Goal: Information Seeking & Learning: Learn about a topic

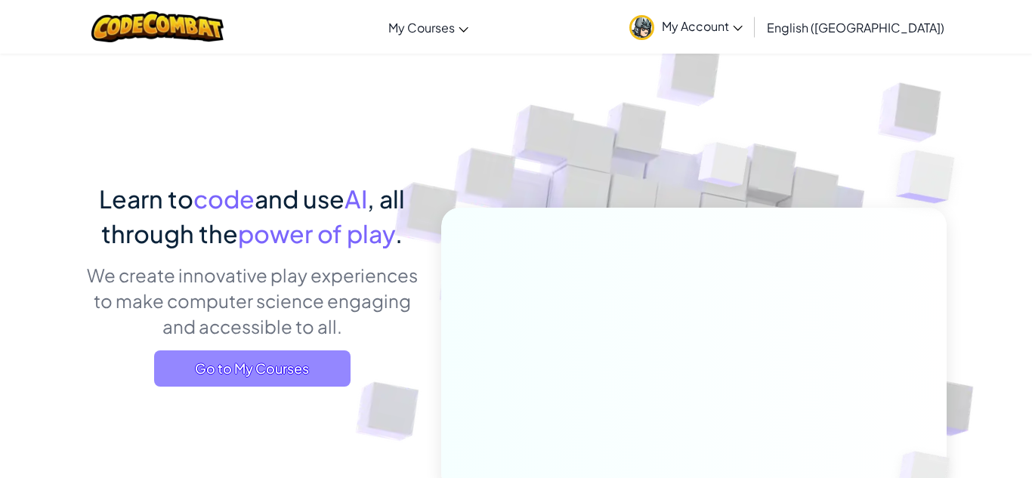
click at [295, 376] on span "Go to My Courses" at bounding box center [252, 369] width 196 height 36
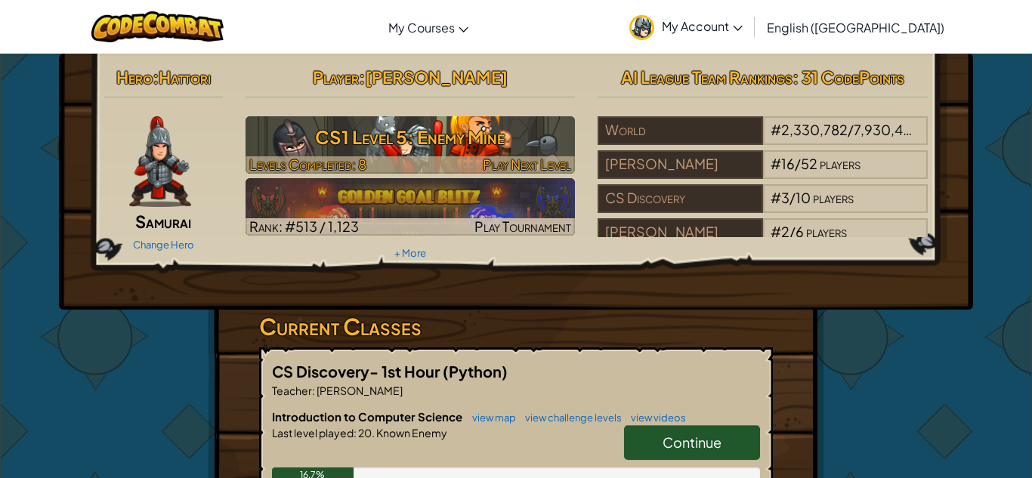
click at [443, 126] on h3 "CS1 Level 5: Enemy Mine" at bounding box center [411, 137] width 330 height 34
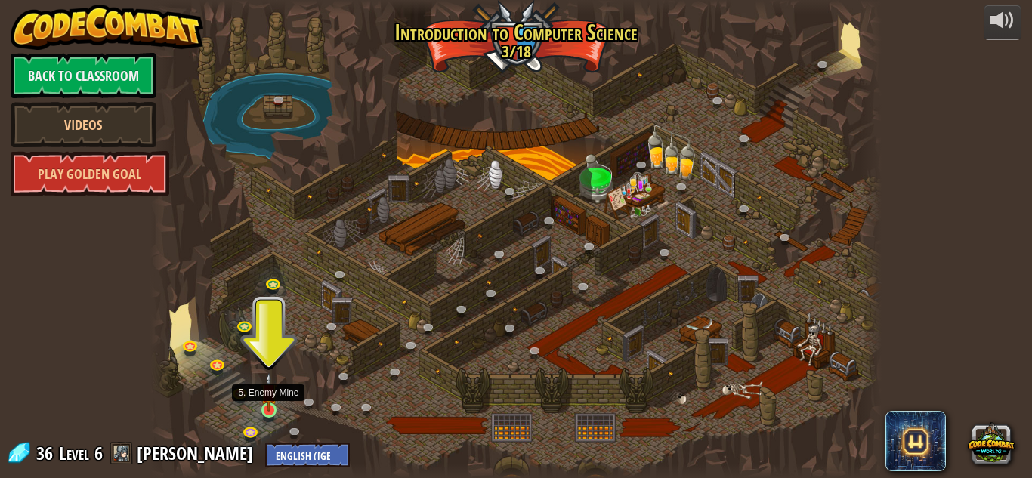
click at [271, 402] on img at bounding box center [269, 392] width 17 height 39
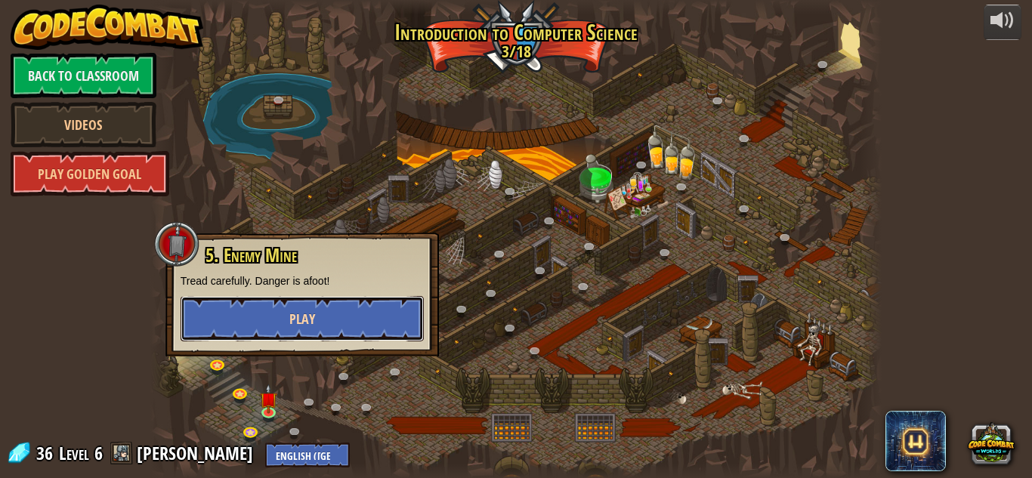
click at [339, 317] on button "Play" at bounding box center [302, 318] width 243 height 45
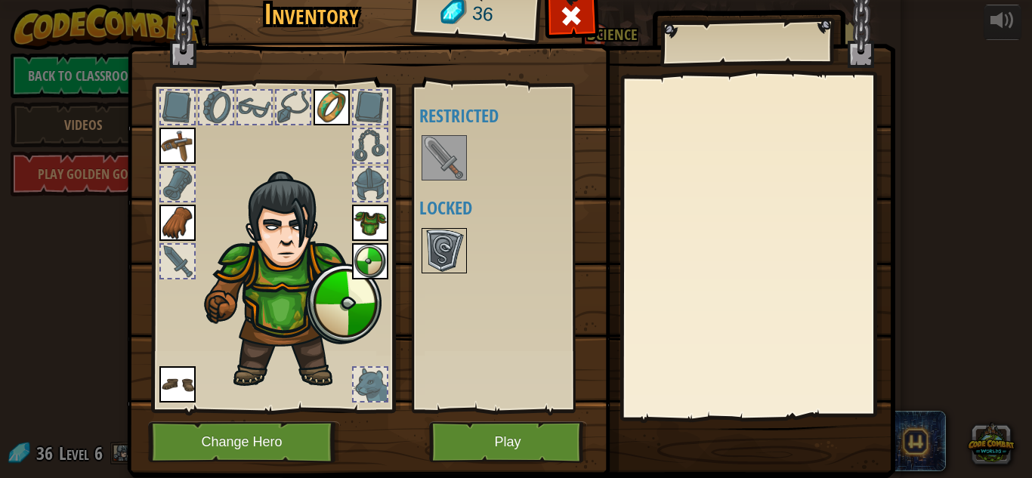
click at [447, 235] on img at bounding box center [444, 251] width 42 height 42
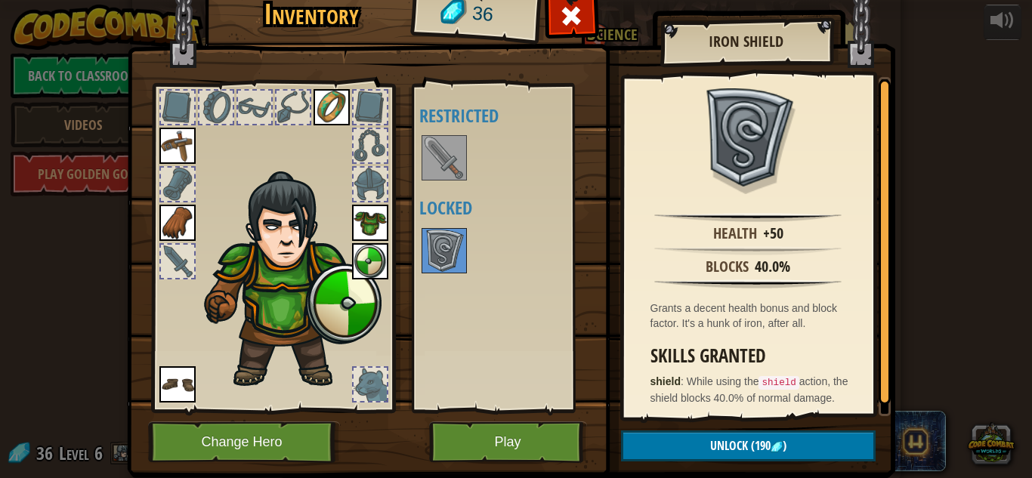
click at [435, 160] on img at bounding box center [444, 158] width 42 height 42
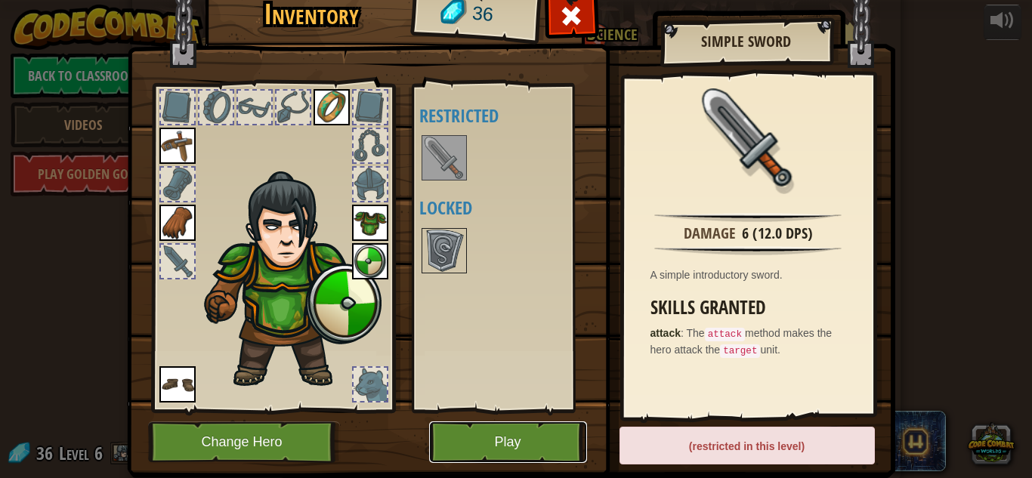
click at [550, 441] on button "Play" at bounding box center [508, 443] width 158 height 42
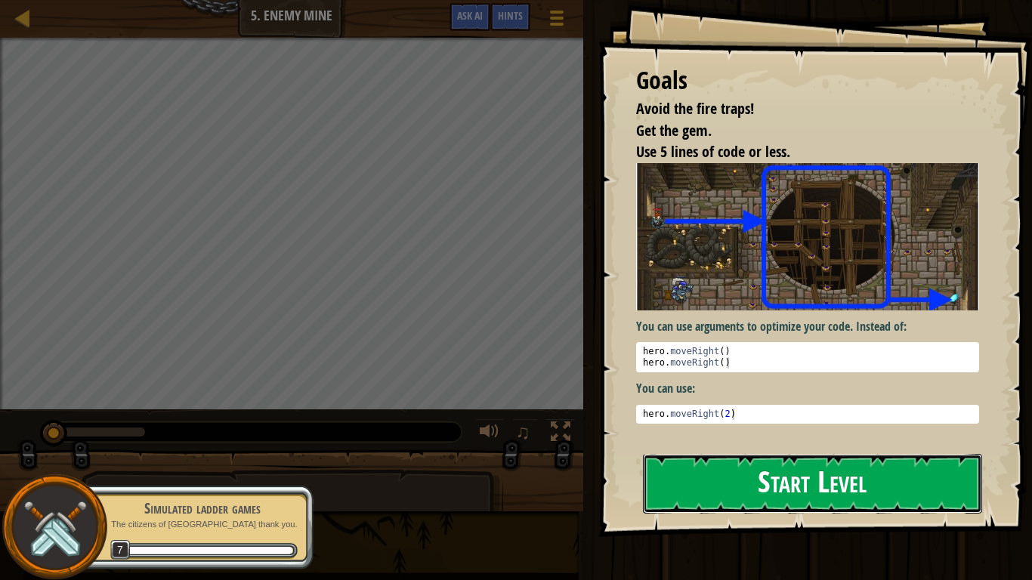
click at [812, 478] on button "Start Level" at bounding box center [812, 484] width 339 height 60
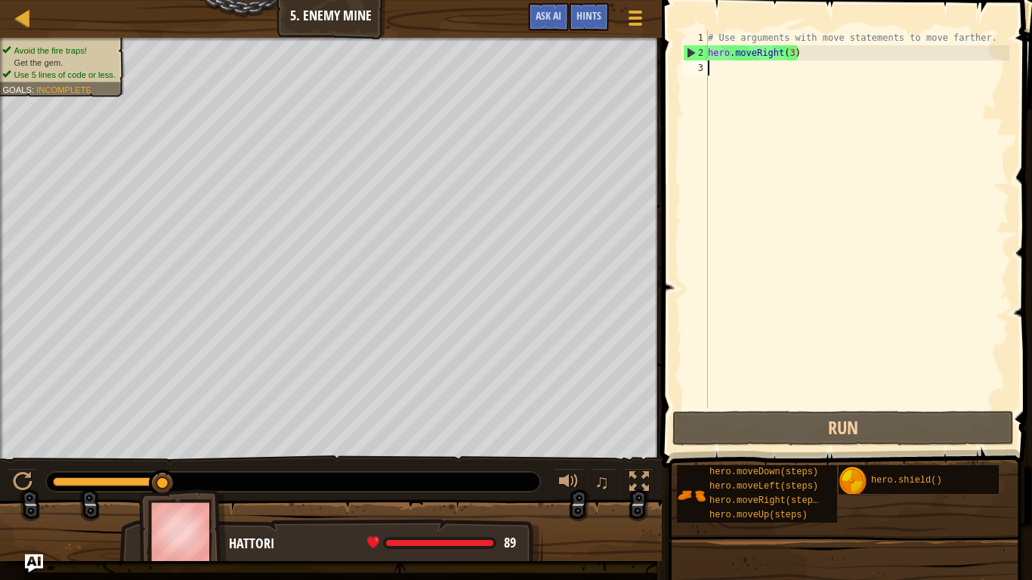
type textarea "h"
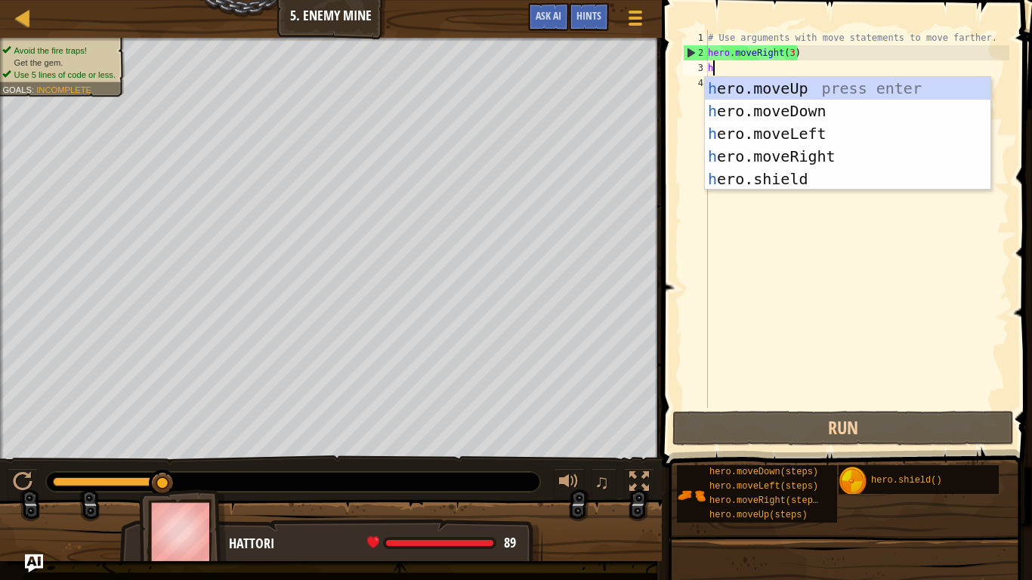
scroll to position [7, 0]
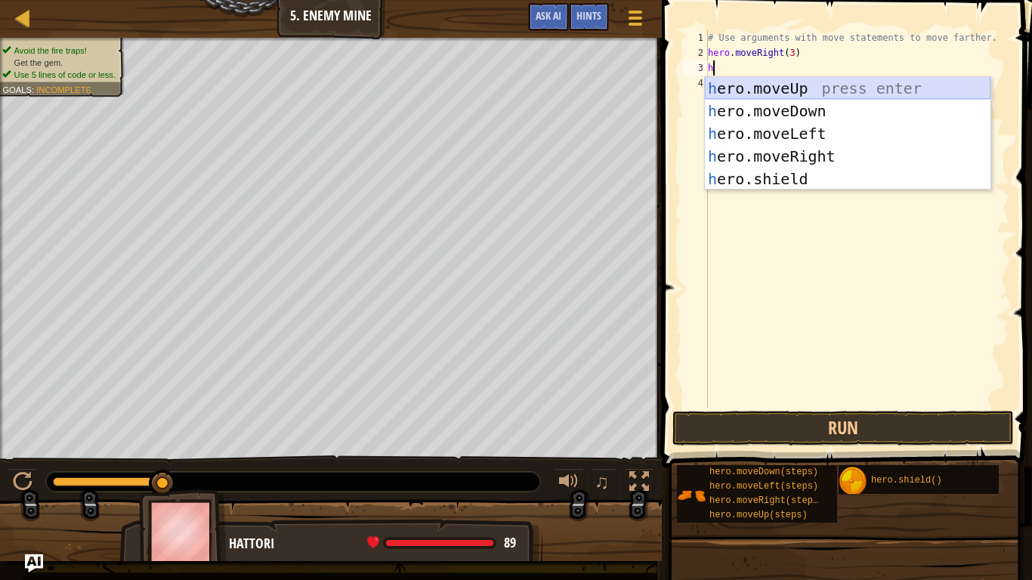
click at [803, 89] on div "h ero.moveUp press enter h ero.moveDown press enter h ero.moveLeft press enter …" at bounding box center [848, 156] width 286 height 159
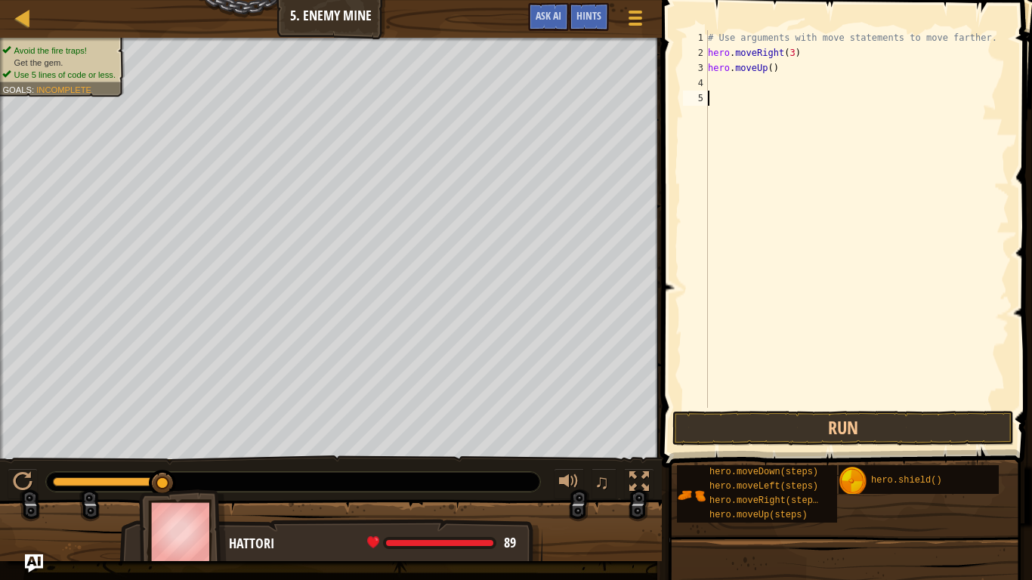
click at [793, 93] on div "# Use arguments with move statements to move farther. hero . moveRight ( 3 ) he…" at bounding box center [857, 234] width 305 height 408
click at [724, 85] on div "# Use arguments with move statements to move farther. hero . moveRight ( 3 ) he…" at bounding box center [857, 234] width 305 height 408
click at [792, 427] on button "Run" at bounding box center [844, 428] width 342 height 35
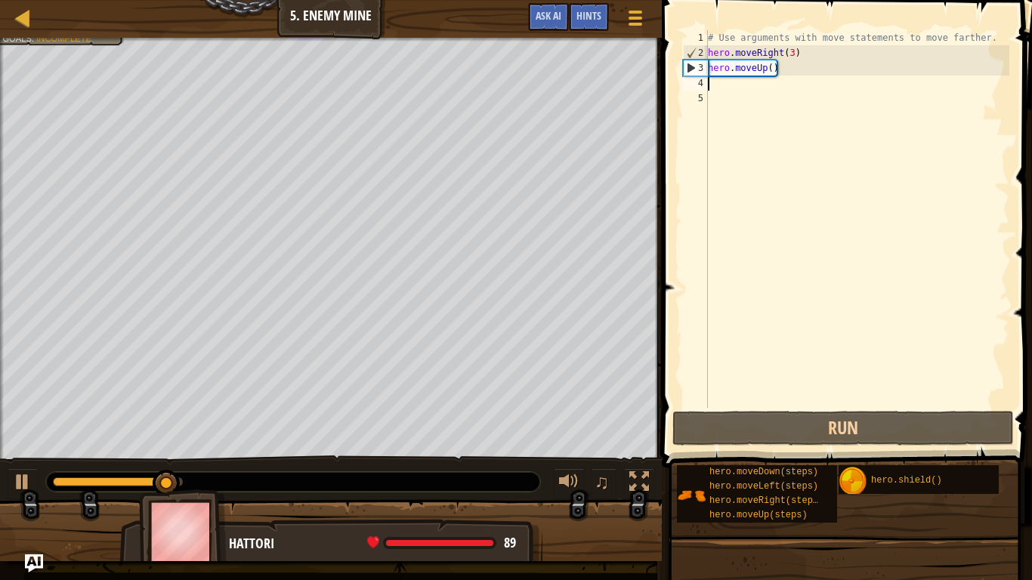
type textarea "m"
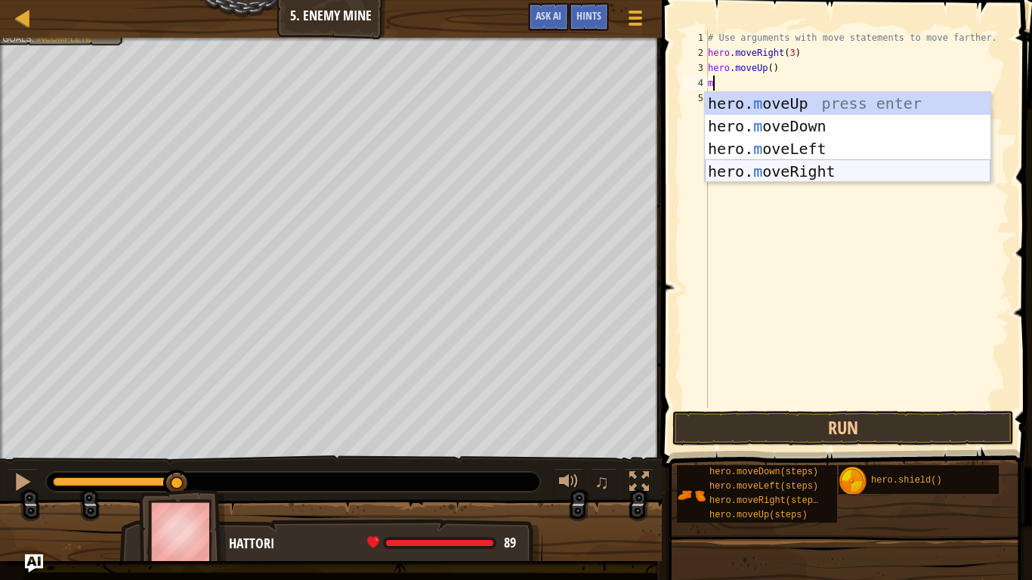
click at [821, 174] on div "hero. m oveUp press enter hero. m oveDown press enter hero. m oveLeft press ent…" at bounding box center [848, 160] width 286 height 136
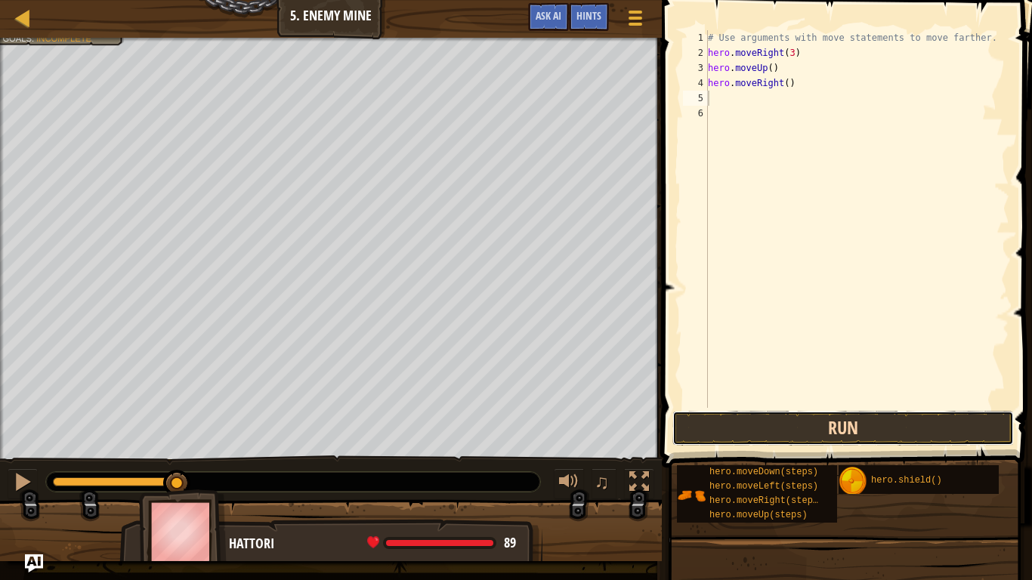
click at [781, 435] on button "Run" at bounding box center [844, 428] width 342 height 35
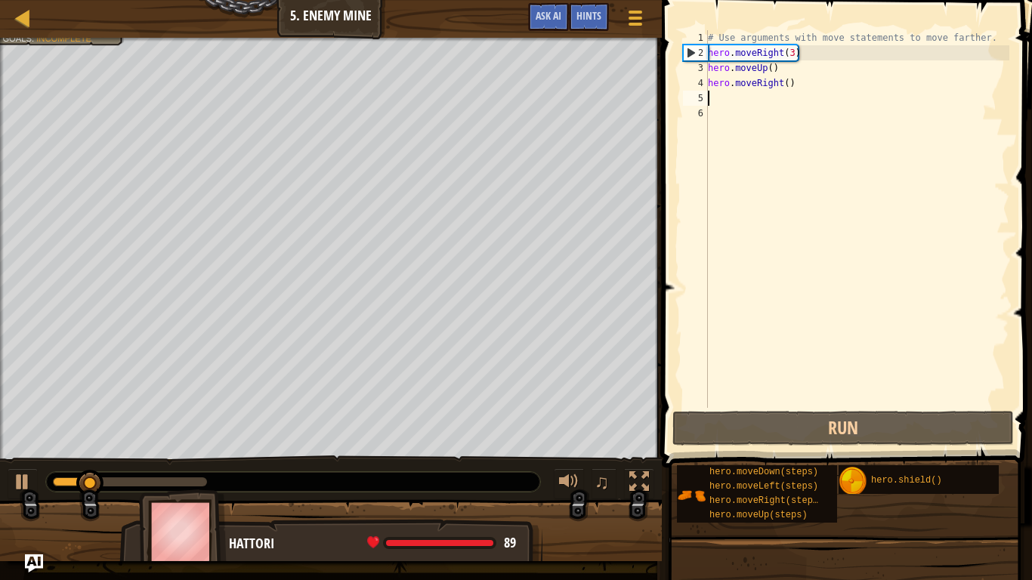
click at [41, 41] on div at bounding box center [331, 40] width 662 height 4
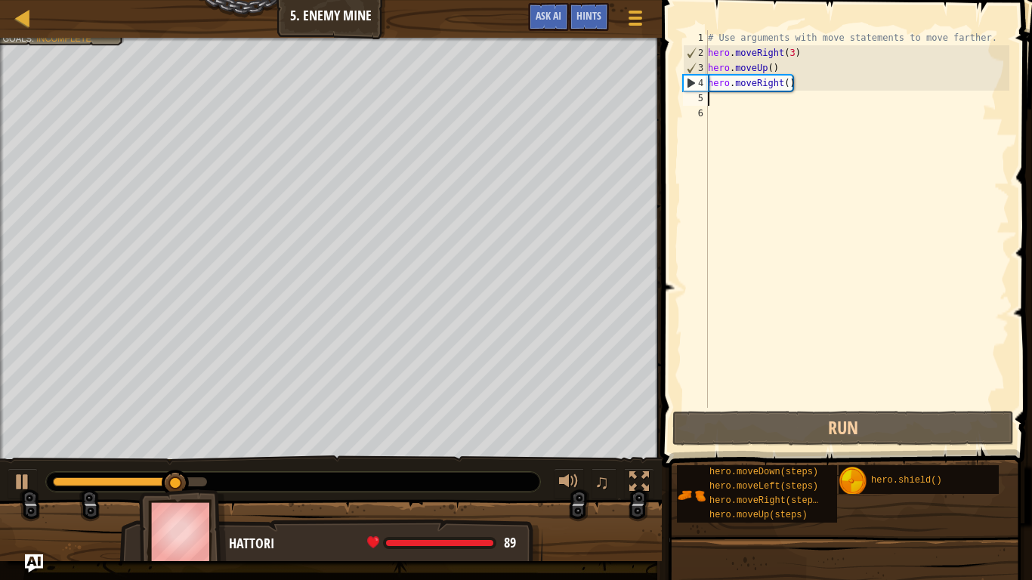
click at [725, 103] on div "# Use arguments with move statements to move farther. hero . moveRight ( 3 ) he…" at bounding box center [857, 234] width 305 height 408
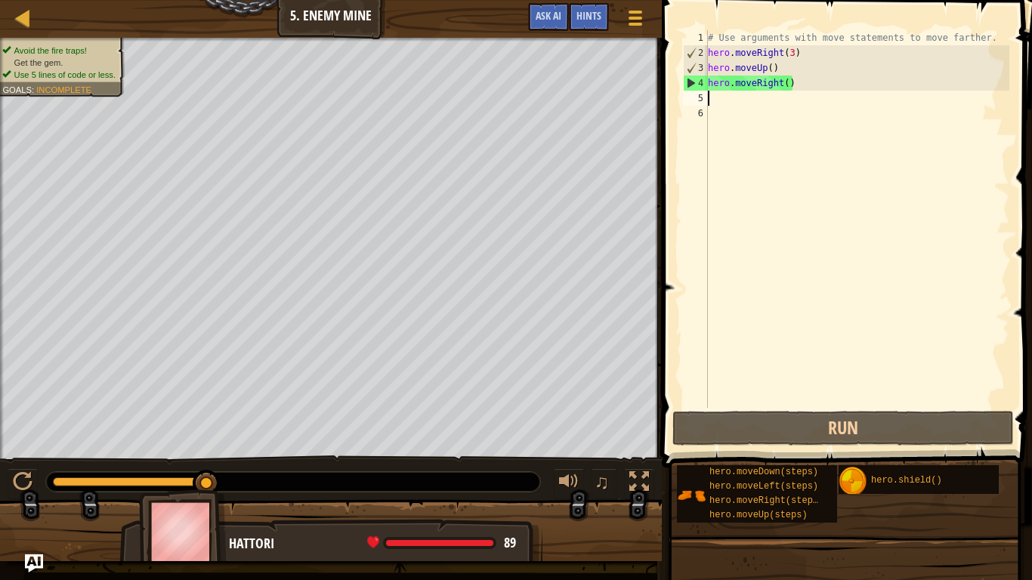
type textarea "h"
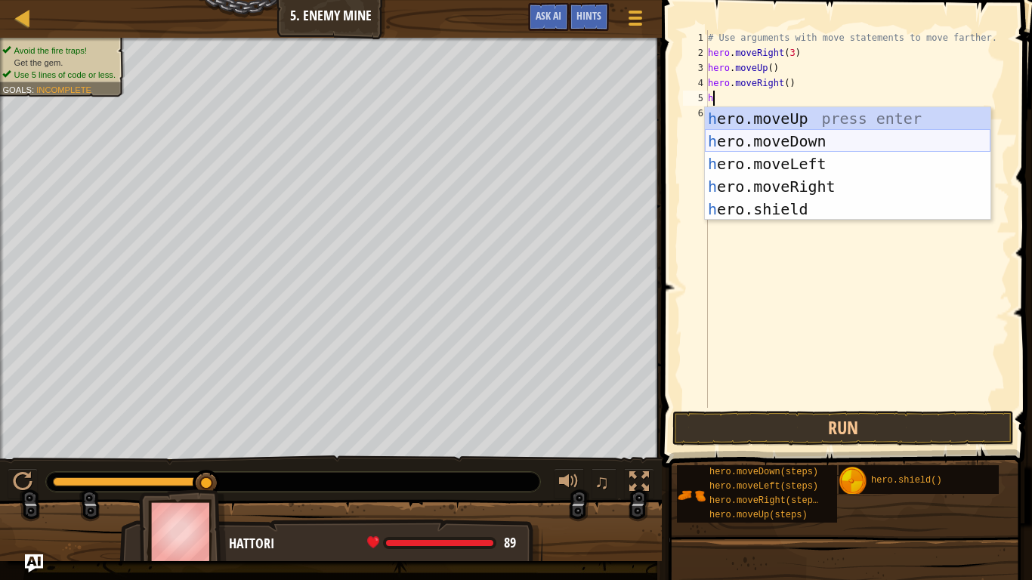
click at [811, 148] on div "h ero.moveUp press enter h ero.moveDown press enter h ero.moveLeft press enter …" at bounding box center [848, 186] width 286 height 159
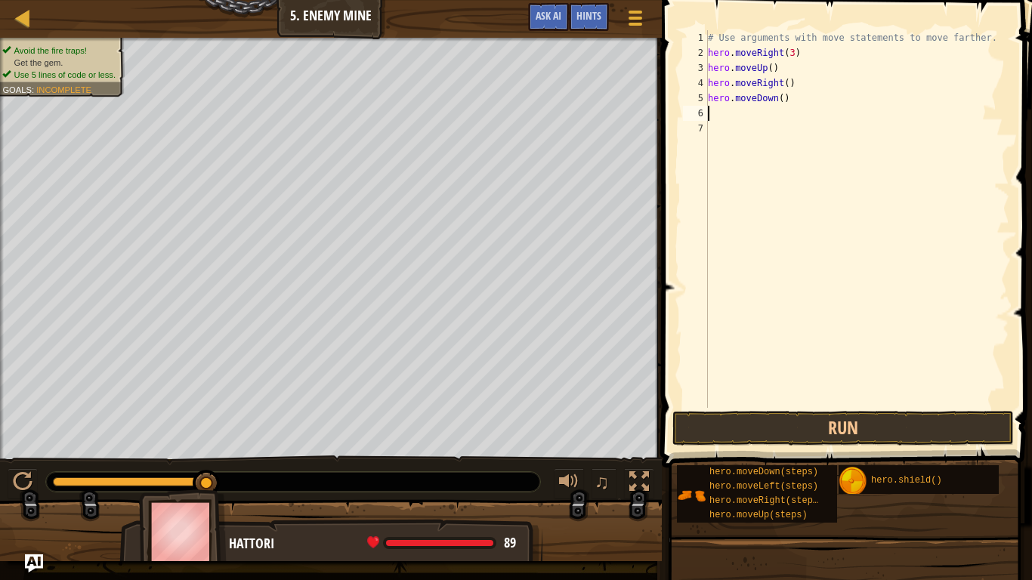
click at [784, 99] on div "# Use arguments with move statements to move farther. hero . moveRight ( 3 ) he…" at bounding box center [857, 234] width 305 height 408
type textarea "hero.moveDown(3)"
click at [866, 417] on button "Run" at bounding box center [844, 428] width 342 height 35
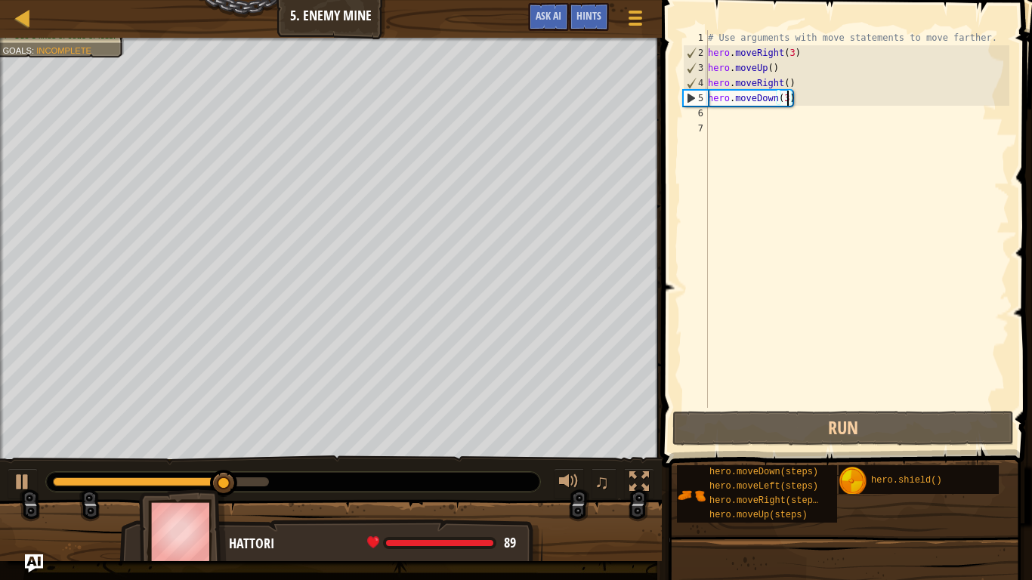
click at [721, 115] on div "# Use arguments with move statements to move farther. hero . moveRight ( 3 ) he…" at bounding box center [857, 234] width 305 height 408
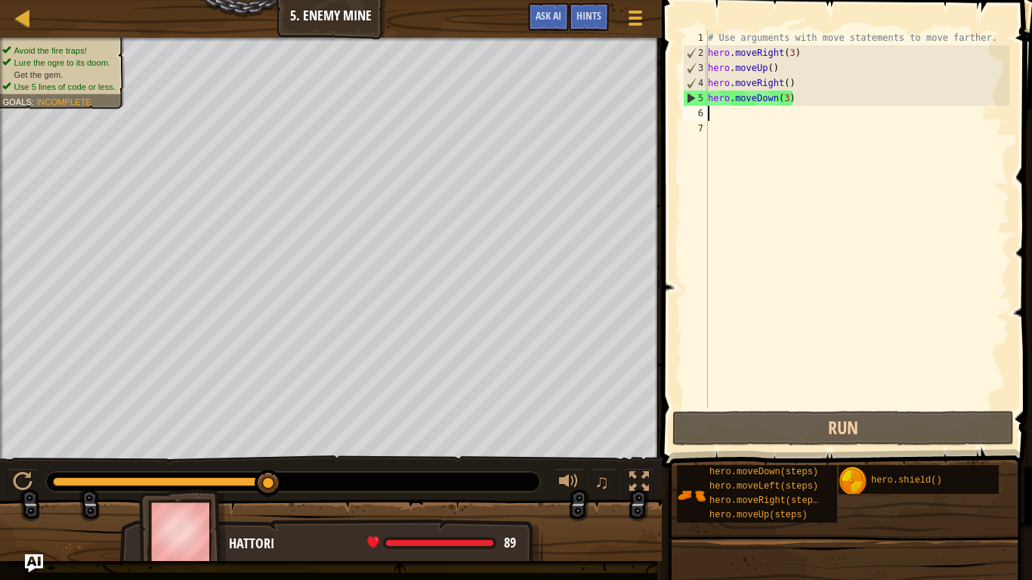
type textarea "m"
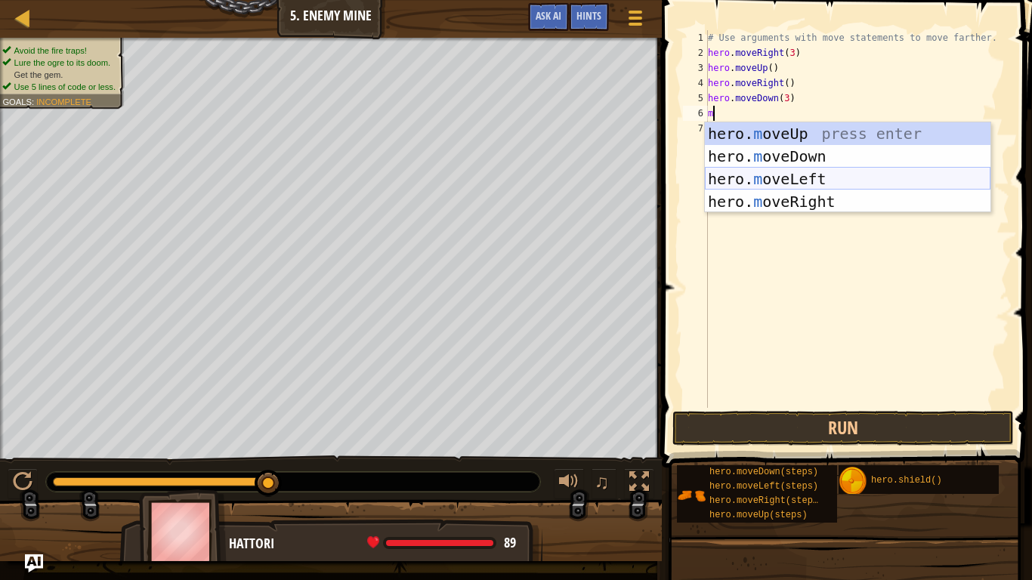
click at [804, 175] on div "hero. m oveUp press enter hero. m oveDown press enter hero. m oveLeft press ent…" at bounding box center [848, 190] width 286 height 136
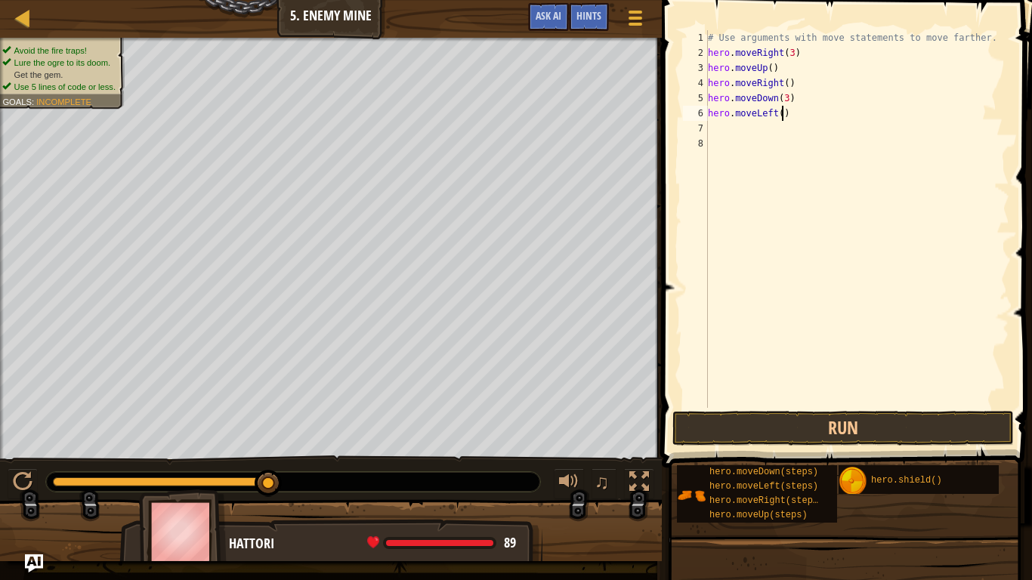
click at [780, 115] on div "# Use arguments with move statements to move farther. hero . moveRight ( 3 ) he…" at bounding box center [857, 234] width 305 height 408
type textarea "hero.moveLeft(2)"
click at [769, 430] on button "Run" at bounding box center [844, 428] width 342 height 35
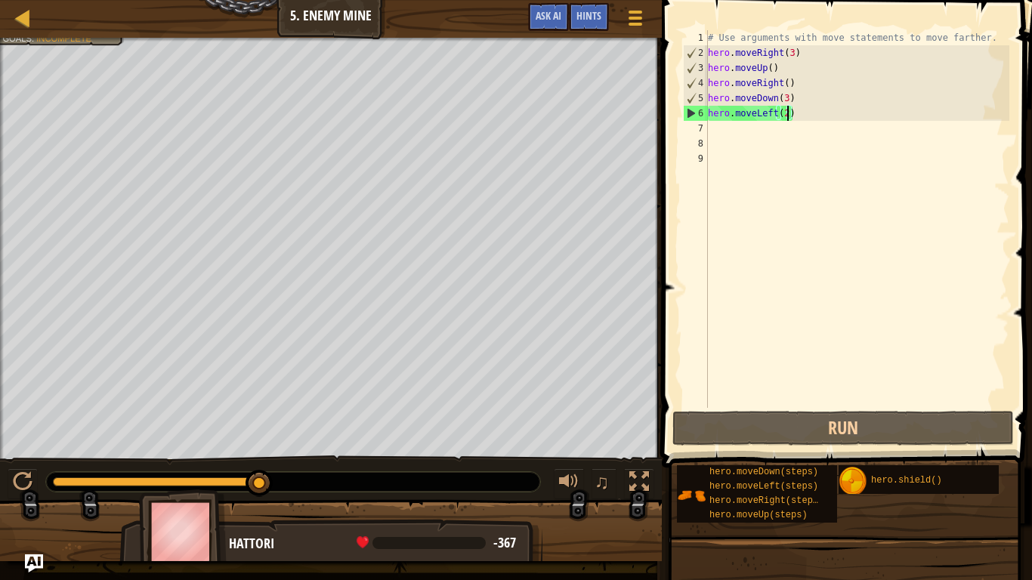
click at [787, 112] on div "# Use arguments with move statements to move farther. hero . moveRight ( 3 ) he…" at bounding box center [857, 234] width 305 height 408
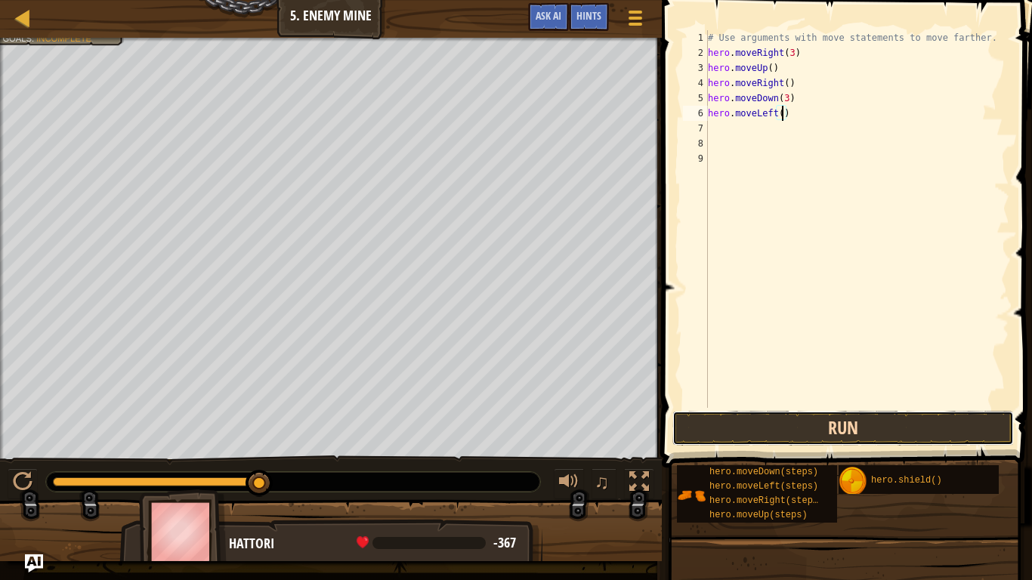
click at [833, 428] on button "Run" at bounding box center [844, 428] width 342 height 35
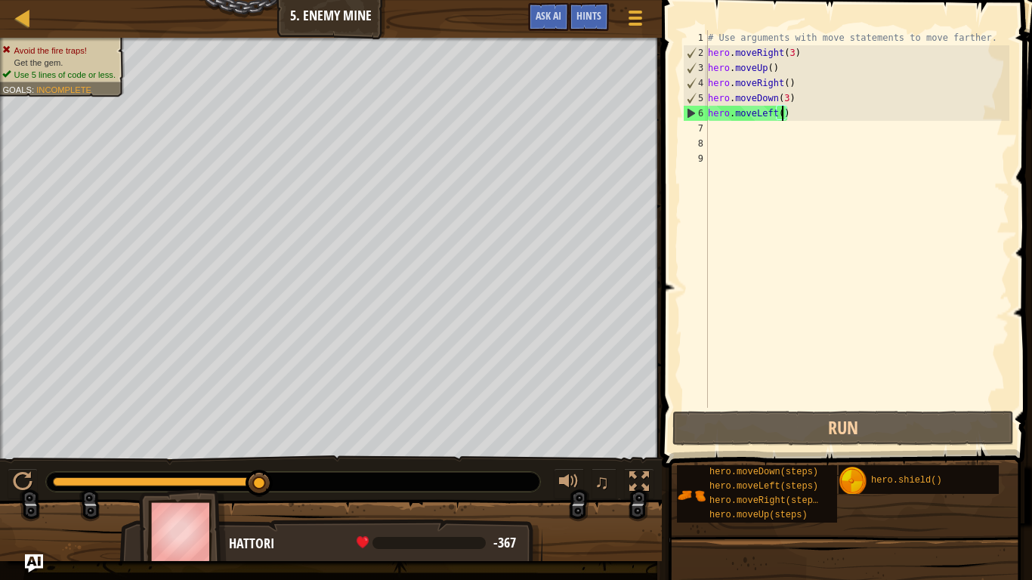
click at [790, 113] on div "# Use arguments with move statements to move farther. hero . moveRight ( 3 ) he…" at bounding box center [857, 234] width 305 height 408
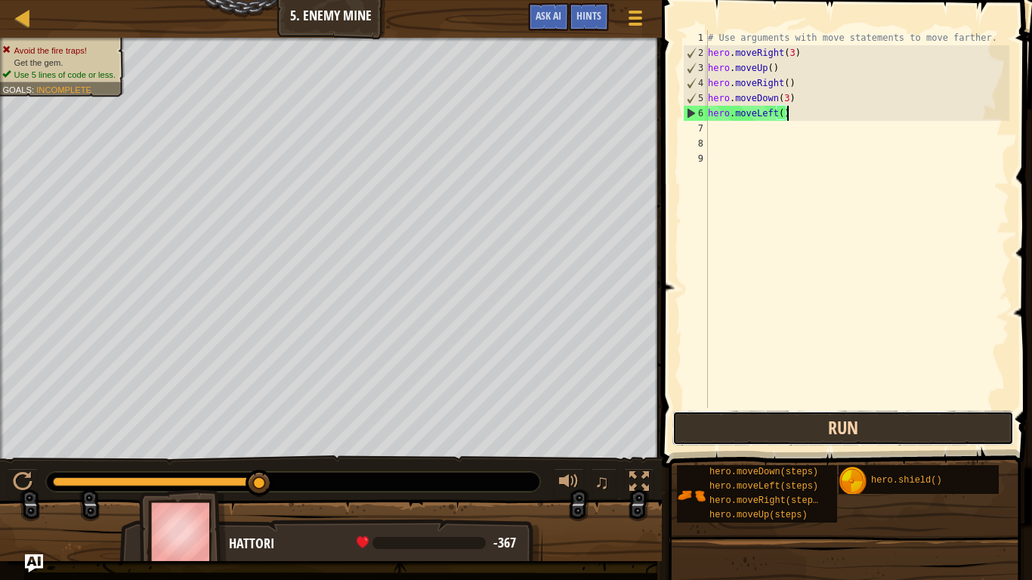
click at [816, 441] on button "Run" at bounding box center [844, 428] width 342 height 35
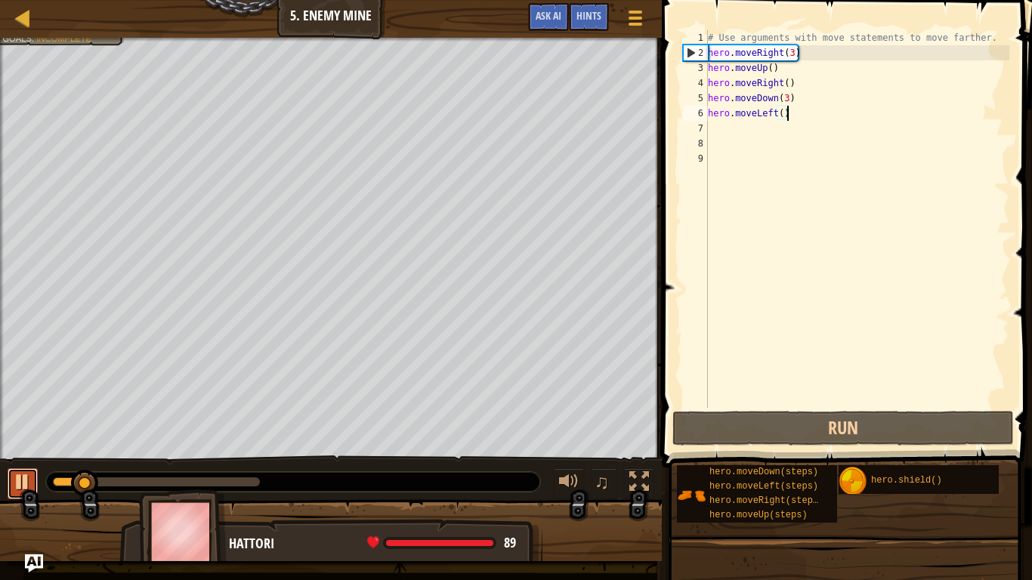
click at [32, 478] on div at bounding box center [23, 482] width 20 height 20
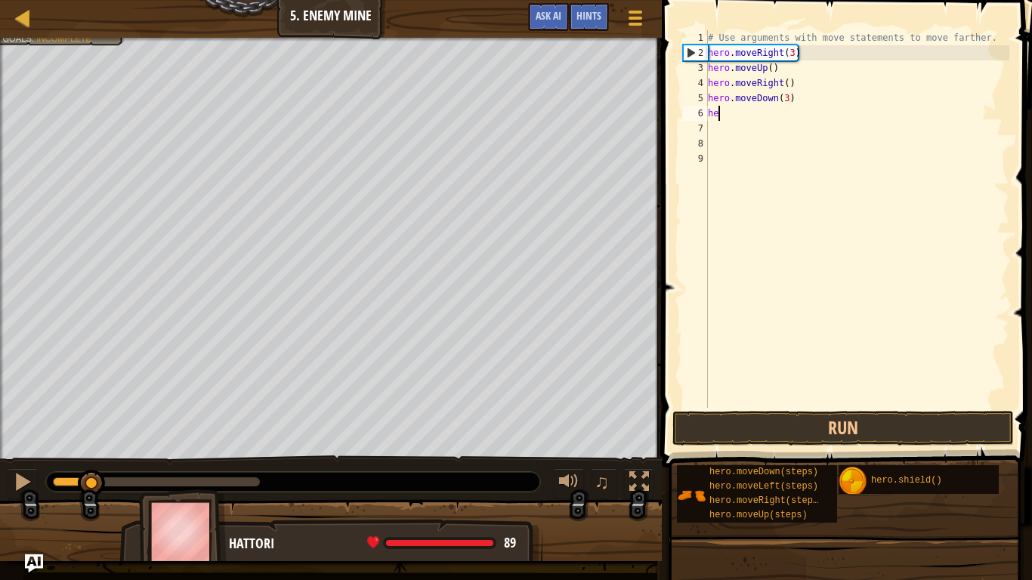
type textarea "h"
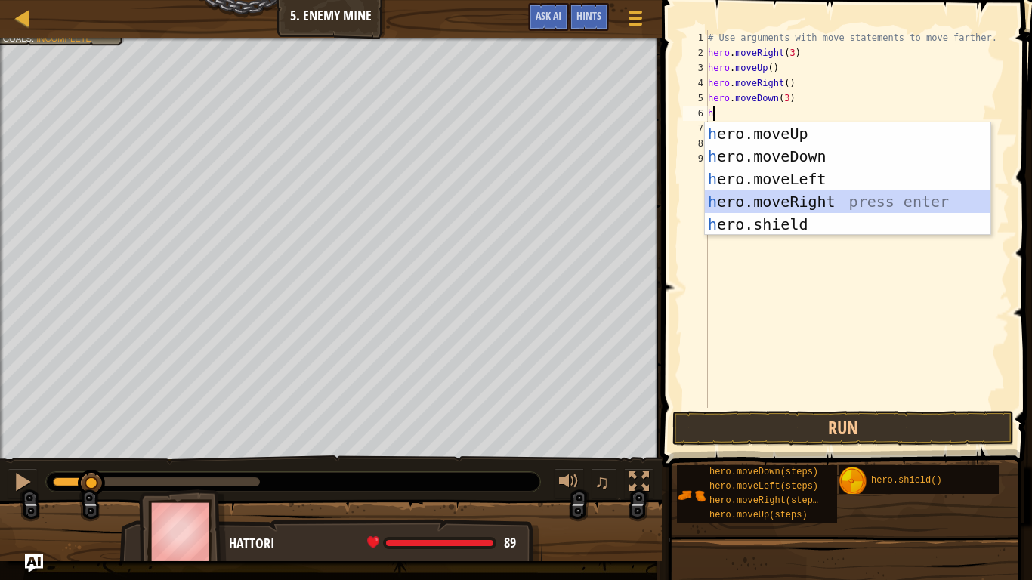
click at [798, 202] on div "h ero.moveUp press enter h ero.moveDown press enter h ero.moveLeft press enter …" at bounding box center [848, 201] width 286 height 159
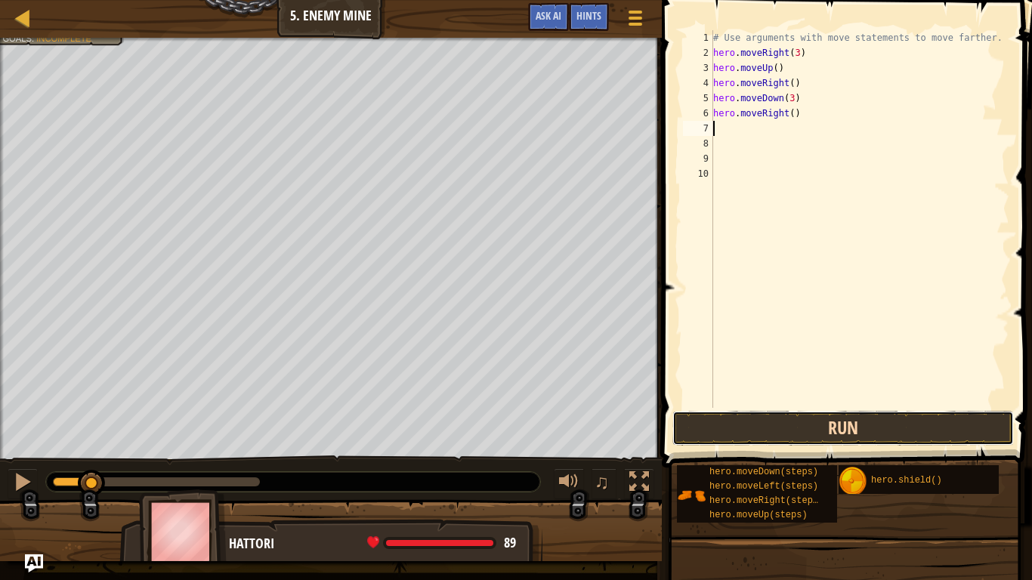
click at [899, 420] on button "Run" at bounding box center [844, 428] width 342 height 35
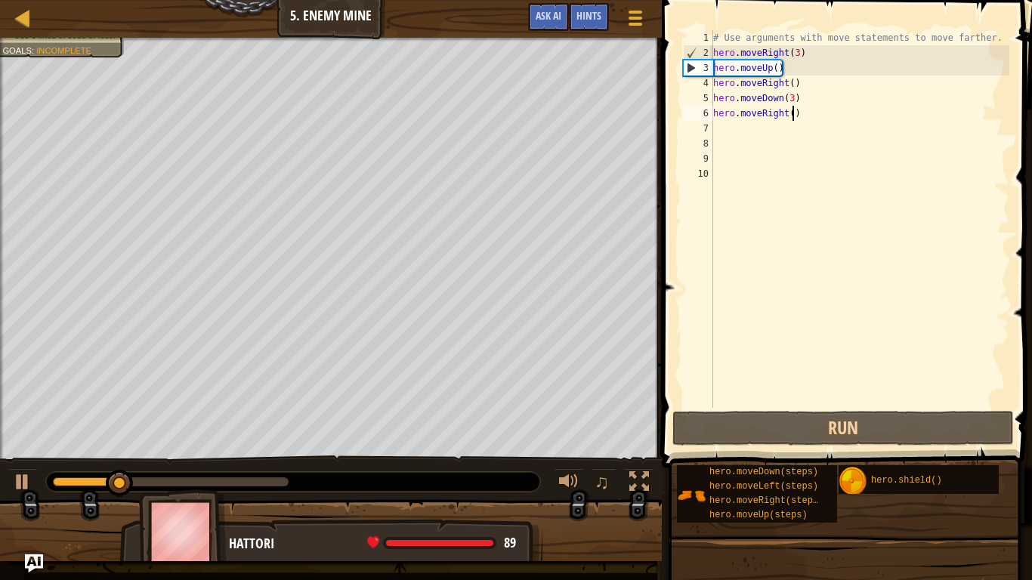
click at [794, 116] on div "# Use arguments with move statements to move farther. hero . moveRight ( 3 ) he…" at bounding box center [859, 234] width 299 height 408
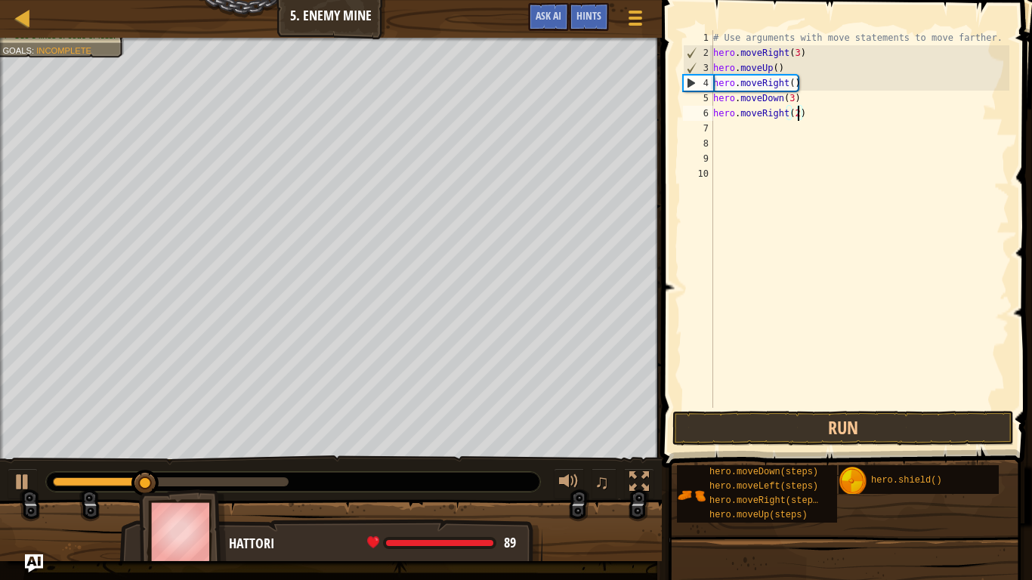
scroll to position [7, 12]
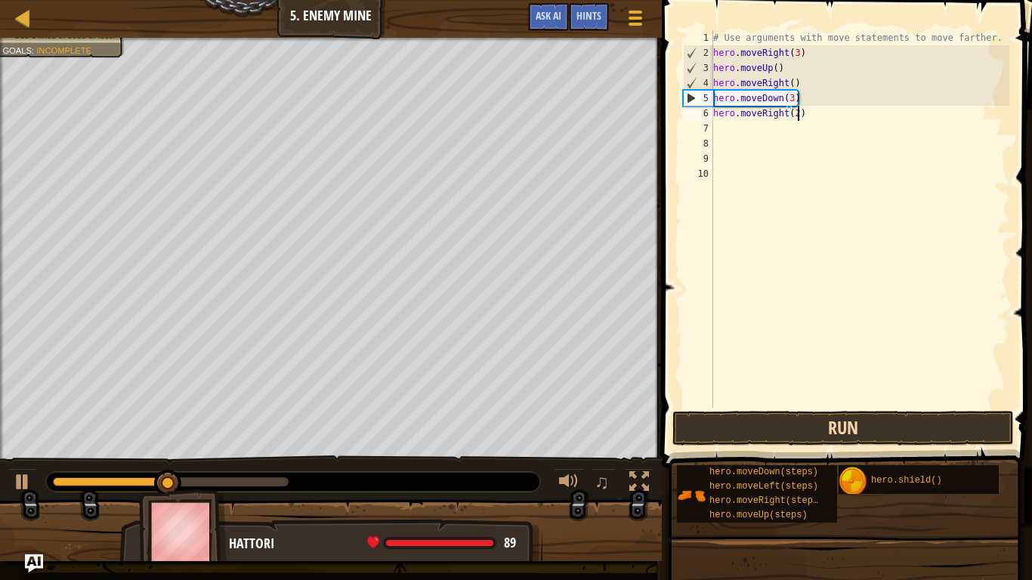
type textarea "hero.moveRight(2)"
click at [793, 435] on button "Run" at bounding box center [844, 428] width 342 height 35
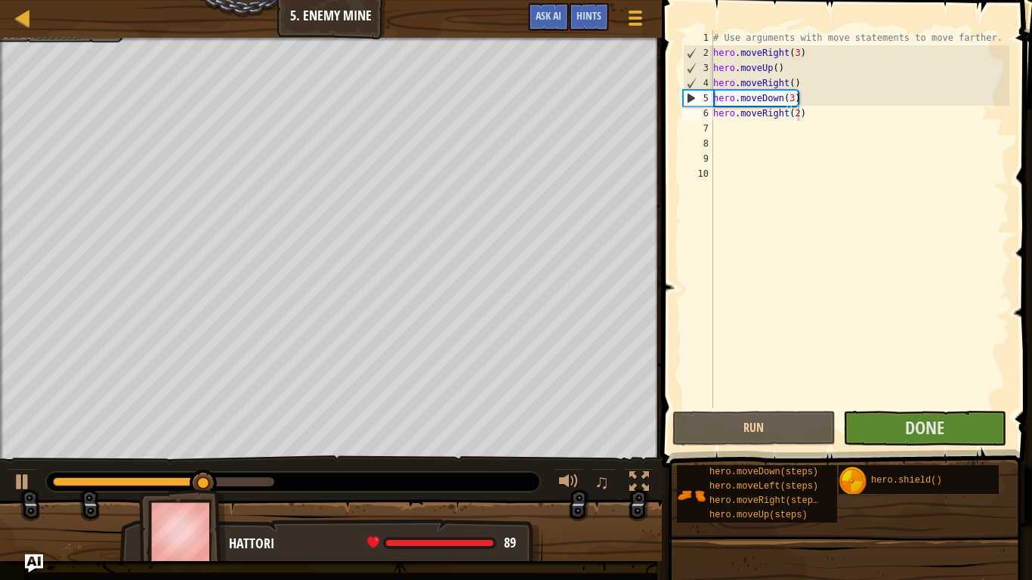
click at [93, 40] on div at bounding box center [331, 40] width 662 height 4
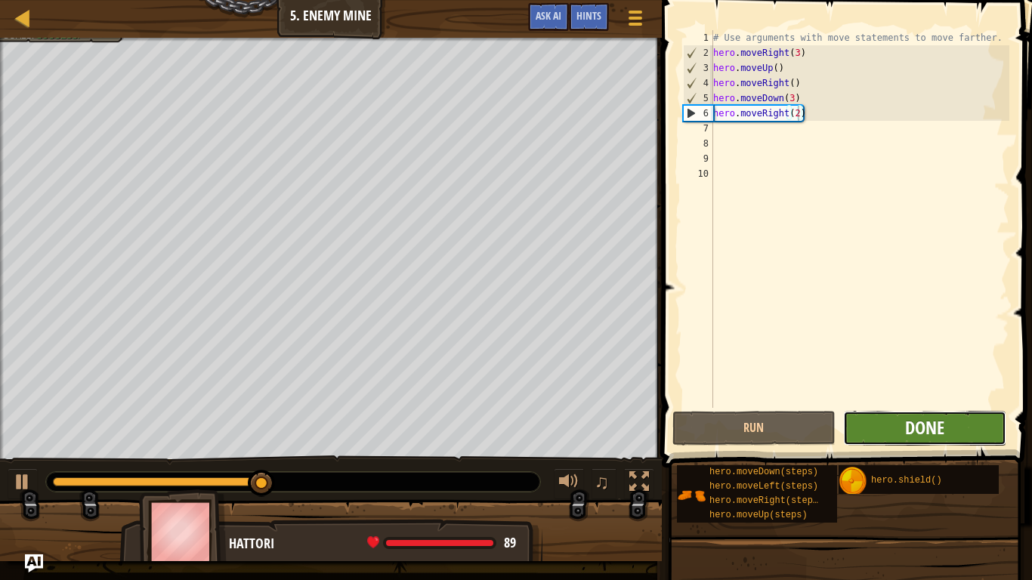
click at [912, 421] on span "Done" at bounding box center [924, 428] width 39 height 24
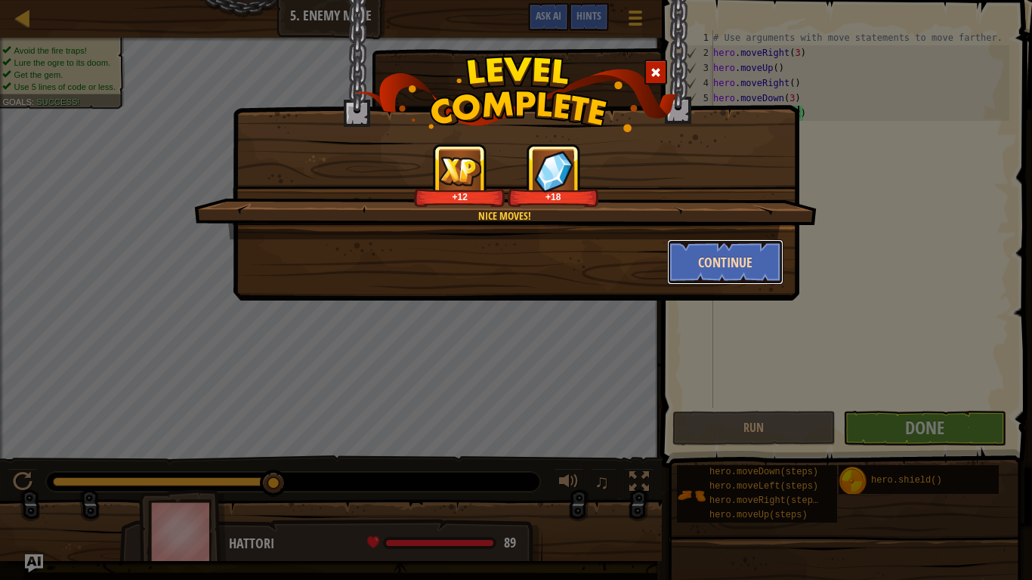
click at [713, 249] on button "Continue" at bounding box center [725, 262] width 117 height 45
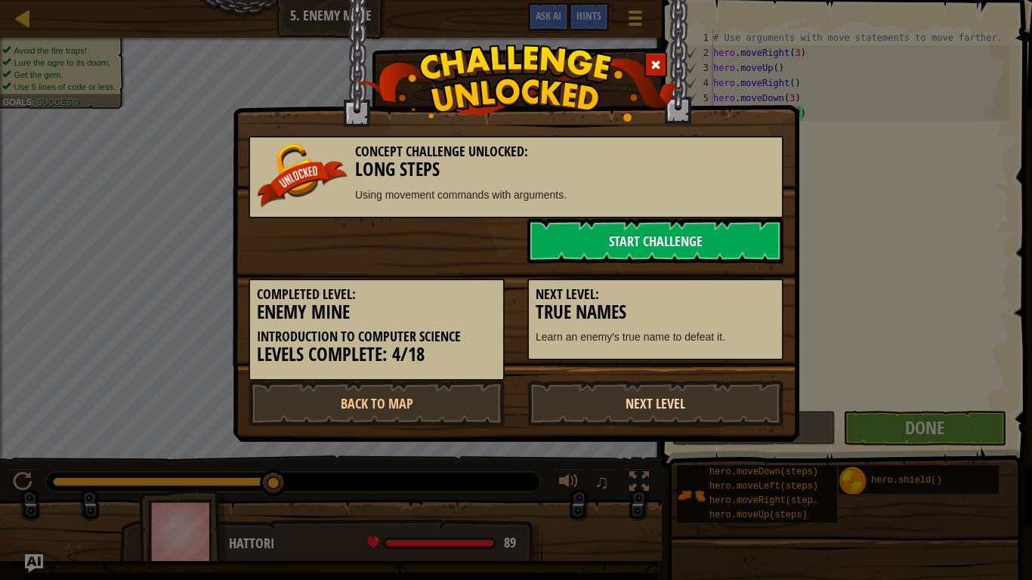
click at [611, 400] on link "Next Level" at bounding box center [655, 403] width 256 height 45
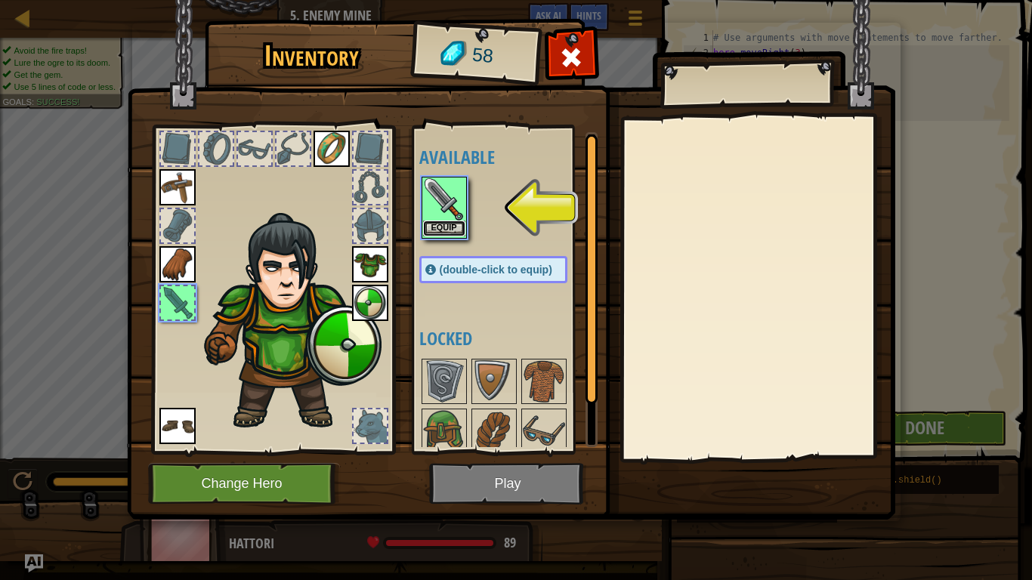
click at [449, 227] on button "Equip" at bounding box center [444, 229] width 42 height 16
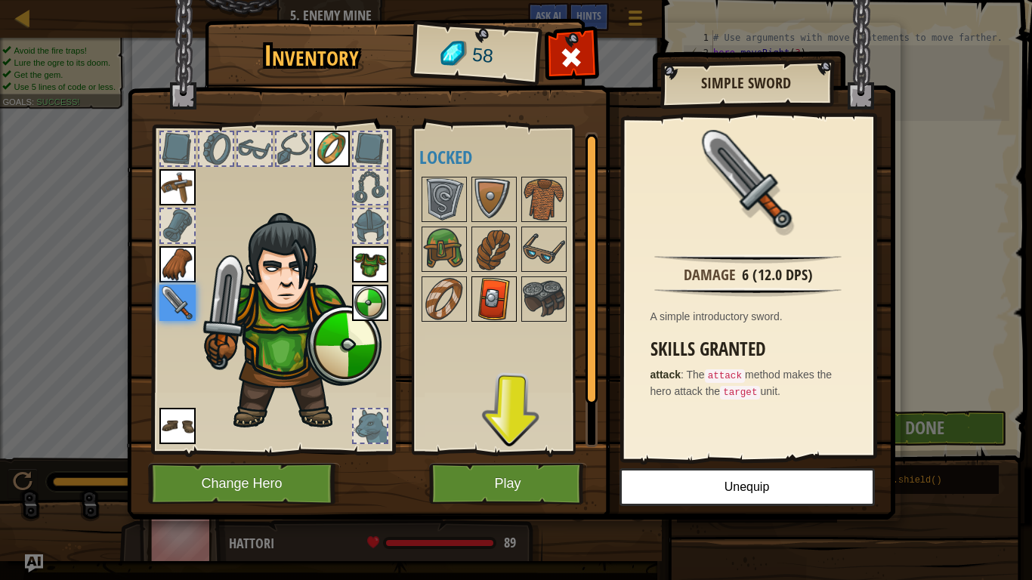
click at [491, 310] on img at bounding box center [494, 299] width 42 height 42
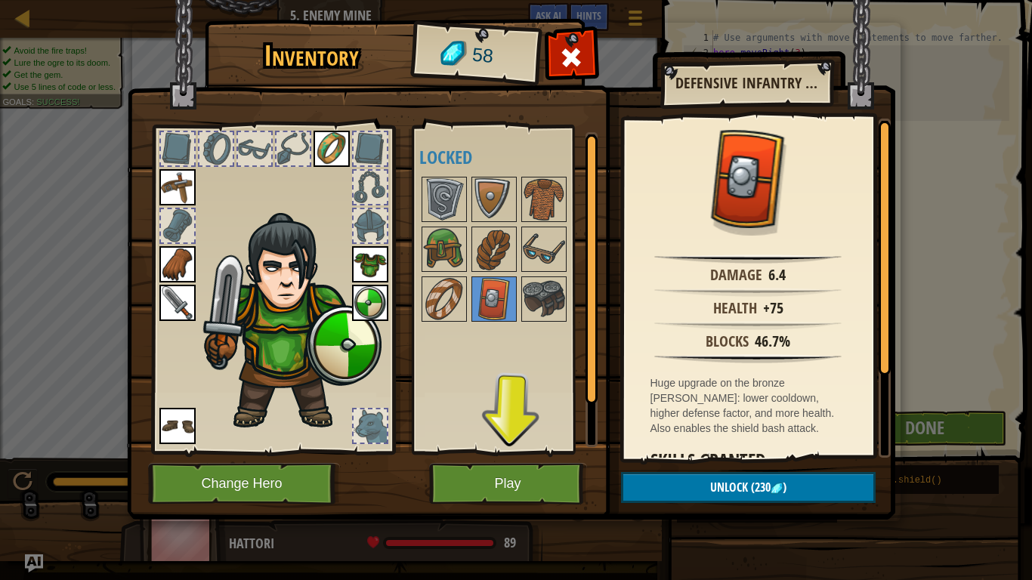
click at [574, 310] on div at bounding box center [508, 250] width 178 height 150
click at [472, 243] on div at bounding box center [494, 249] width 45 height 45
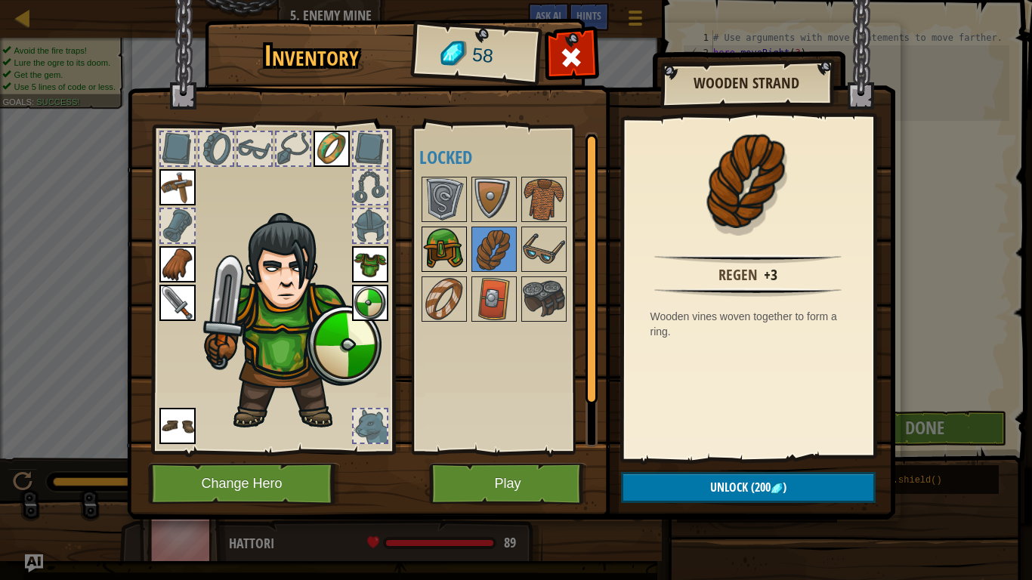
click at [463, 242] on img at bounding box center [444, 249] width 42 height 42
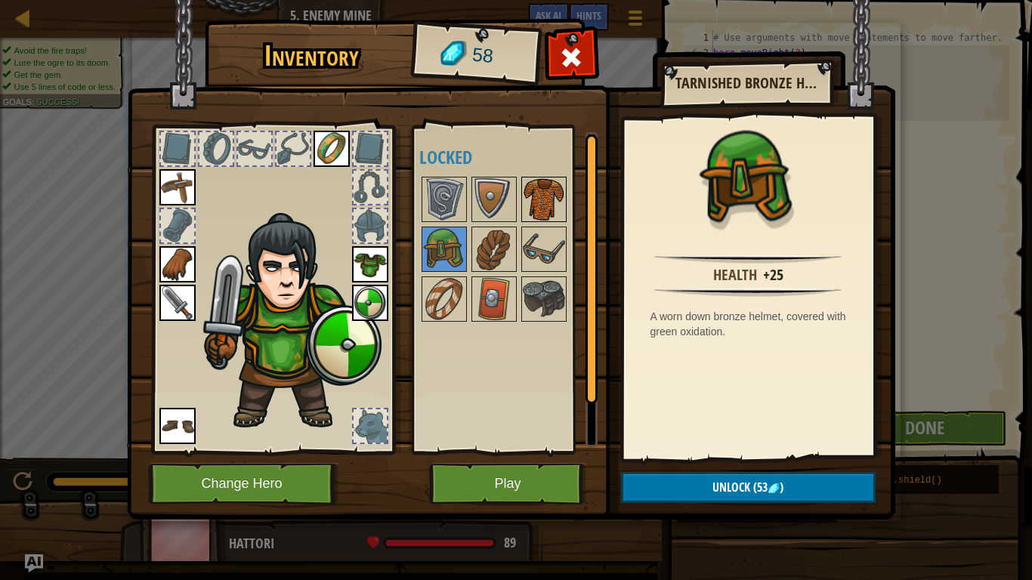
click at [551, 186] on img at bounding box center [544, 199] width 42 height 42
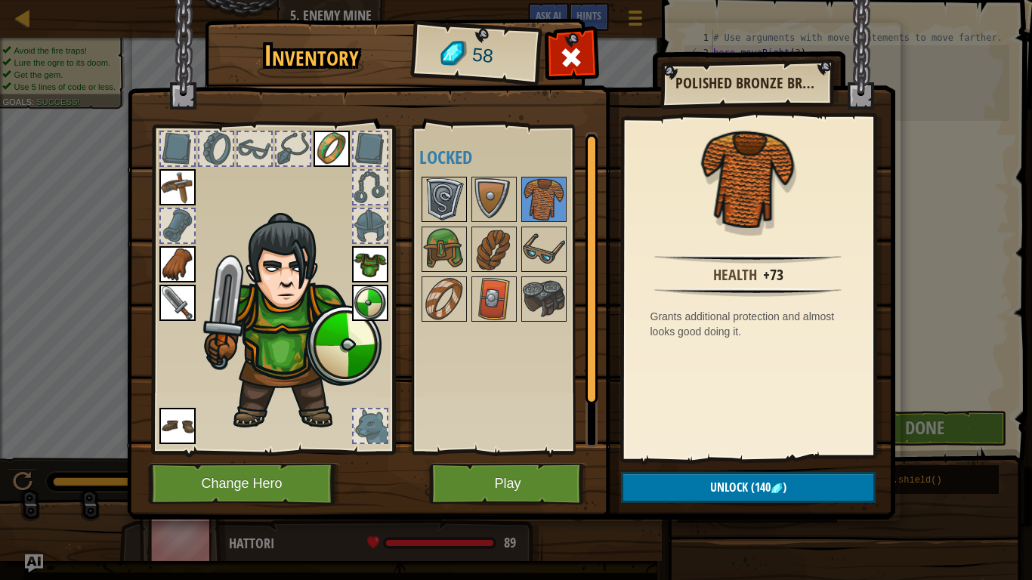
click at [453, 192] on img at bounding box center [444, 199] width 42 height 42
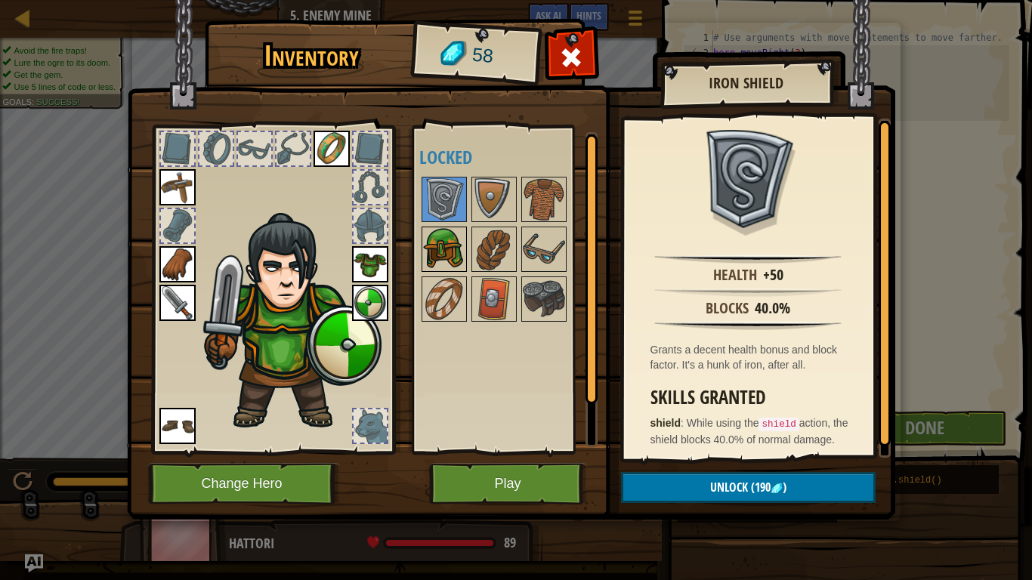
click at [428, 246] on img at bounding box center [444, 249] width 42 height 42
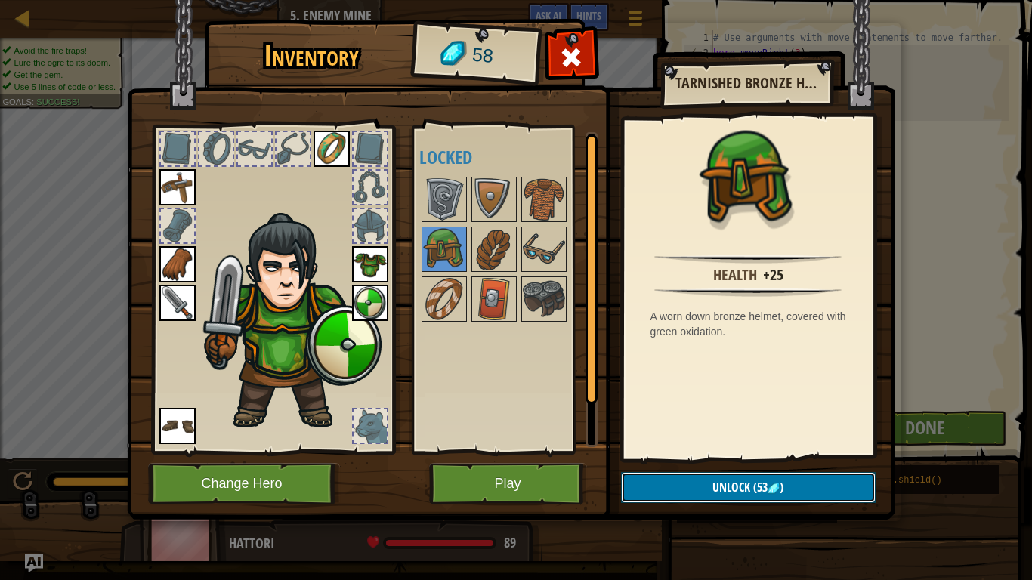
click at [756, 478] on span "(53" at bounding box center [758, 487] width 17 height 17
click at [742, 478] on button "Confirm" at bounding box center [748, 487] width 255 height 31
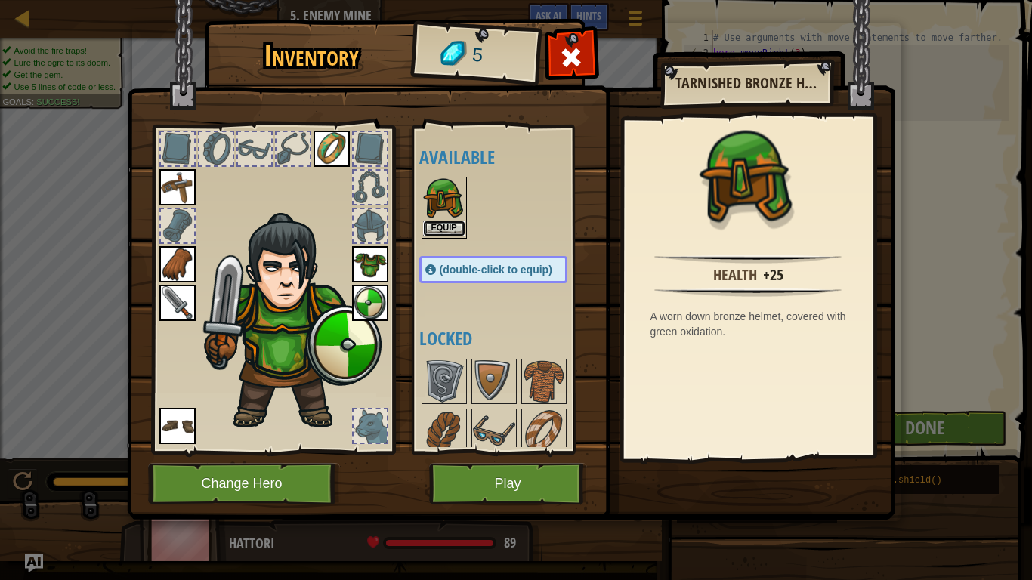
click at [440, 230] on button "Equip" at bounding box center [444, 229] width 42 height 16
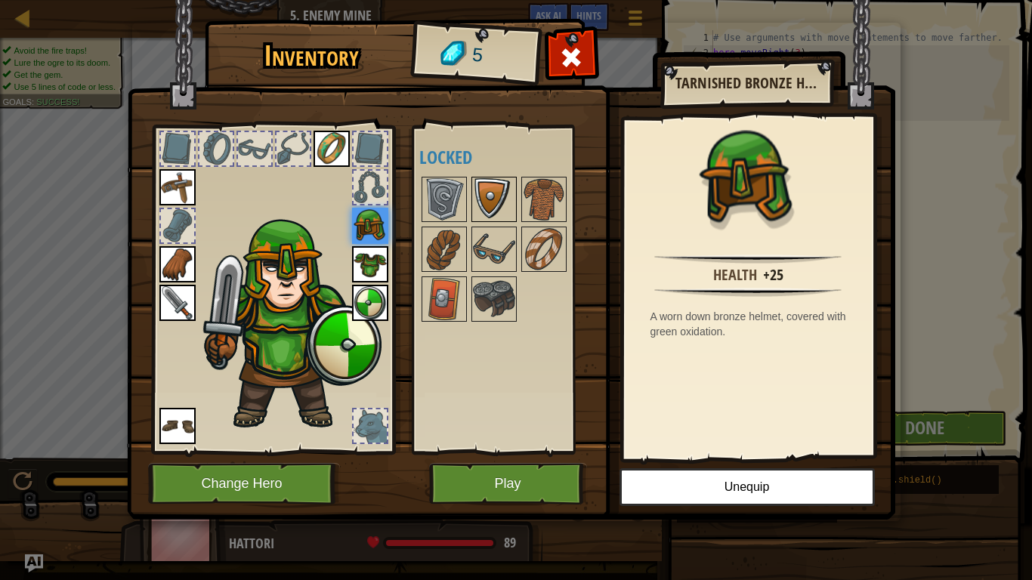
click at [481, 201] on img at bounding box center [494, 199] width 42 height 42
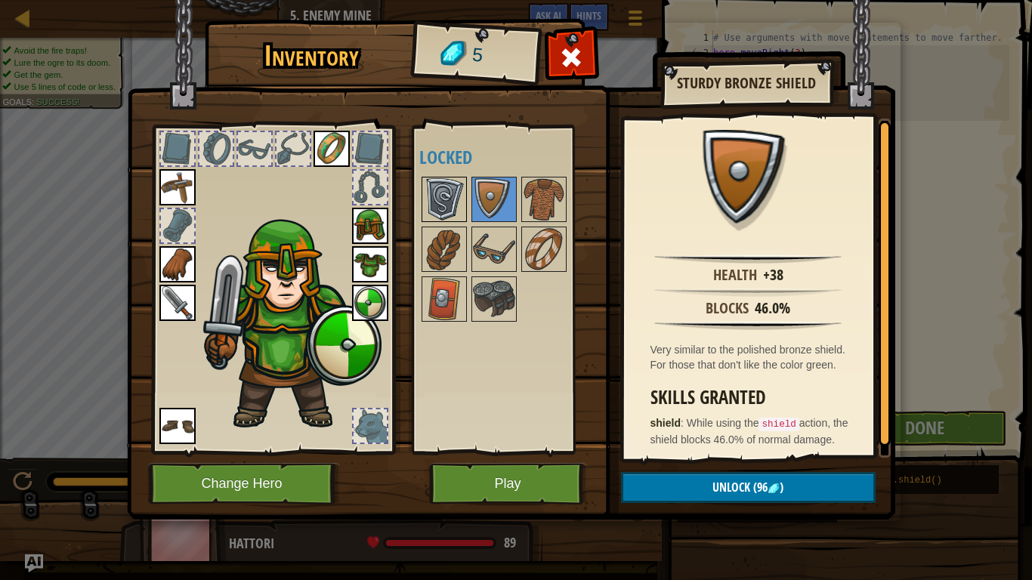
click at [438, 187] on img at bounding box center [444, 199] width 42 height 42
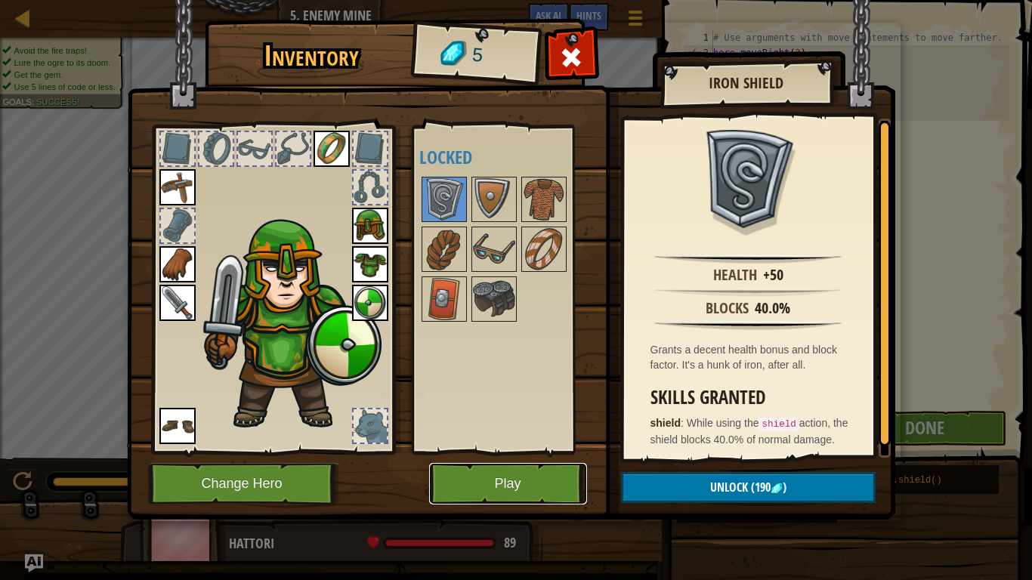
click at [536, 475] on button "Play" at bounding box center [508, 484] width 158 height 42
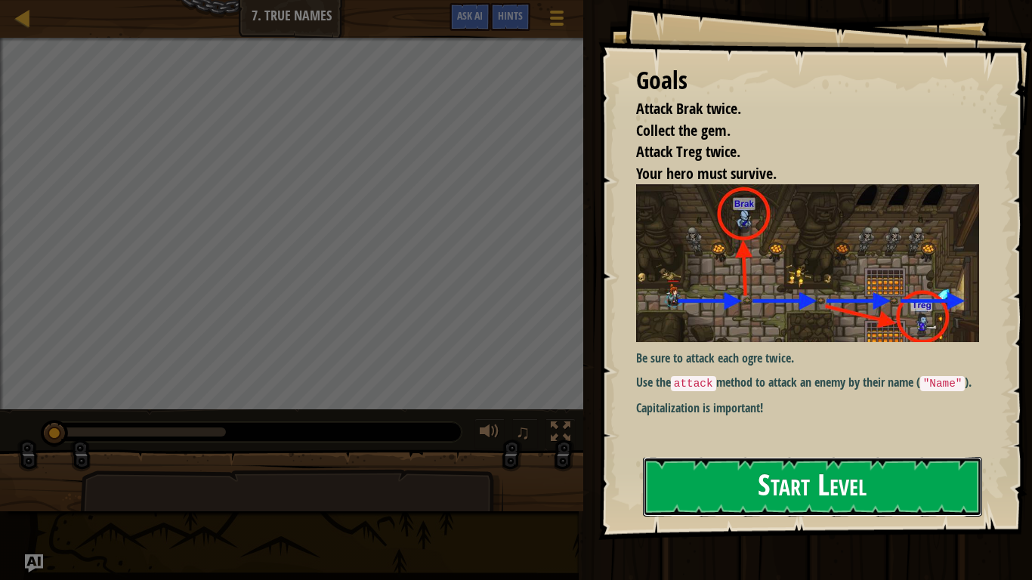
click at [787, 478] on button "Start Level" at bounding box center [812, 487] width 339 height 60
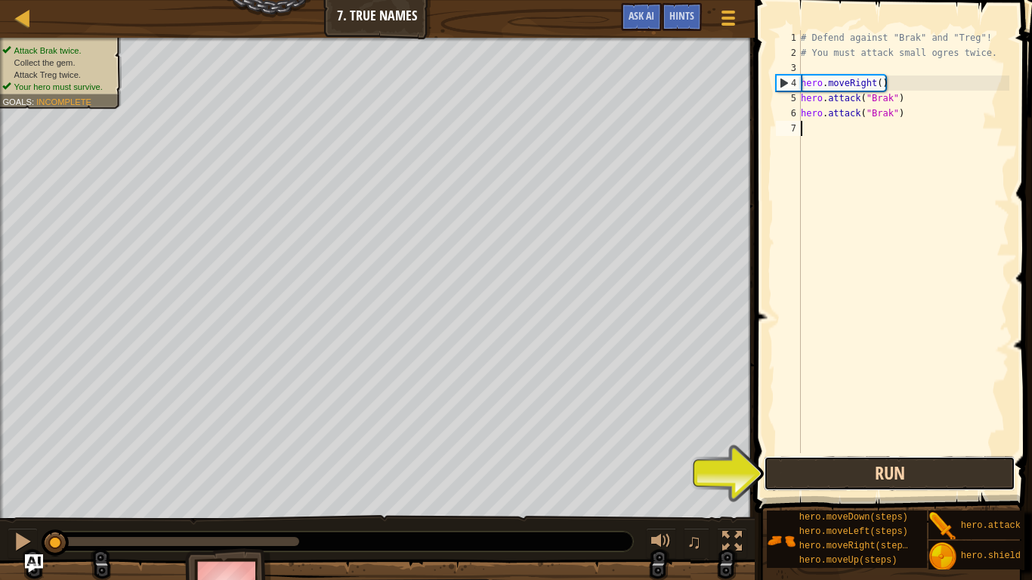
click at [866, 476] on button "Run" at bounding box center [890, 473] width 252 height 35
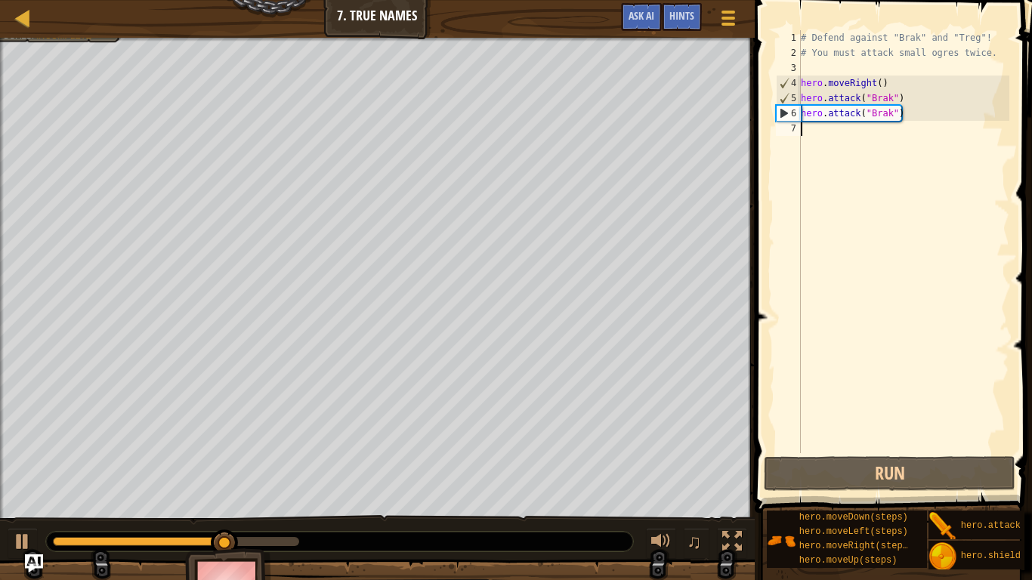
click at [900, 114] on div "# Defend against "Brak" and "Treg"! # You must attack small ogres twice. hero .…" at bounding box center [904, 256] width 212 height 453
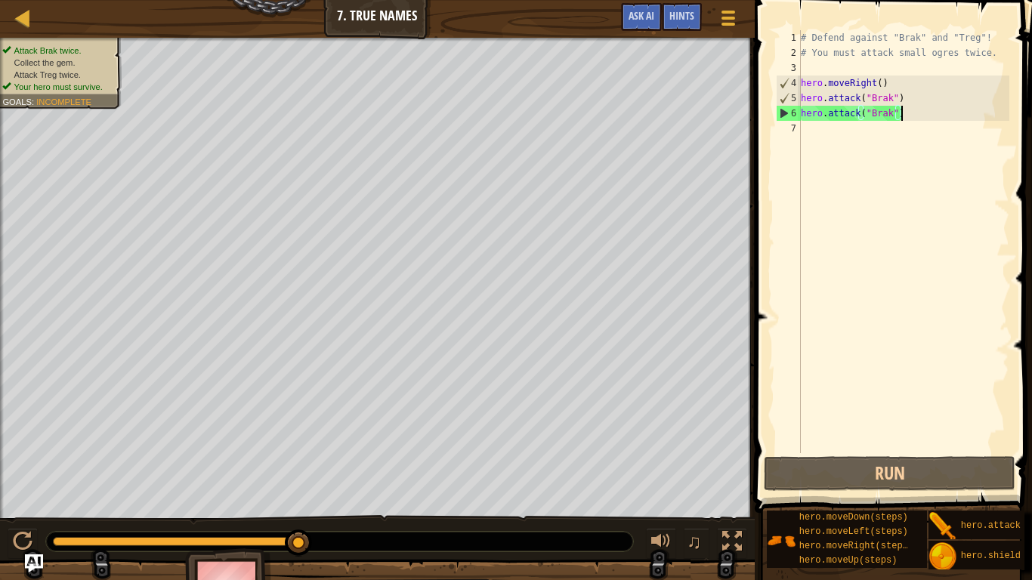
click at [890, 114] on div "# Defend against "Brak" and "Treg"! # You must attack small ogres twice. hero .…" at bounding box center [904, 256] width 212 height 453
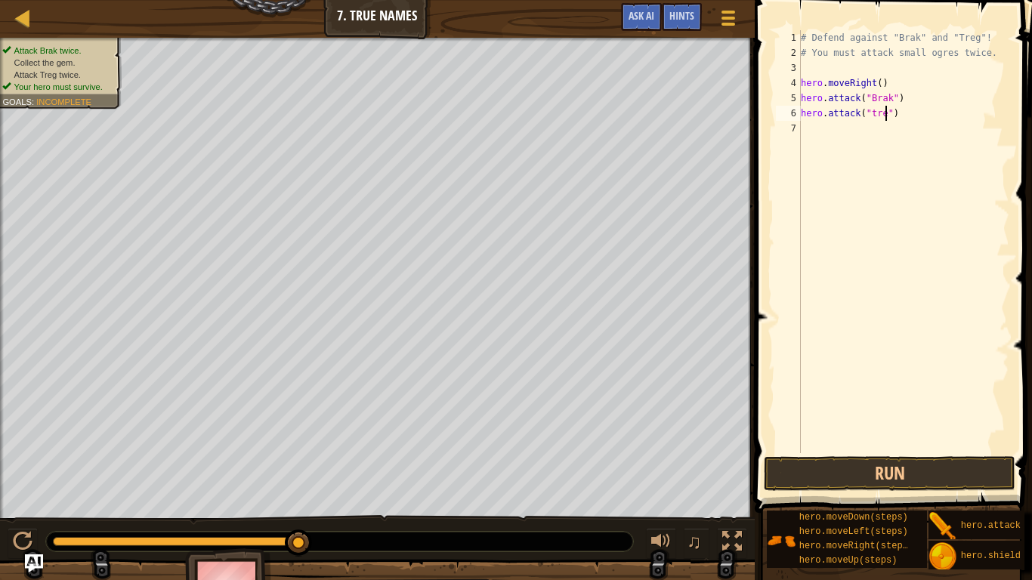
scroll to position [7, 13]
click at [936, 471] on button "Run" at bounding box center [890, 473] width 252 height 35
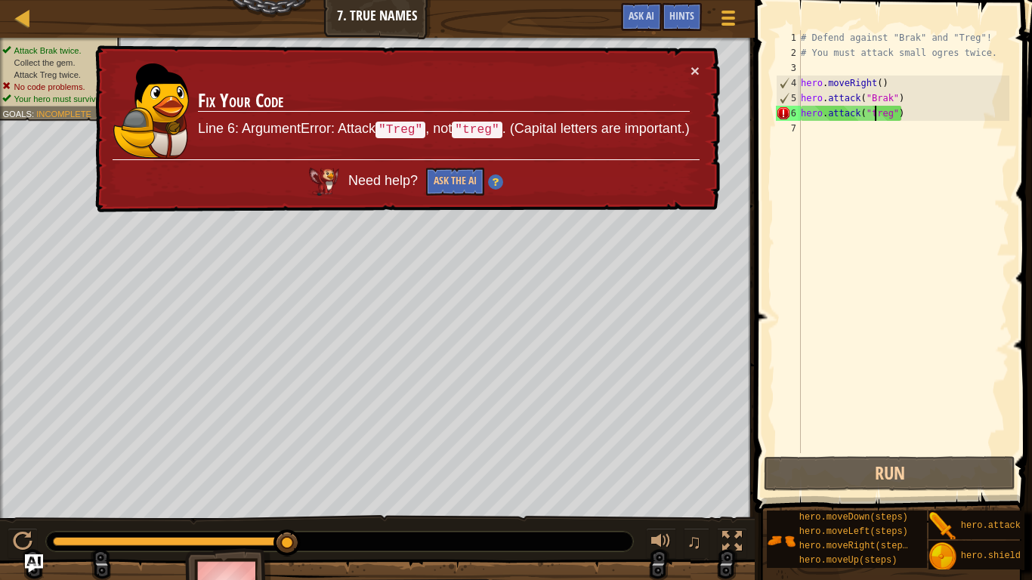
click at [874, 113] on div "# Defend against "Brak" and "Treg"! # You must attack small ogres twice. hero .…" at bounding box center [904, 256] width 212 height 453
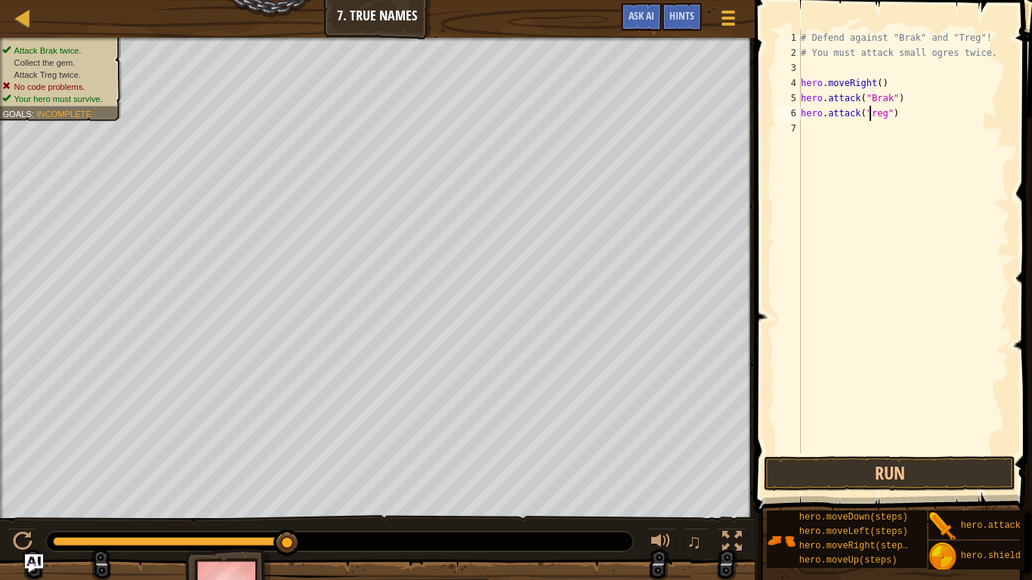
scroll to position [7, 11]
click at [897, 478] on button "Run" at bounding box center [890, 473] width 252 height 35
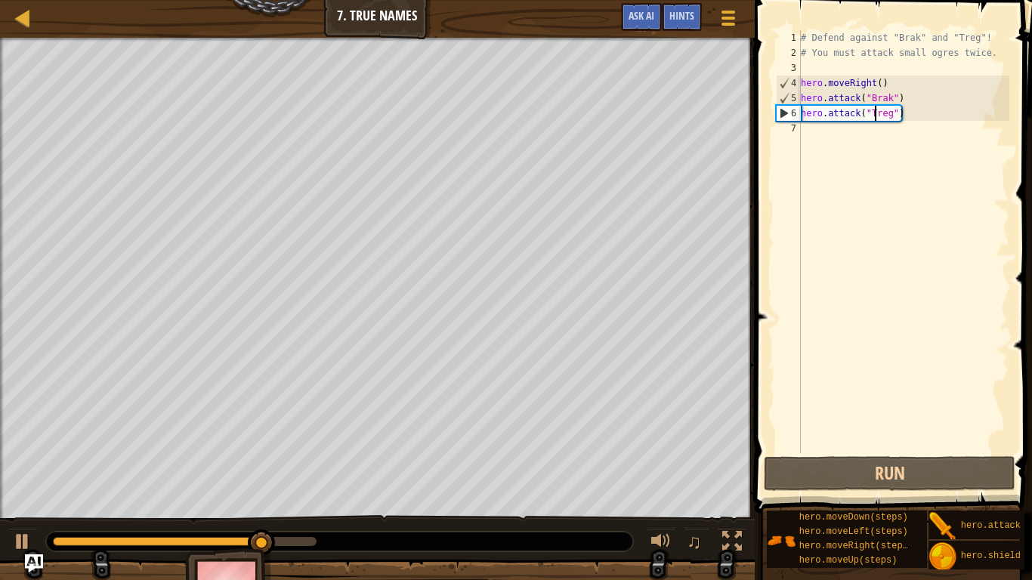
click at [889, 95] on div "# Defend against "Brak" and "Treg"! # You must attack small ogres twice. hero .…" at bounding box center [904, 256] width 212 height 453
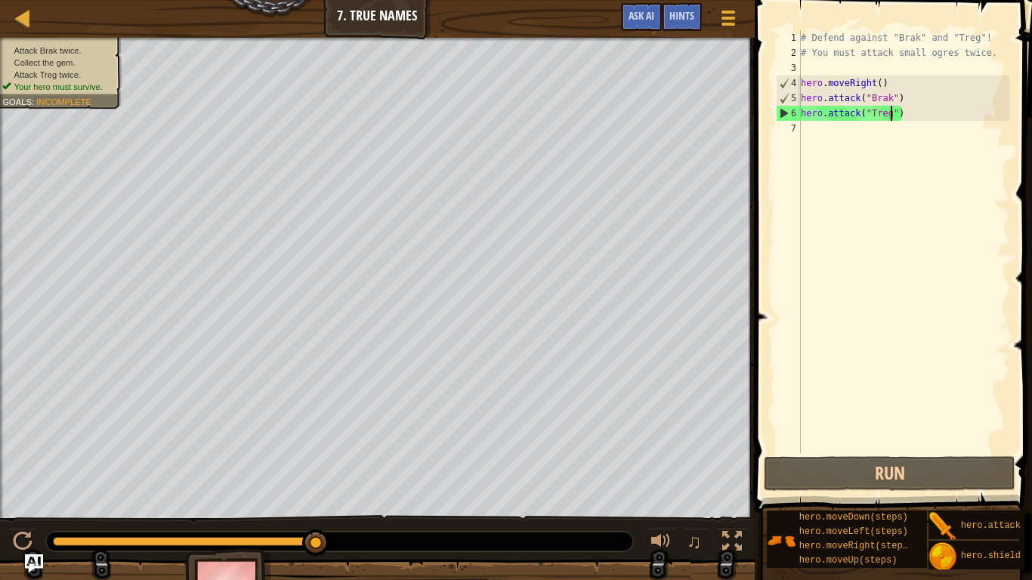
click at [891, 112] on div "# Defend against "Brak" and "Treg"! # You must attack small ogres twice. hero .…" at bounding box center [904, 256] width 212 height 453
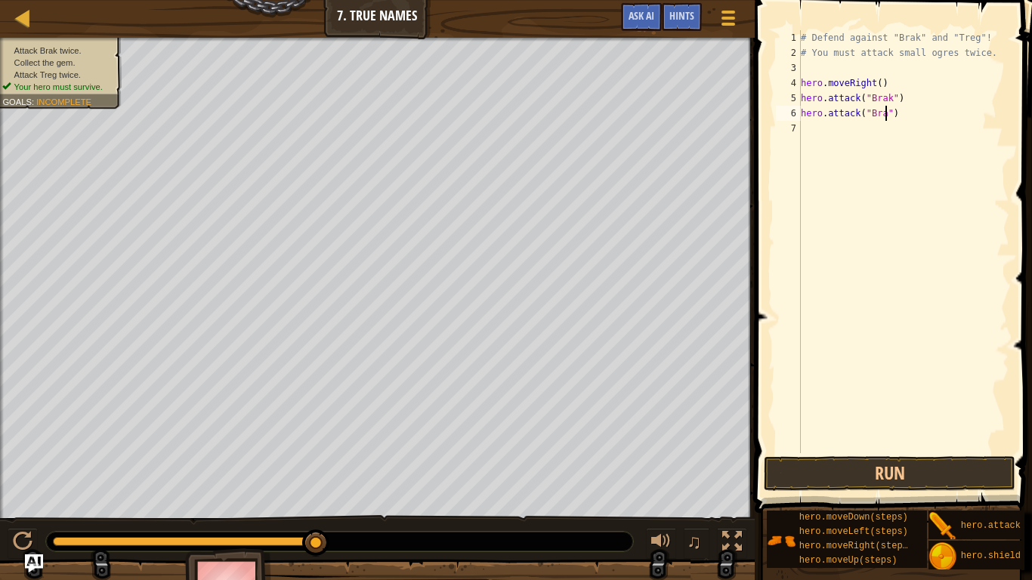
type textarea "hero.attack("Brak")"
click at [806, 132] on div "# Defend against "Brak" and "Treg"! # You must attack small ogres twice. hero .…" at bounding box center [904, 256] width 212 height 453
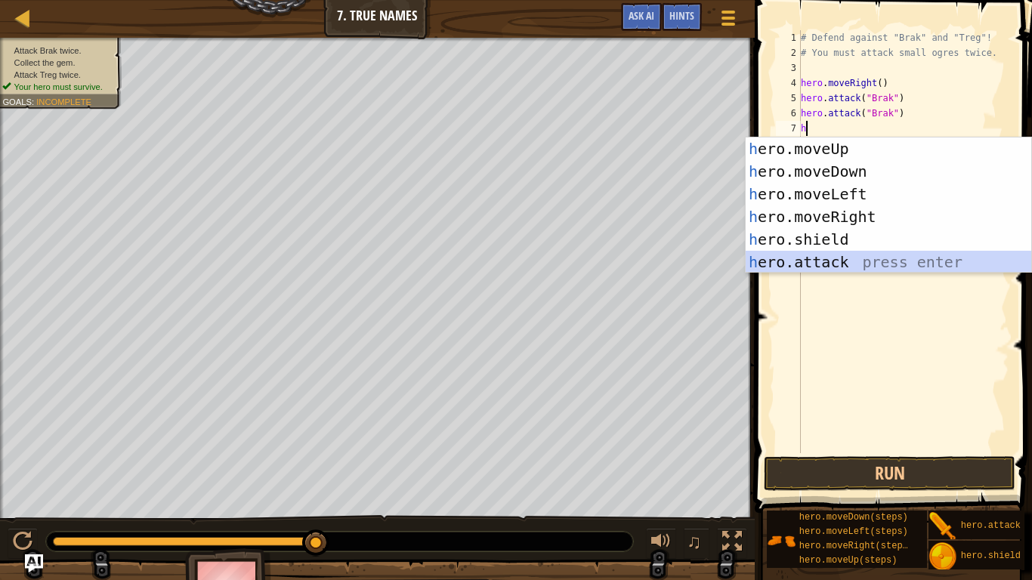
click at [844, 264] on div "h ero.moveUp press enter h ero.moveDown press enter h ero.moveLeft press enter …" at bounding box center [889, 228] width 286 height 181
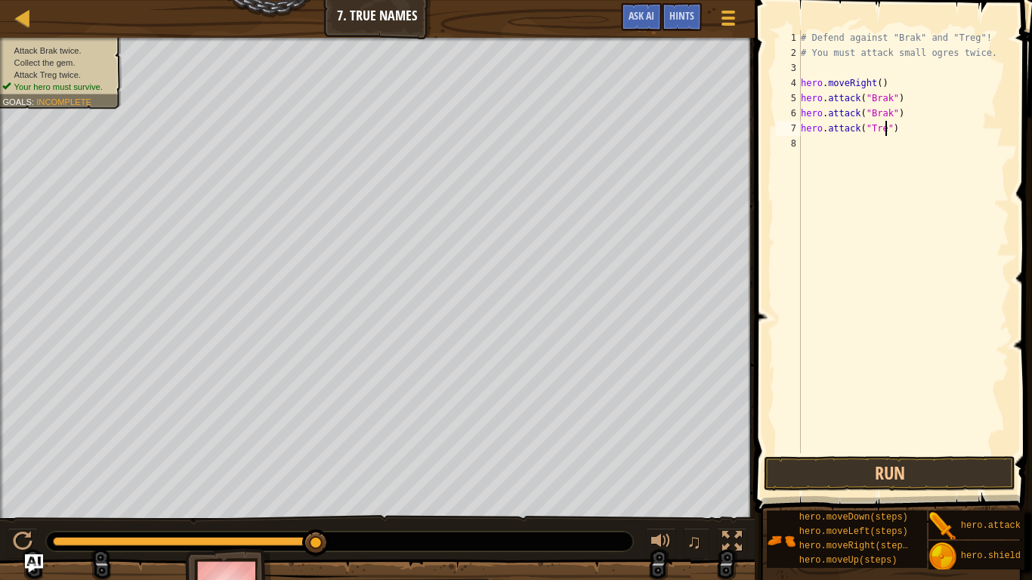
type textarea "hero.attack("Treg")"
click at [812, 144] on div "# Defend against "Brak" and "Treg"! # You must attack small ogres twice. hero .…" at bounding box center [904, 256] width 212 height 453
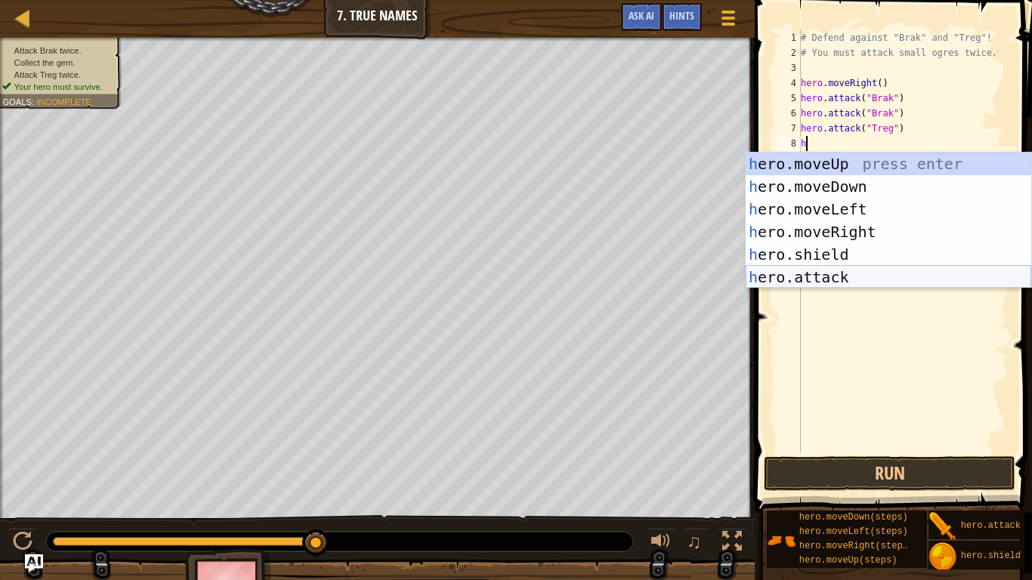
click at [828, 282] on div "h ero.moveUp press enter h ero.moveDown press enter h ero.moveLeft press enter …" at bounding box center [889, 243] width 286 height 181
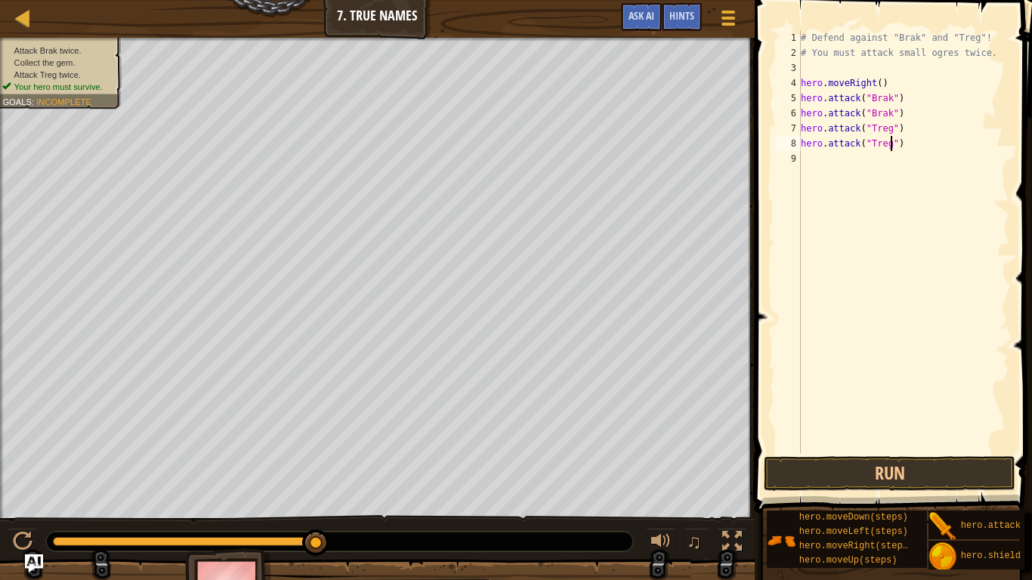
scroll to position [7, 13]
type textarea "hero.attack("Treg")"
click at [838, 475] on button "Run" at bounding box center [890, 473] width 252 height 35
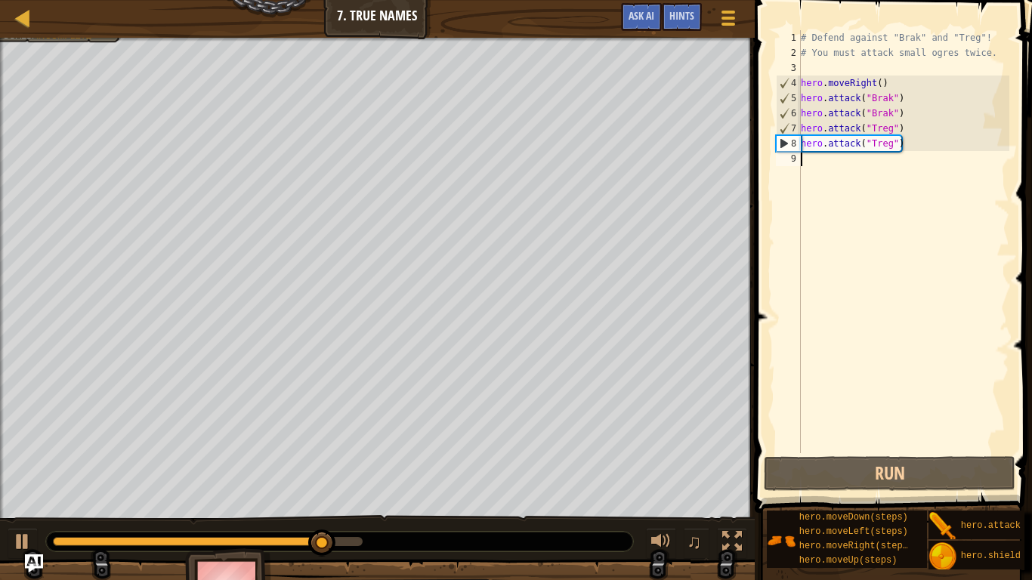
click at [803, 158] on div "# Defend against "Brak" and "Treg"! # You must attack small ogres twice. hero .…" at bounding box center [904, 256] width 212 height 453
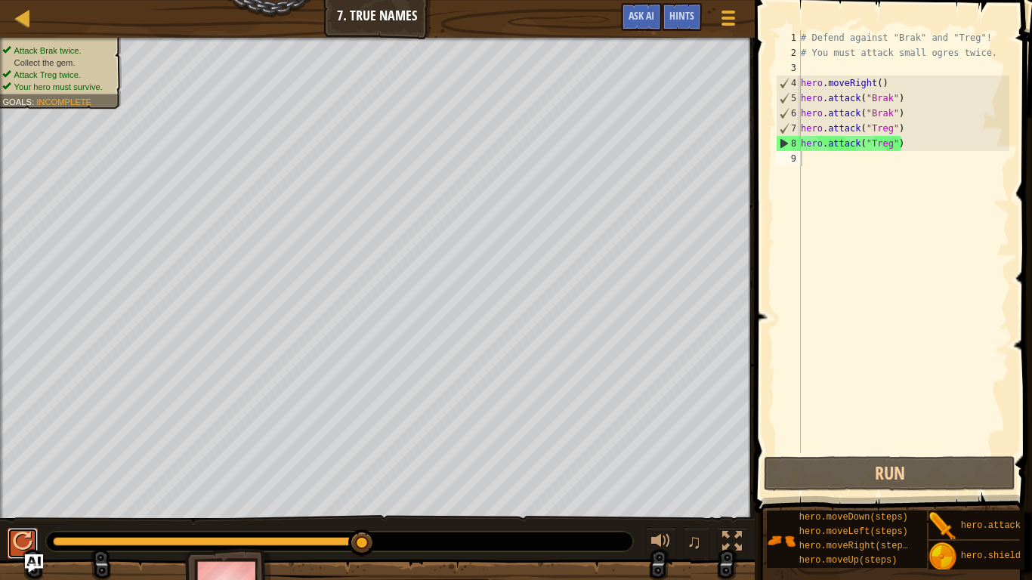
click at [9, 478] on button at bounding box center [23, 543] width 30 height 31
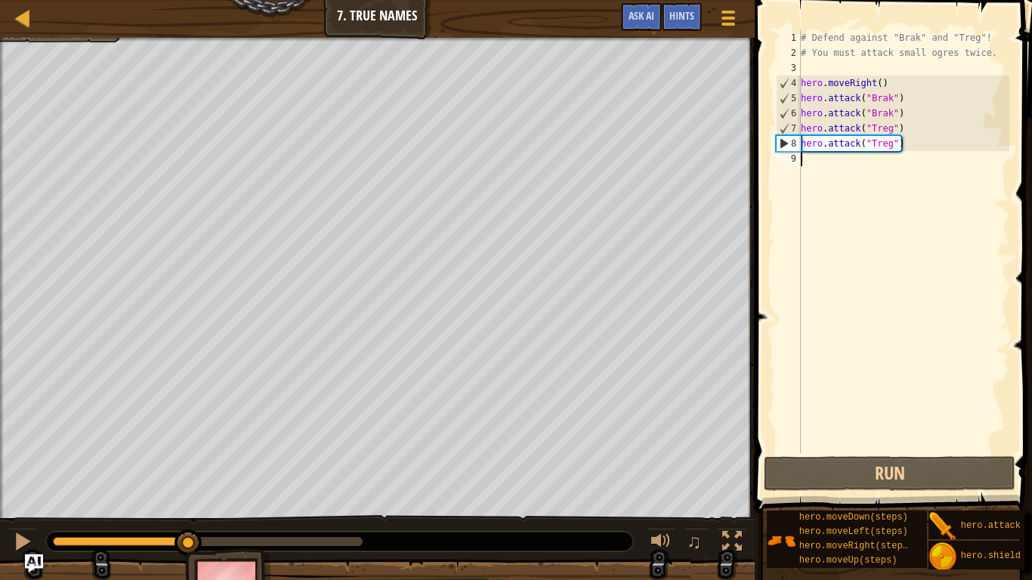
drag, startPoint x: 94, startPoint y: 533, endPoint x: 188, endPoint y: 527, distance: 93.9
click at [188, 478] on div "♫" at bounding box center [377, 537] width 755 height 45
type textarea "m"
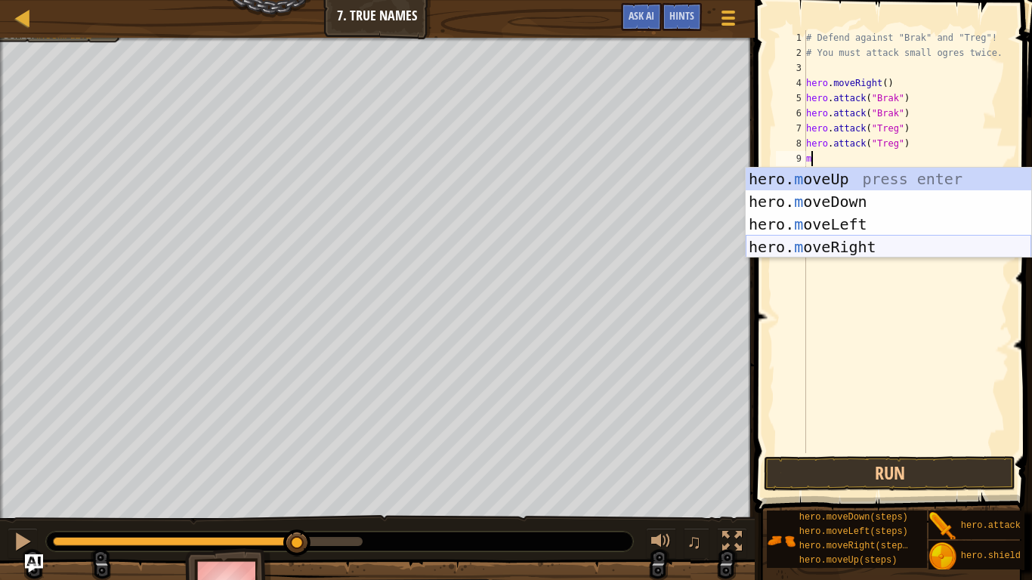
click at [868, 246] on div "hero. m oveUp press enter hero. m oveDown press enter hero. m oveLeft press ent…" at bounding box center [889, 236] width 286 height 136
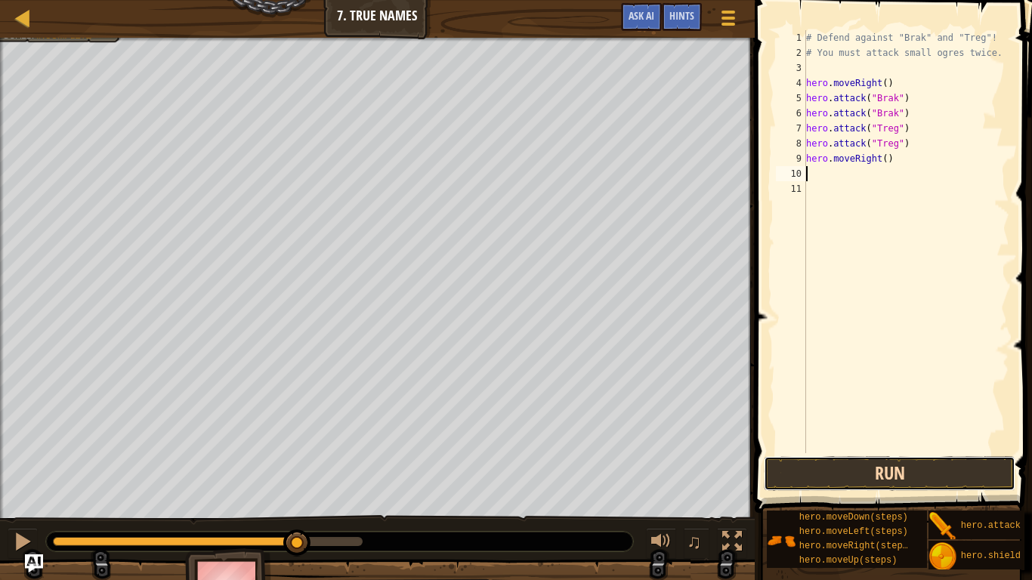
click at [864, 470] on button "Run" at bounding box center [890, 473] width 252 height 35
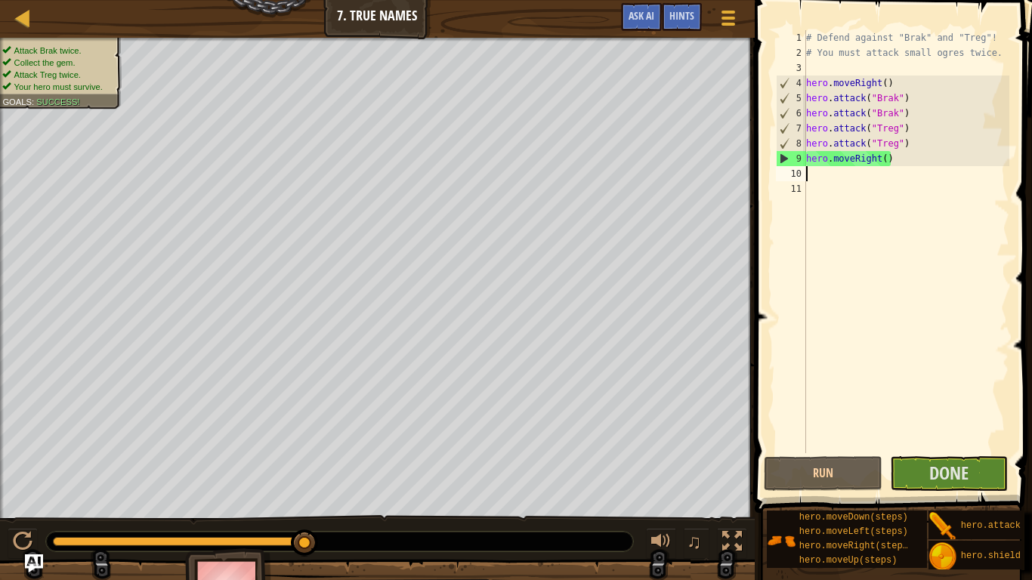
click at [884, 160] on div "# Defend against "Brak" and "Treg"! # You must attack small ogres twice. hero .…" at bounding box center [906, 256] width 206 height 453
type textarea "hero.moveRight()"
click at [852, 472] on button "Run" at bounding box center [823, 473] width 119 height 35
click at [945, 474] on span "Done" at bounding box center [948, 473] width 39 height 24
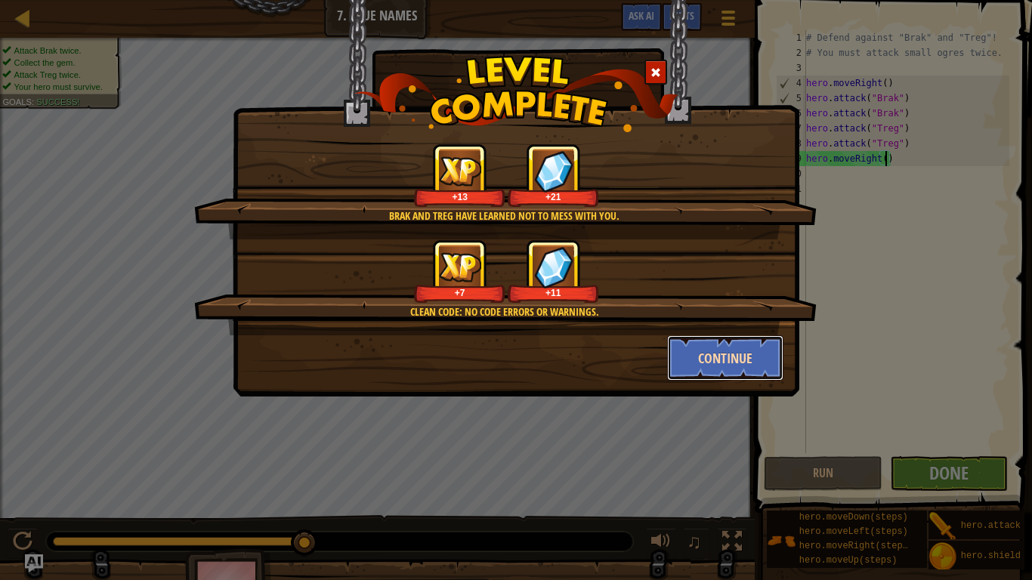
click at [729, 359] on button "Continue" at bounding box center [725, 358] width 117 height 45
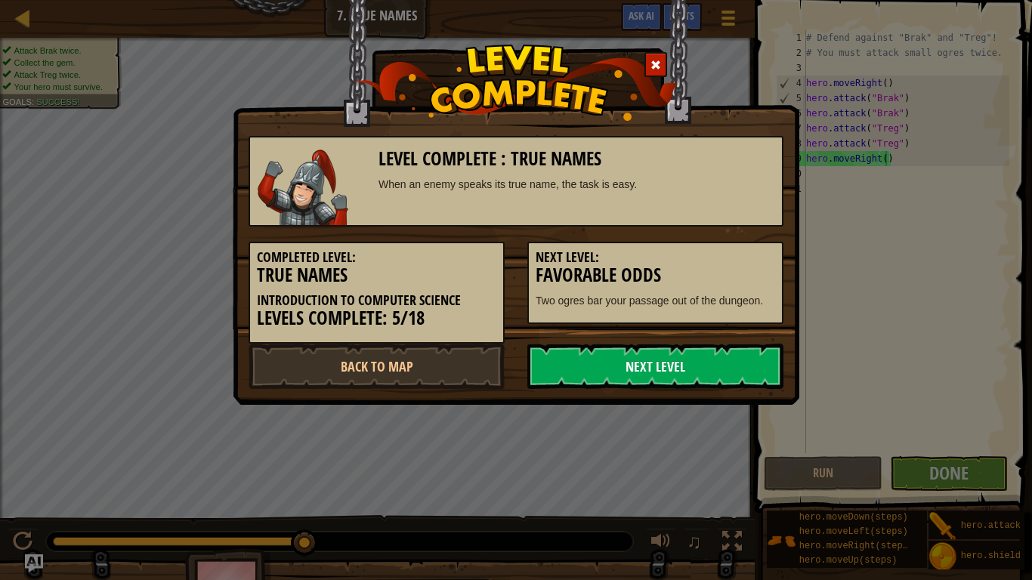
click at [670, 357] on link "Next Level" at bounding box center [655, 366] width 256 height 45
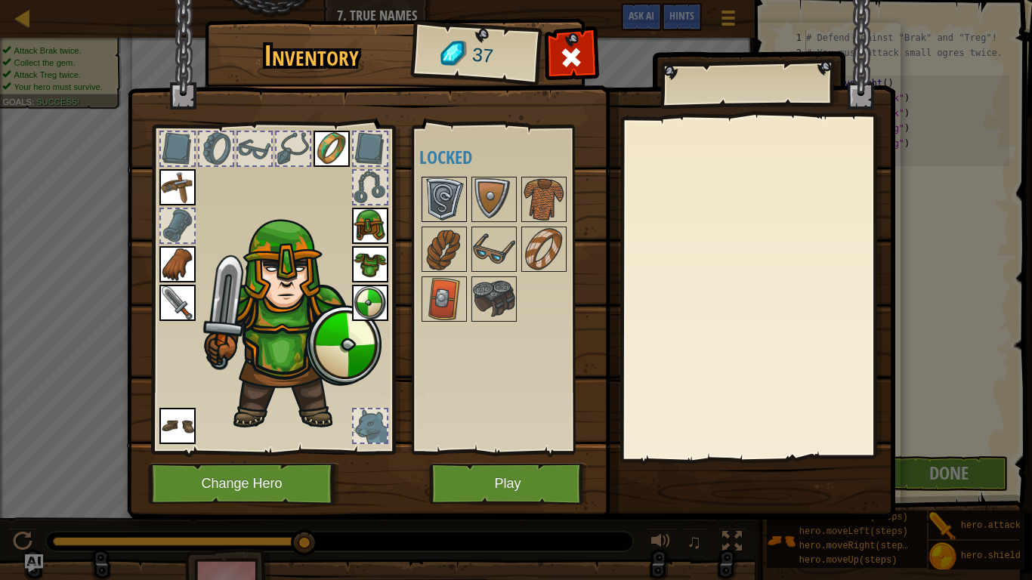
click at [456, 200] on img at bounding box center [444, 199] width 42 height 42
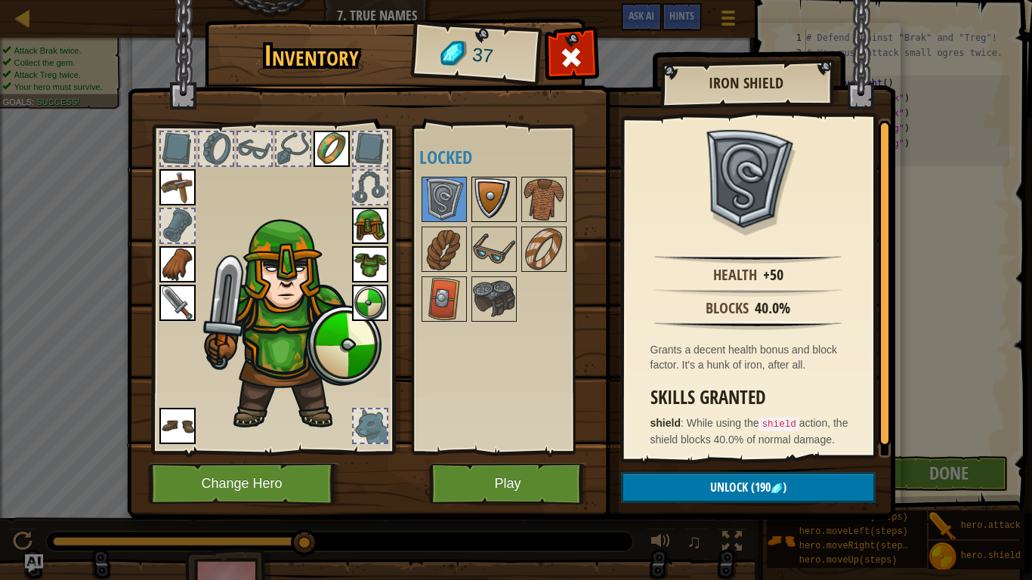
click at [497, 192] on img at bounding box center [494, 199] width 42 height 42
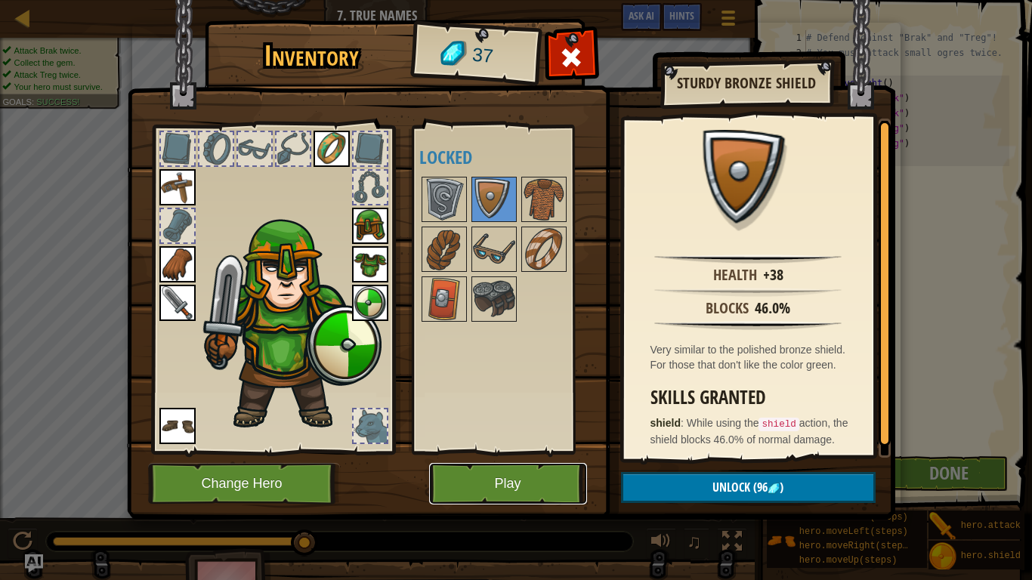
click at [499, 478] on button "Play" at bounding box center [508, 484] width 158 height 42
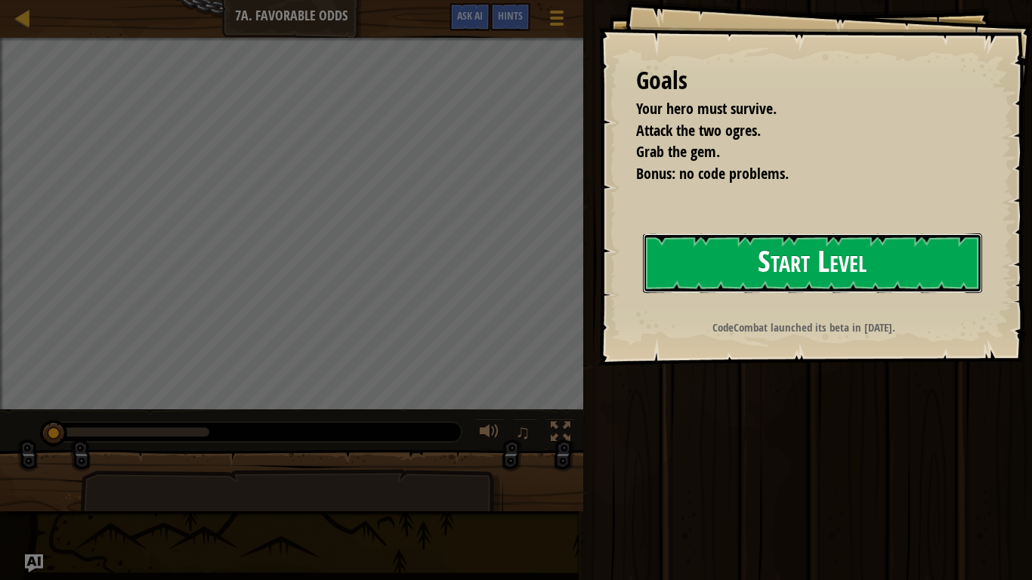
click at [719, 281] on button "Start Level" at bounding box center [812, 263] width 339 height 60
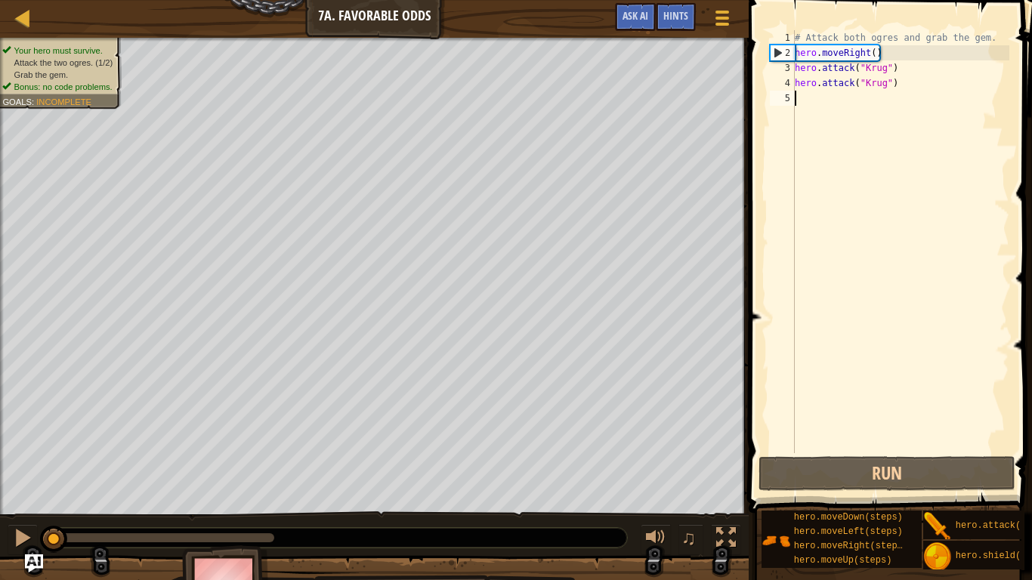
type textarea "m"
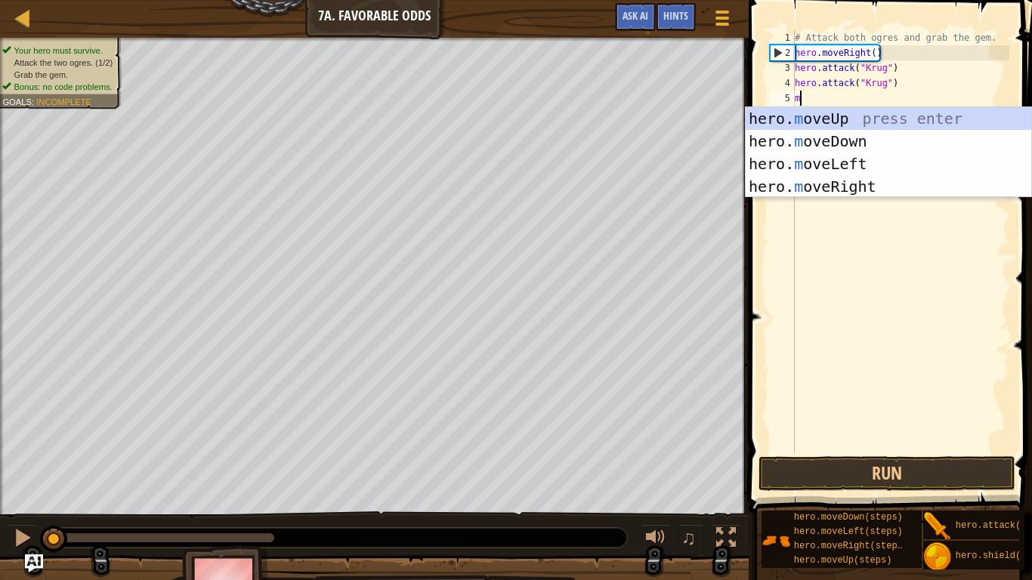
scroll to position [7, 0]
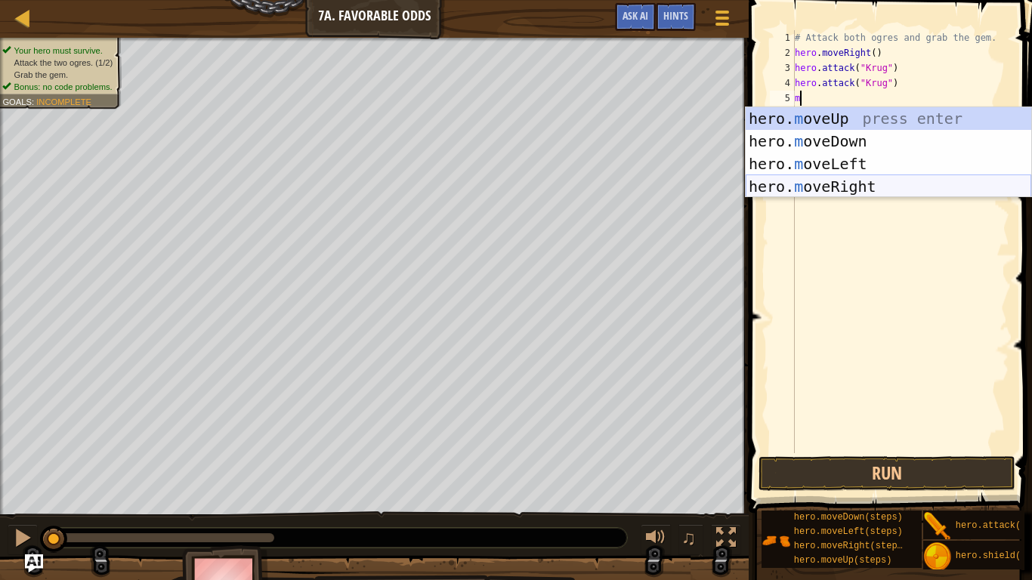
click at [846, 190] on div "hero. m oveUp press enter hero. m oveDown press enter hero. m oveLeft press ent…" at bounding box center [889, 175] width 286 height 136
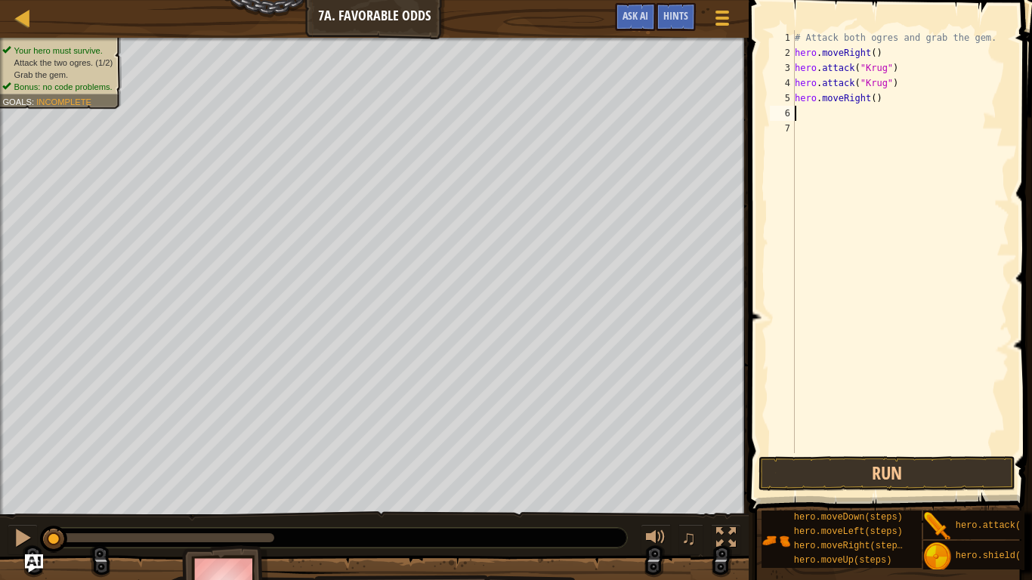
type textarea "m"
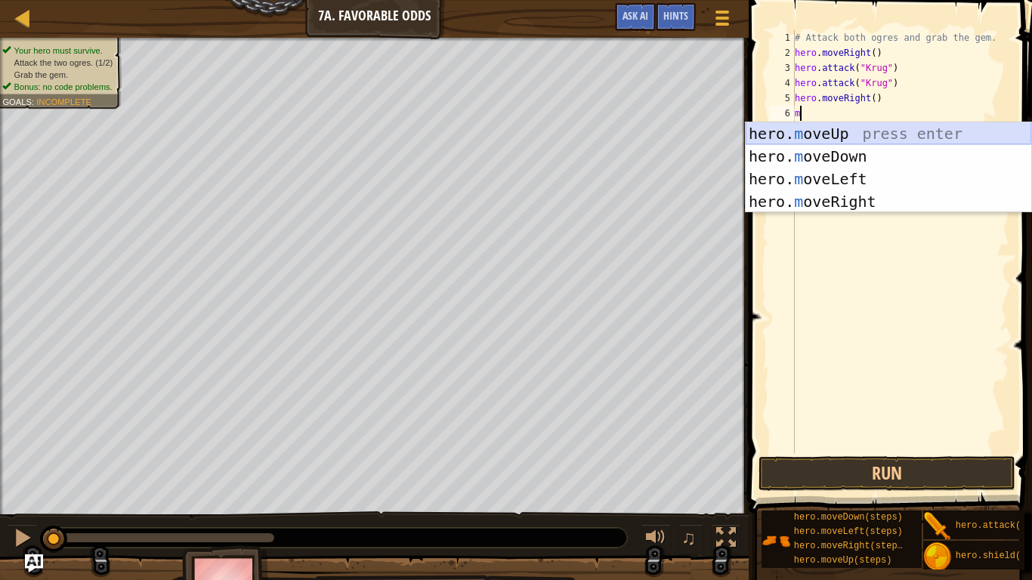
click at [859, 131] on div "hero. m oveUp press enter hero. m oveDown press enter hero. m oveLeft press ent…" at bounding box center [889, 190] width 286 height 136
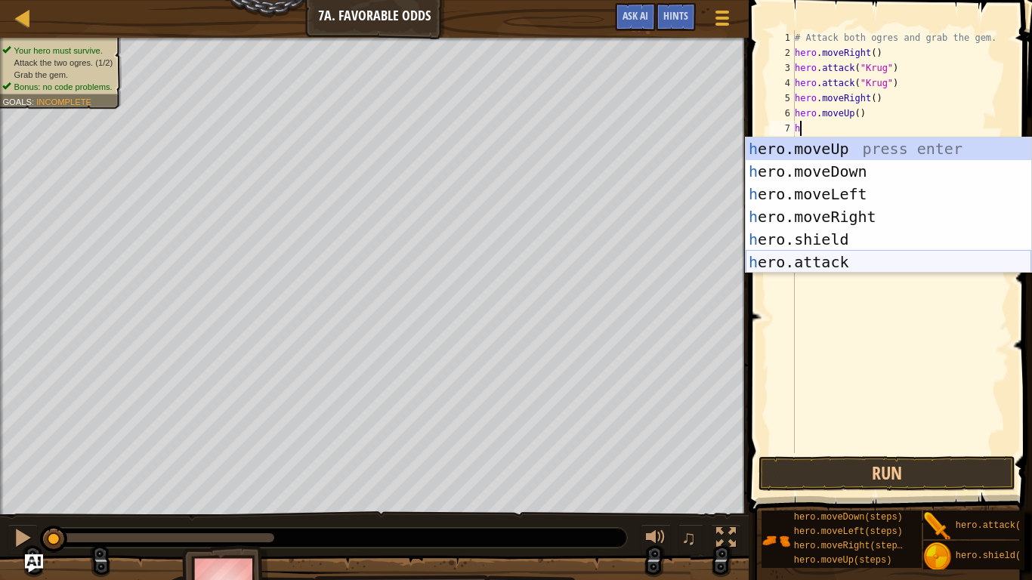
click at [850, 262] on div "h ero.moveUp press enter h ero.moveDown press enter h ero.moveLeft press enter …" at bounding box center [889, 228] width 286 height 181
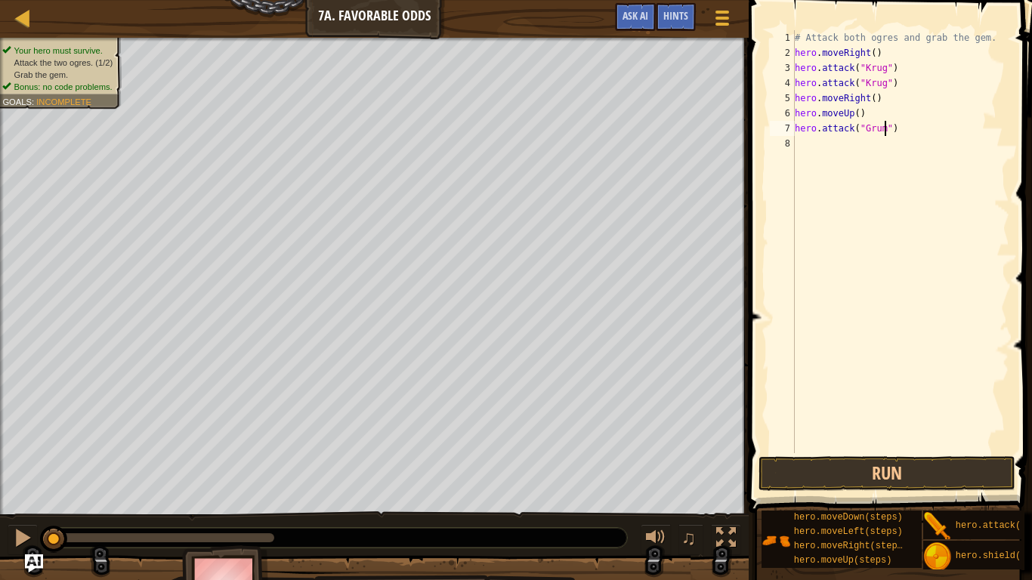
scroll to position [7, 14]
drag, startPoint x: 927, startPoint y: 130, endPoint x: 799, endPoint y: 130, distance: 128.5
click at [799, 130] on div "# Attack both ogres and grab the gem. hero . moveRight ( ) hero . attack ( "[PE…" at bounding box center [901, 256] width 218 height 453
click at [913, 125] on div "# Attack both ogres and grab the gem. hero . moveRight ( ) hero . attack ( "[PE…" at bounding box center [901, 256] width 218 height 453
drag, startPoint x: 913, startPoint y: 125, endPoint x: 896, endPoint y: 128, distance: 16.8
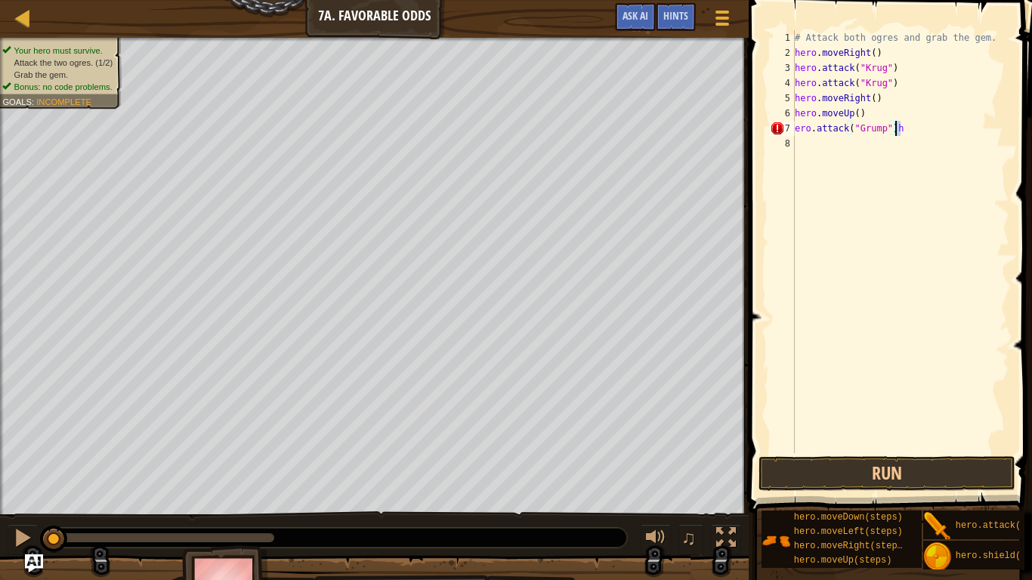
click at [896, 128] on div "# Attack both ogres and grab the gem. hero . moveRight ( ) hero . attack ( "[PE…" at bounding box center [901, 256] width 218 height 453
click at [794, 125] on div "ero.attack("Grump") 1 2 3 4 5 6 7 8 # Attack both [PERSON_NAME] and grab the ge…" at bounding box center [888, 241] width 243 height 423
type textarea "hero.attack("Grump")"
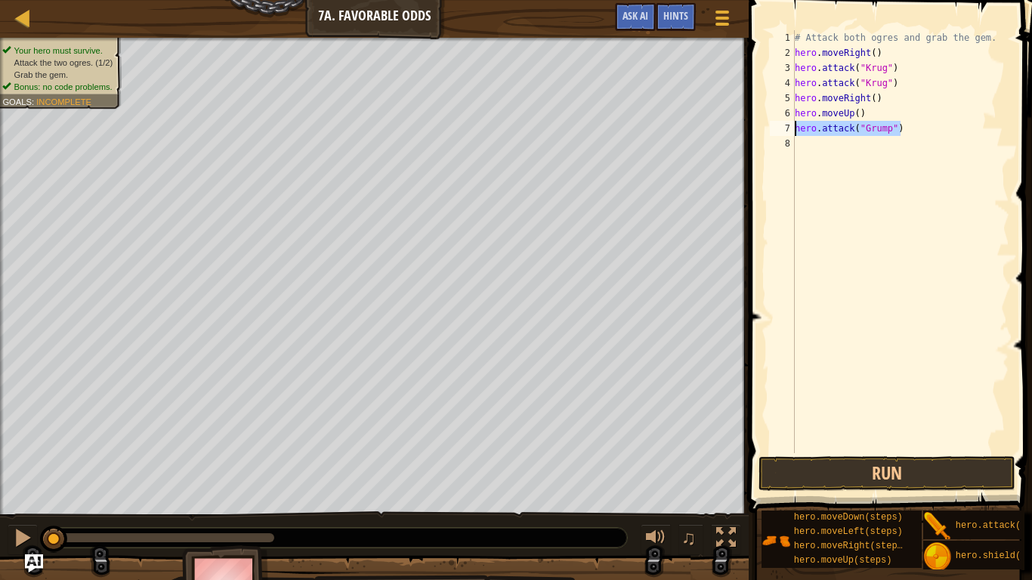
drag, startPoint x: 905, startPoint y: 130, endPoint x: 793, endPoint y: 126, distance: 111.1
click at [793, 126] on div "hero.attack("Grump") 1 2 3 4 5 6 7 8 # Attack both [PERSON_NAME] and grab the g…" at bounding box center [888, 241] width 243 height 423
click at [812, 149] on div "# Attack both ogres and grab the gem. hero . moveRight ( ) hero . attack ( "[PE…" at bounding box center [901, 256] width 218 height 453
paste textarea "hero.attack("Grump")"
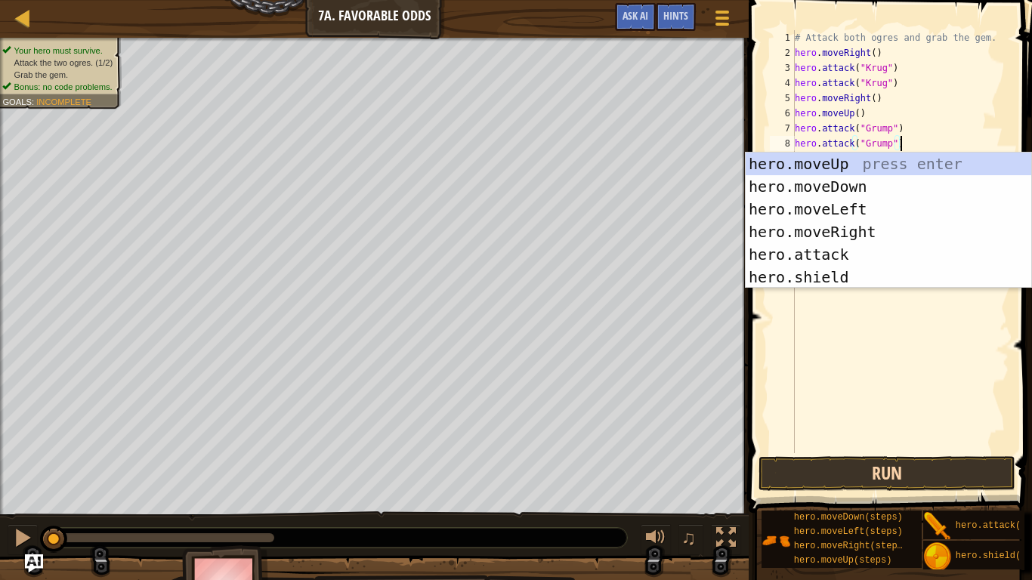
type textarea "hero.attack("Grump")"
click at [898, 459] on button "Run" at bounding box center [887, 473] width 257 height 35
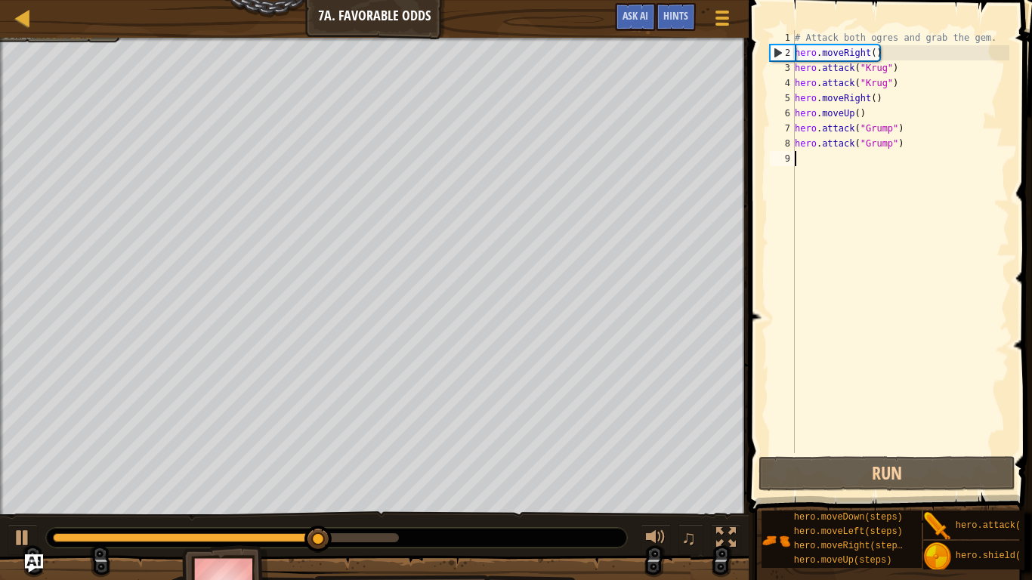
click at [829, 156] on div "# Attack both ogres and grab the gem. hero . moveRight ( ) hero . attack ( "[PE…" at bounding box center [901, 256] width 218 height 453
type textarea "m"
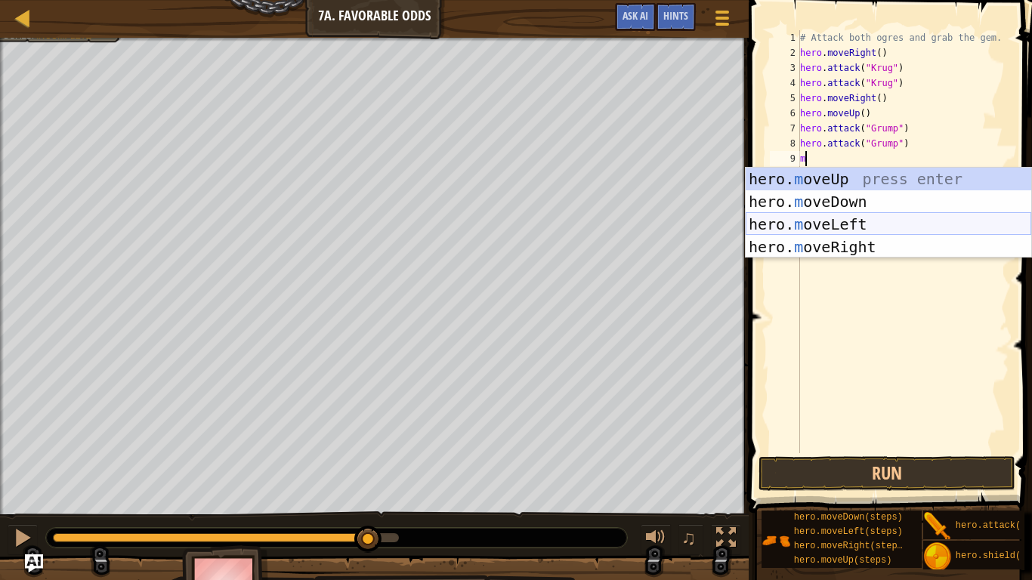
click at [858, 221] on div "hero. m oveUp press enter hero. m oveDown press enter hero. m oveLeft press ent…" at bounding box center [889, 236] width 286 height 136
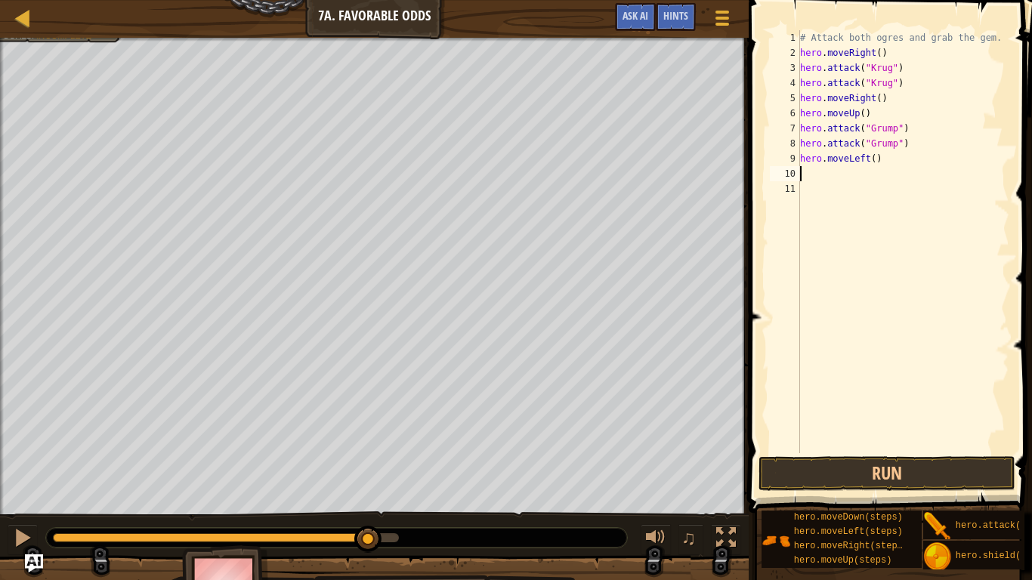
click at [876, 160] on div "# Attack both ogres and grab the gem. hero . moveRight ( ) hero . attack ( "[PE…" at bounding box center [903, 256] width 212 height 453
type textarea "hero.moveLeft(2)"
click at [898, 474] on button "Run" at bounding box center [887, 473] width 257 height 35
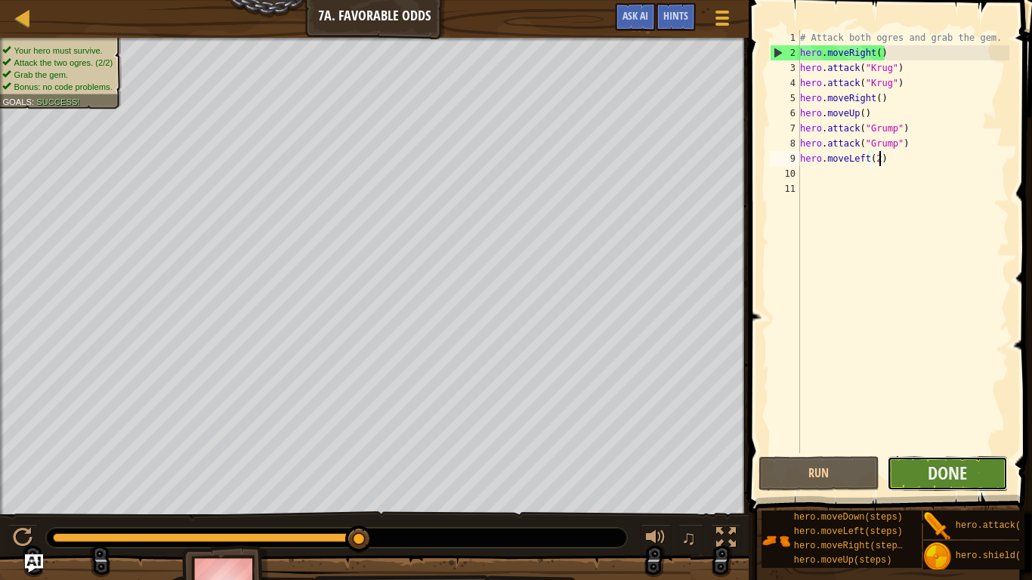
click at [981, 476] on button "Done" at bounding box center [947, 473] width 121 height 35
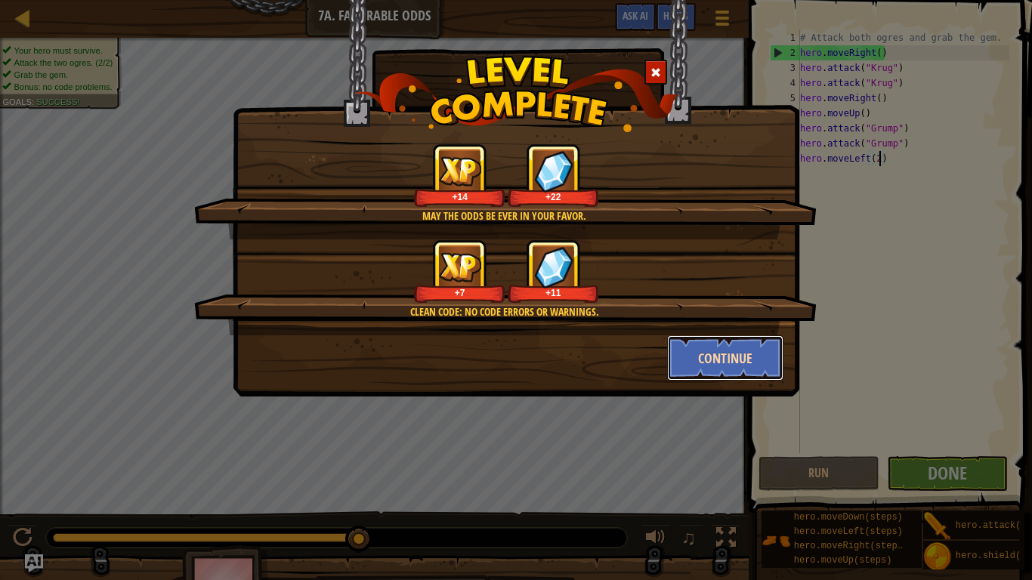
click at [717, 372] on button "Continue" at bounding box center [725, 358] width 117 height 45
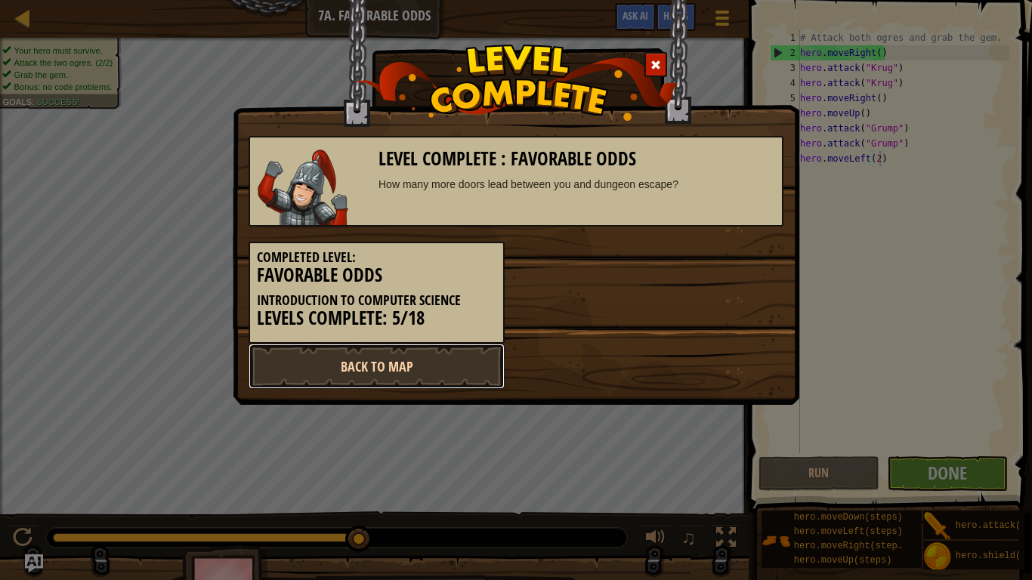
click at [435, 352] on link "Back to Map" at bounding box center [377, 366] width 256 height 45
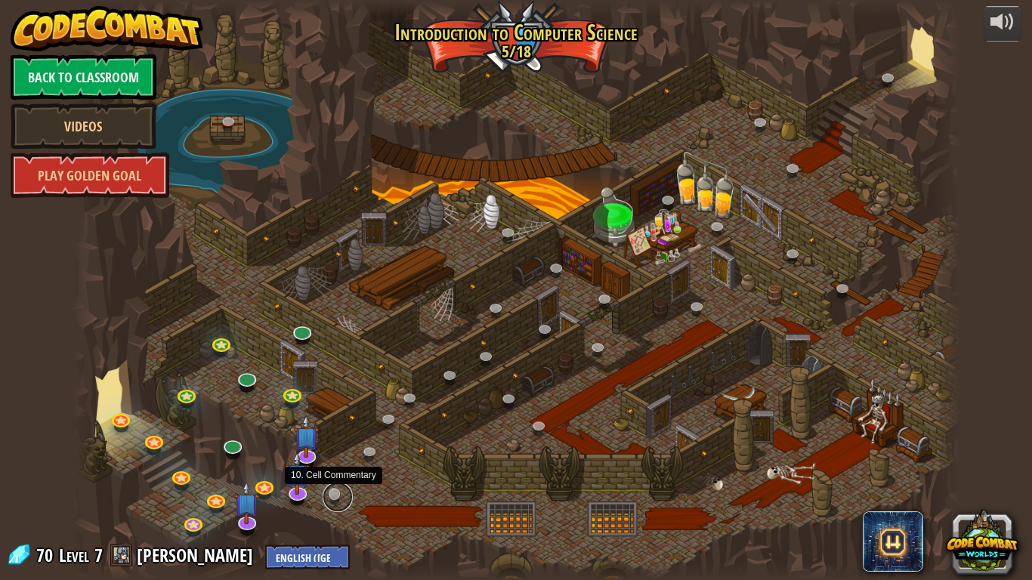
click at [332, 478] on link at bounding box center [338, 497] width 30 height 30
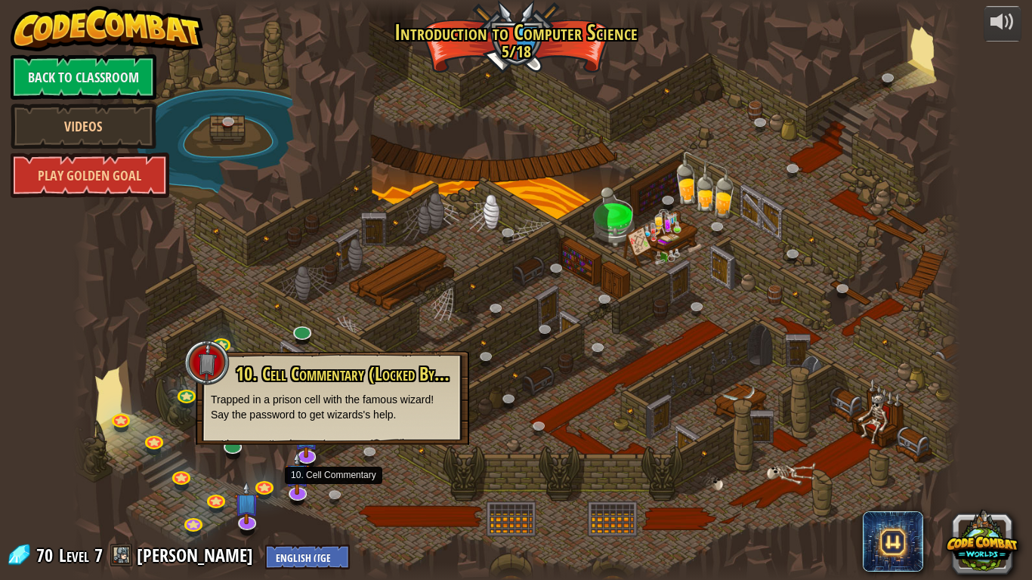
click at [339, 435] on div "10. Cell Commentary (Locked By Teacher) Trapped in a prison cell with the famou…" at bounding box center [333, 398] width 274 height 94
click at [334, 478] on link at bounding box center [338, 497] width 30 height 30
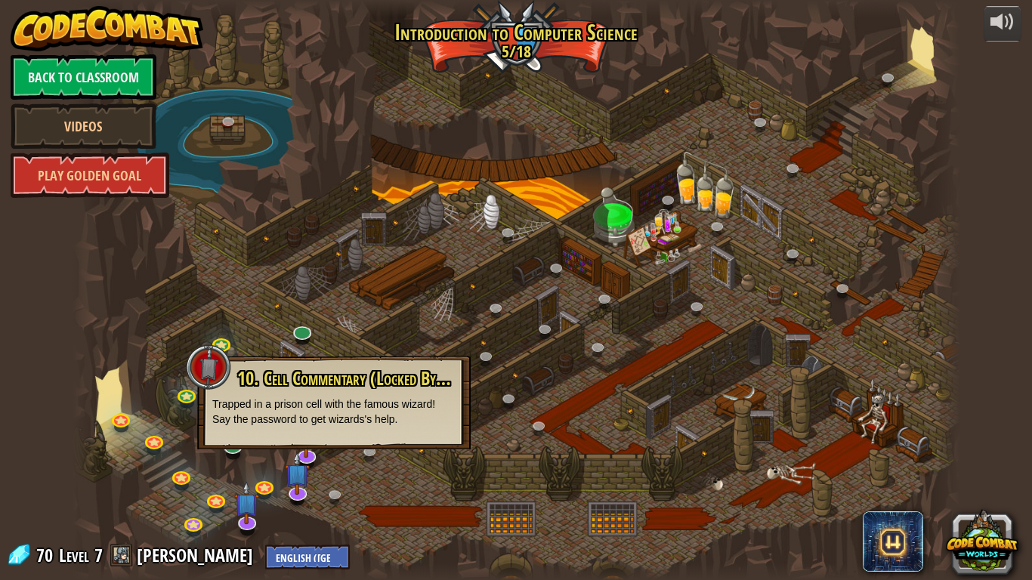
click at [153, 235] on div at bounding box center [517, 290] width 888 height 580
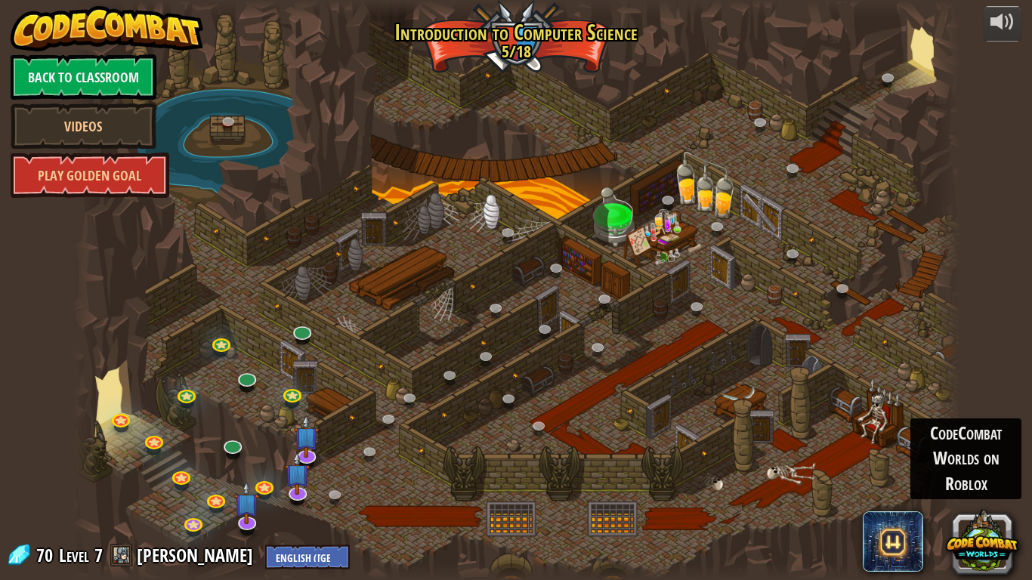
click at [1028, 376] on div "powered by Back to Classroom Videos Play Golden Goal 25. [PERSON_NAME] (Locked …" at bounding box center [516, 290] width 1032 height 580
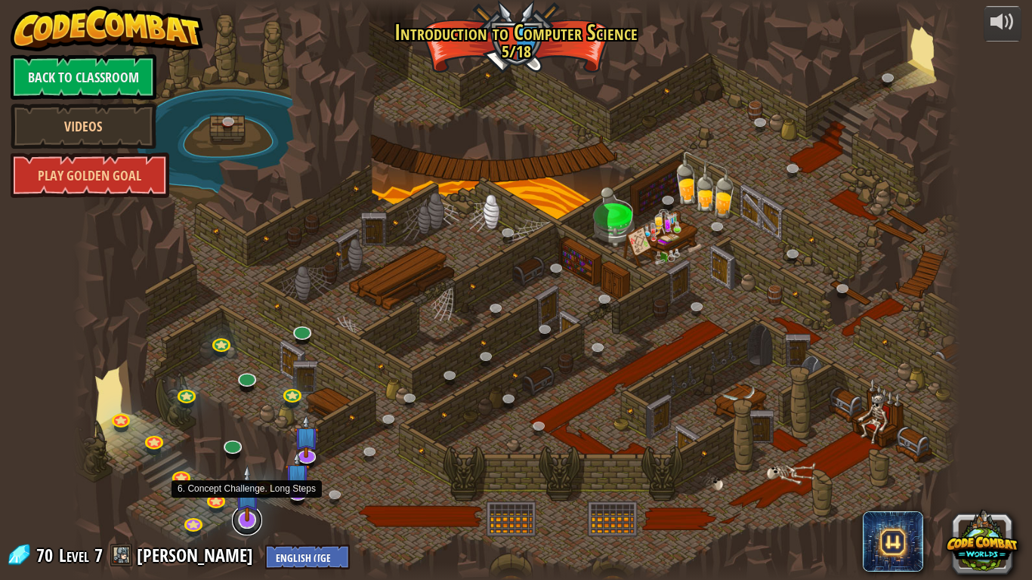
click at [250, 478] on link at bounding box center [247, 521] width 30 height 30
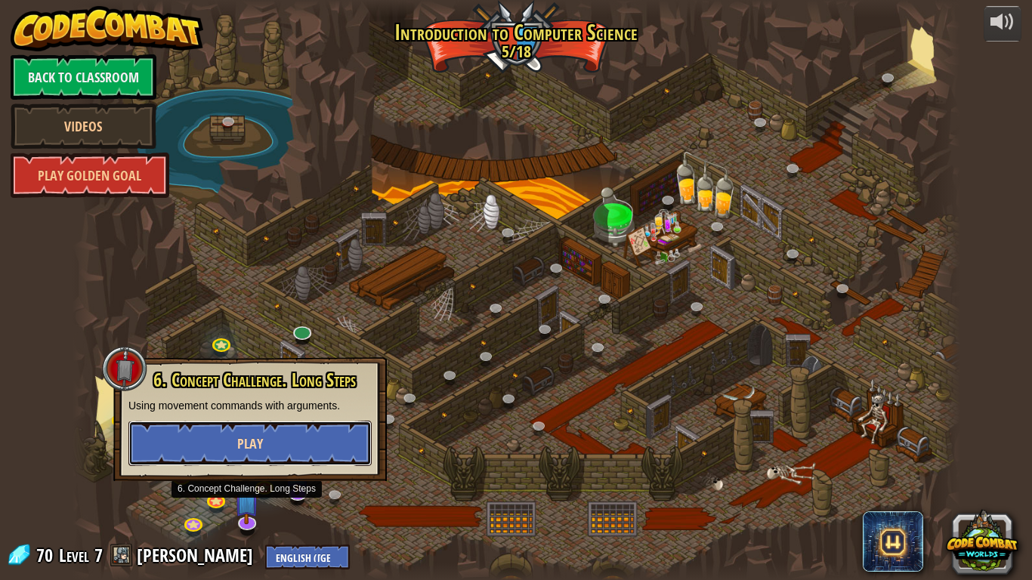
click at [260, 441] on span "Play" at bounding box center [250, 444] width 26 height 19
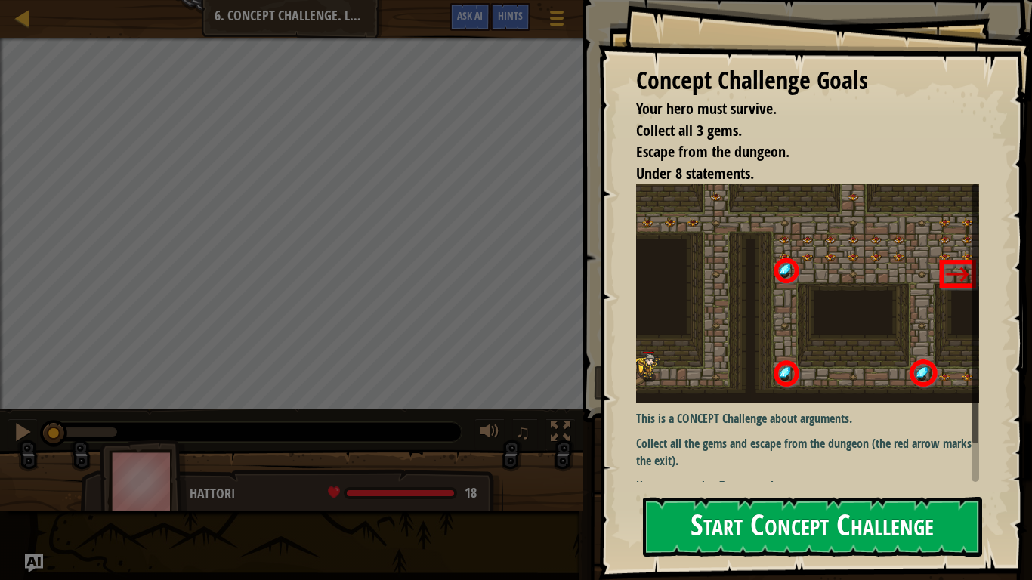
click at [790, 313] on div "Concept Challenge Goals Your hero must survive. Collect all 3 gems. Escape from…" at bounding box center [815, 290] width 434 height 580
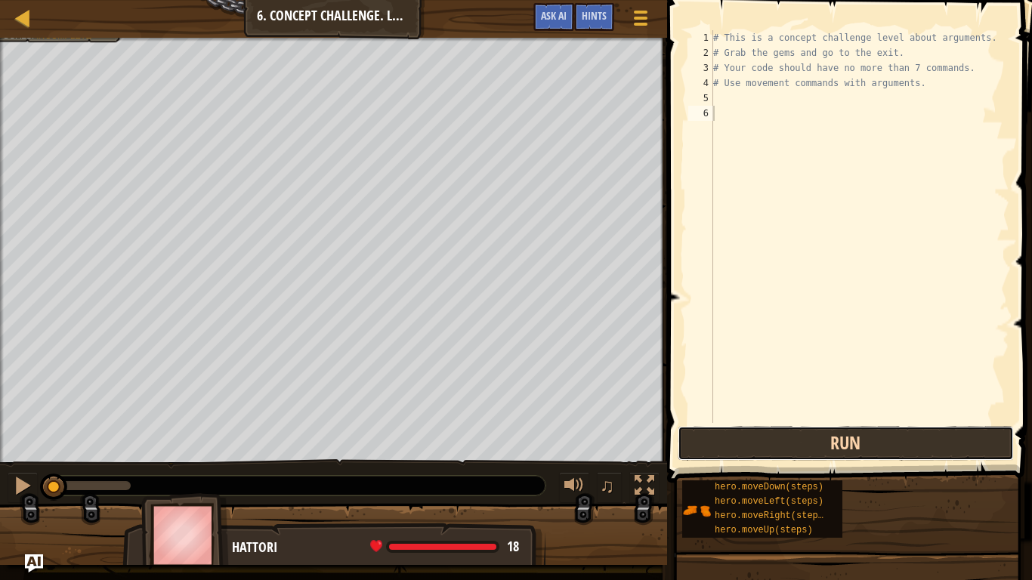
click at [796, 445] on button "Run" at bounding box center [846, 443] width 336 height 35
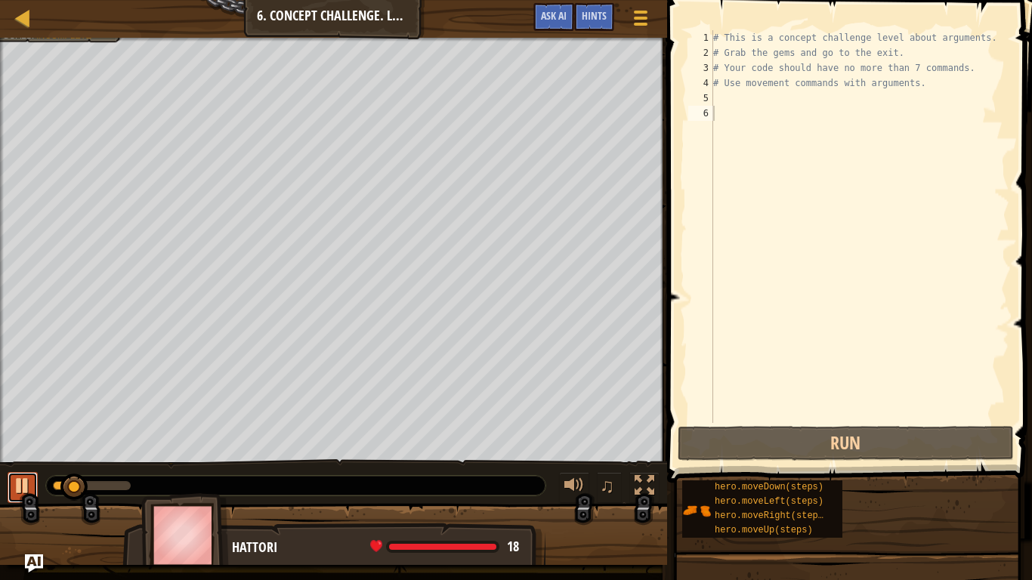
click at [22, 478] on div at bounding box center [23, 486] width 20 height 20
click at [730, 101] on div "# This is a concept challenge level about arguments. # Grab the gems and go to …" at bounding box center [859, 241] width 299 height 423
type textarea "m"
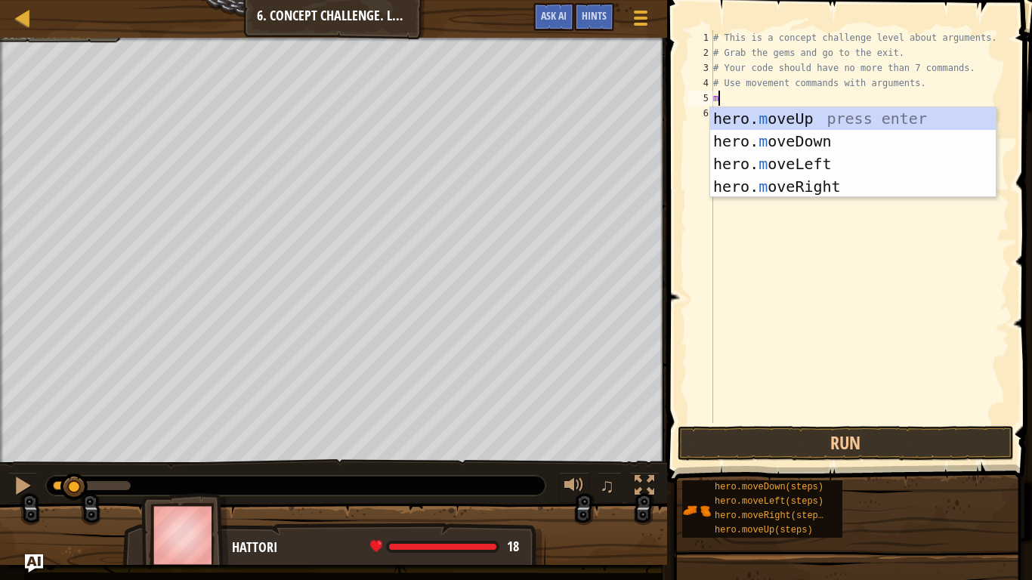
scroll to position [7, 0]
click at [787, 184] on div "hero. m oveUp press enter hero. m oveDown press enter hero. m oveLeft press ent…" at bounding box center [853, 175] width 286 height 136
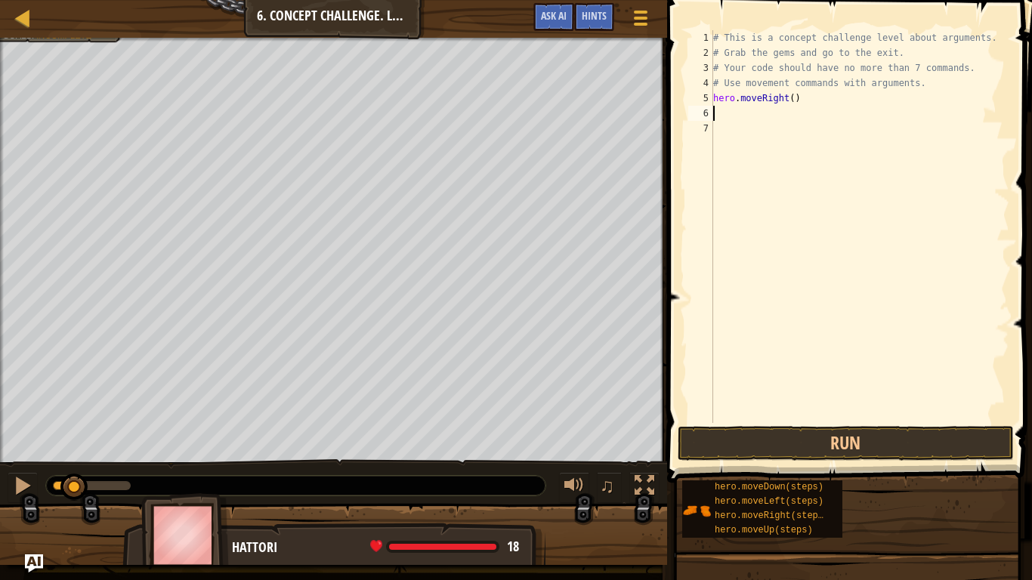
type textarea "h"
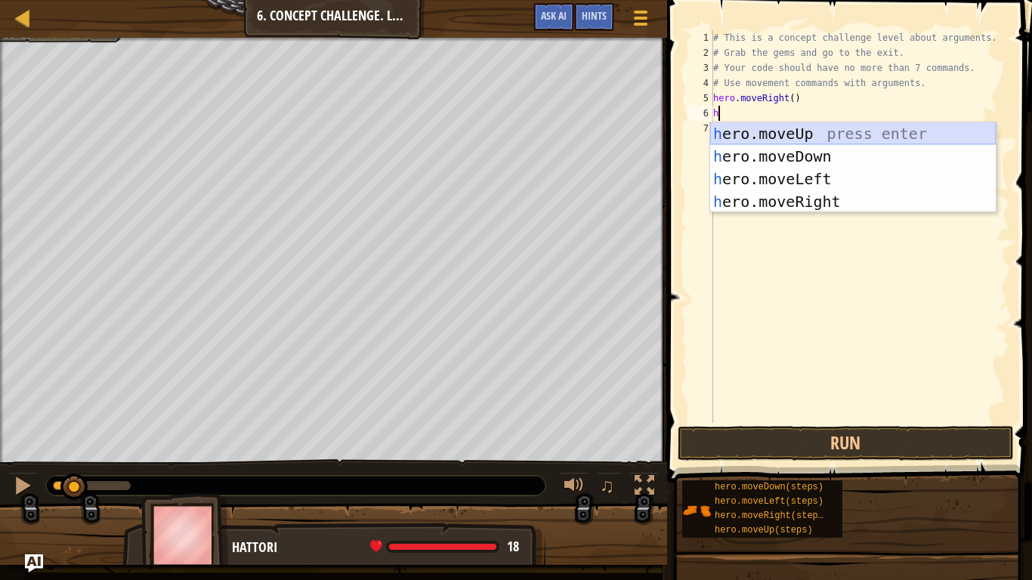
click at [788, 134] on div "h ero.moveUp press enter h ero.moveDown press enter h ero.moveLeft press enter …" at bounding box center [853, 190] width 286 height 136
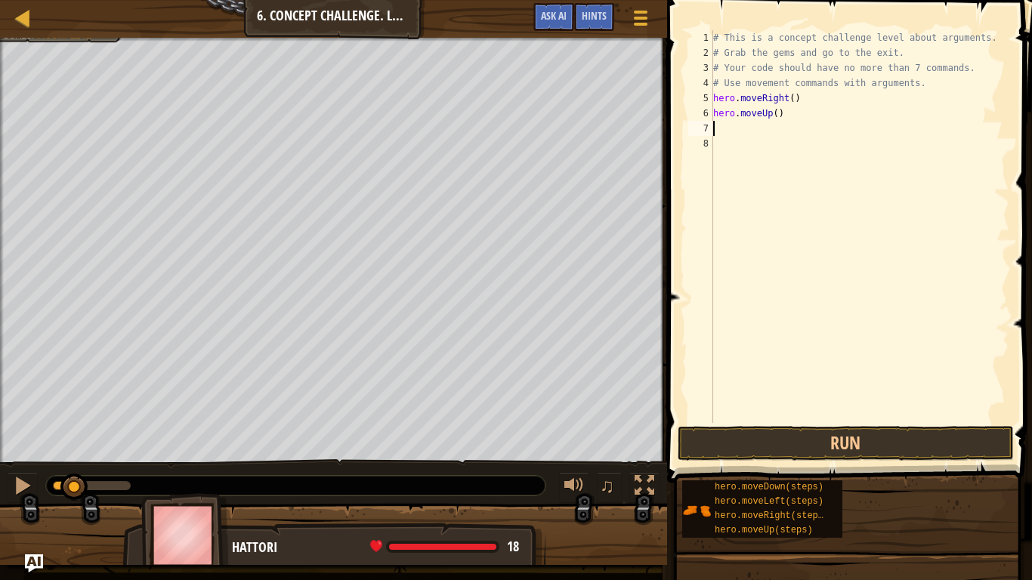
click at [776, 114] on div "# This is a concept challenge level about arguments. # Grab the gems and go to …" at bounding box center [859, 241] width 299 height 423
type textarea "hero.moveUp(3)"
click at [824, 447] on button "Run" at bounding box center [846, 443] width 336 height 35
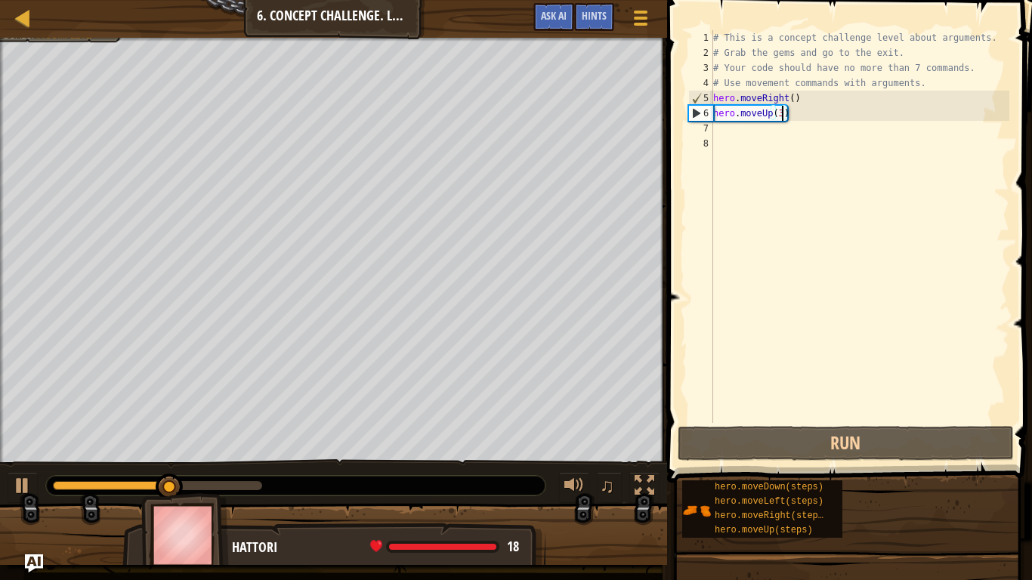
click at [716, 133] on div "# This is a concept challenge level about arguments. # Grab the gems and go to …" at bounding box center [859, 241] width 299 height 423
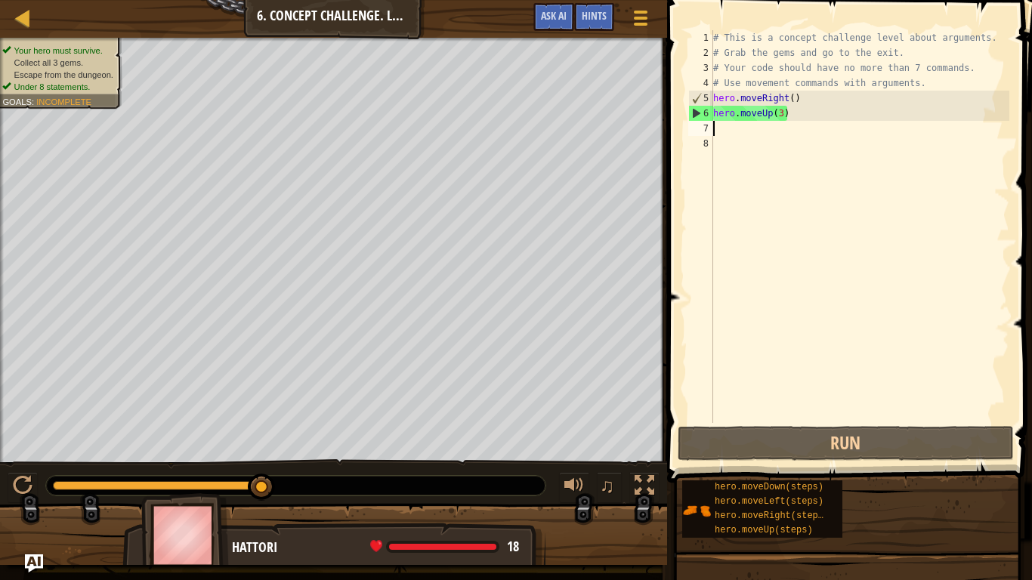
type textarea "h"
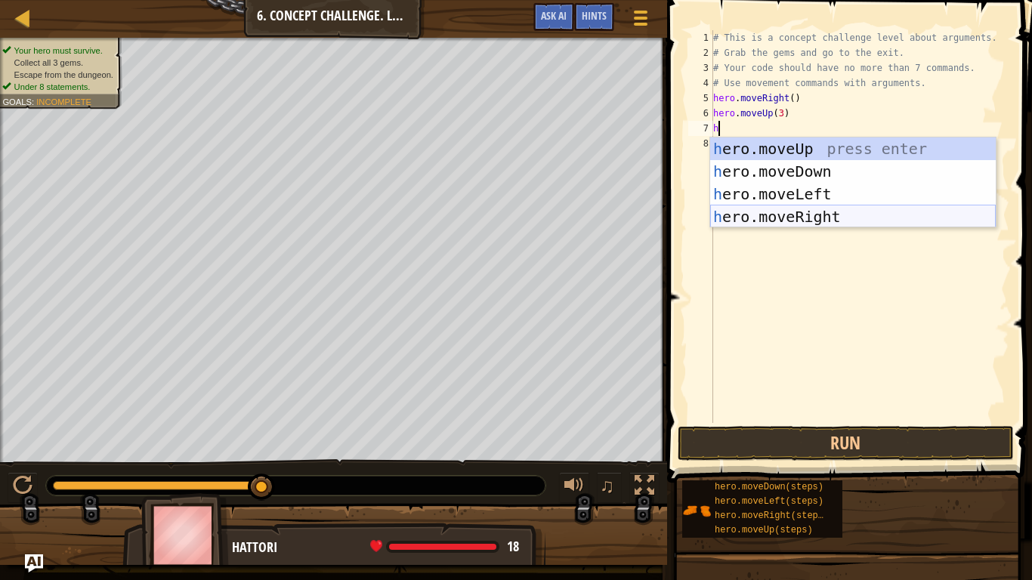
click at [821, 217] on div "h ero.moveUp press enter h ero.moveDown press enter h ero.moveLeft press enter …" at bounding box center [853, 206] width 286 height 136
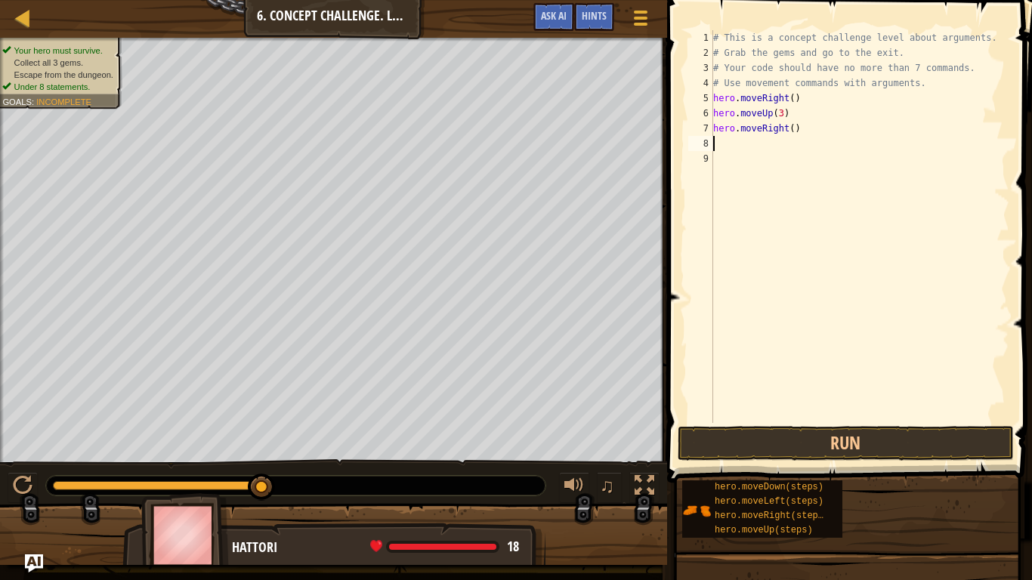
click at [794, 128] on div "# This is a concept challenge level about arguments. # Grab the gems and go to …" at bounding box center [859, 241] width 299 height 423
type textarea "hero.moveRight(2)"
click at [781, 451] on button "Run" at bounding box center [846, 443] width 336 height 35
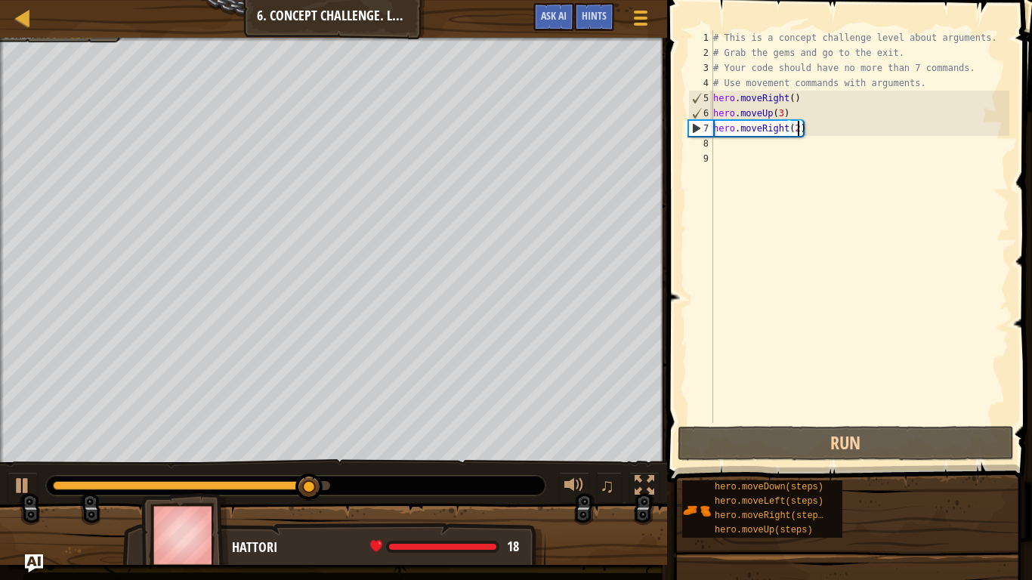
click at [734, 149] on div "# This is a concept challenge level about arguments. # Grab the gems and go to …" at bounding box center [859, 241] width 299 height 423
type textarea "h"
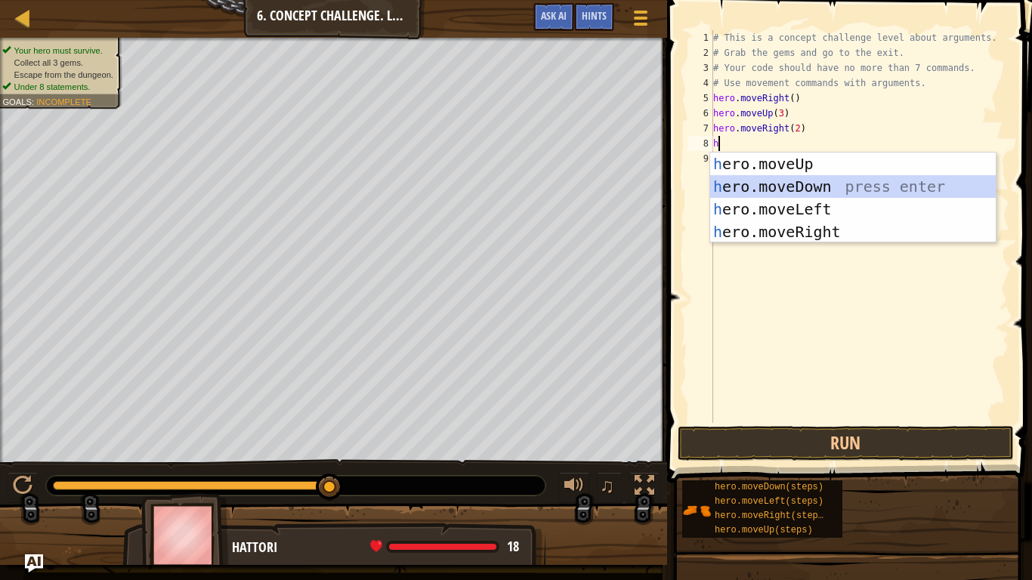
click at [836, 186] on div "h ero.moveUp press enter h ero.moveDown press enter h ero.moveLeft press enter …" at bounding box center [853, 221] width 286 height 136
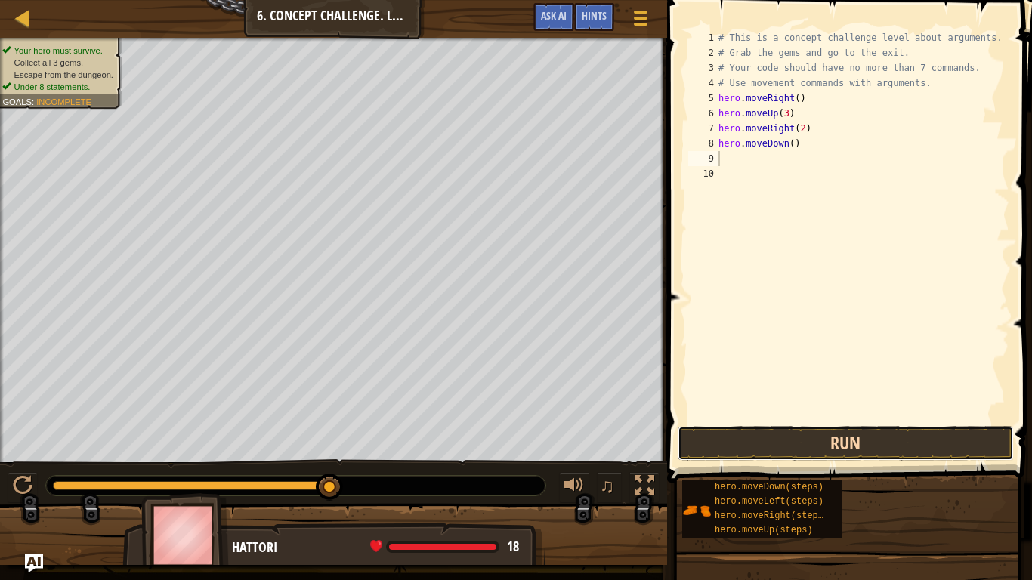
click at [821, 433] on button "Run" at bounding box center [846, 443] width 336 height 35
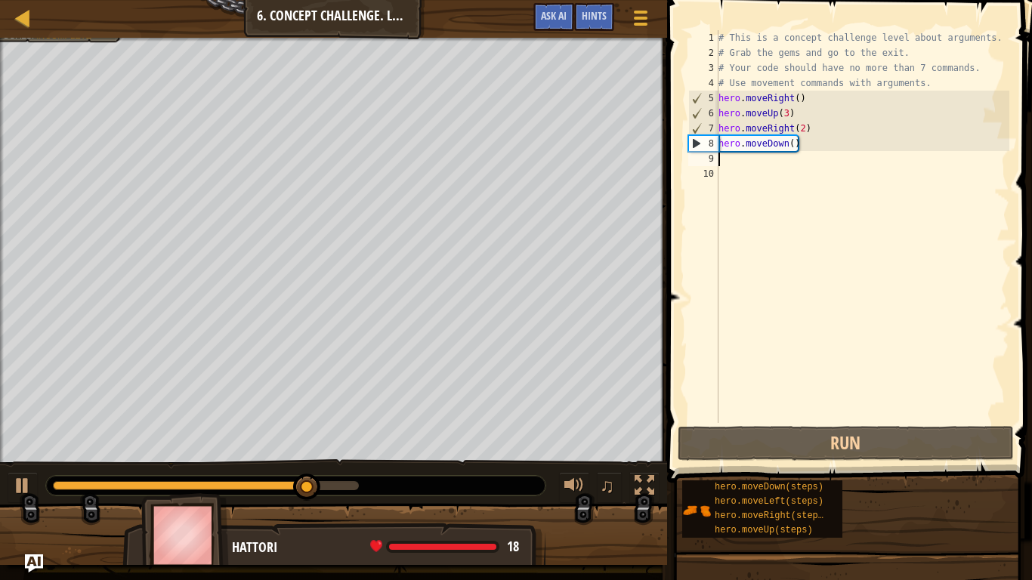
type textarea "h"
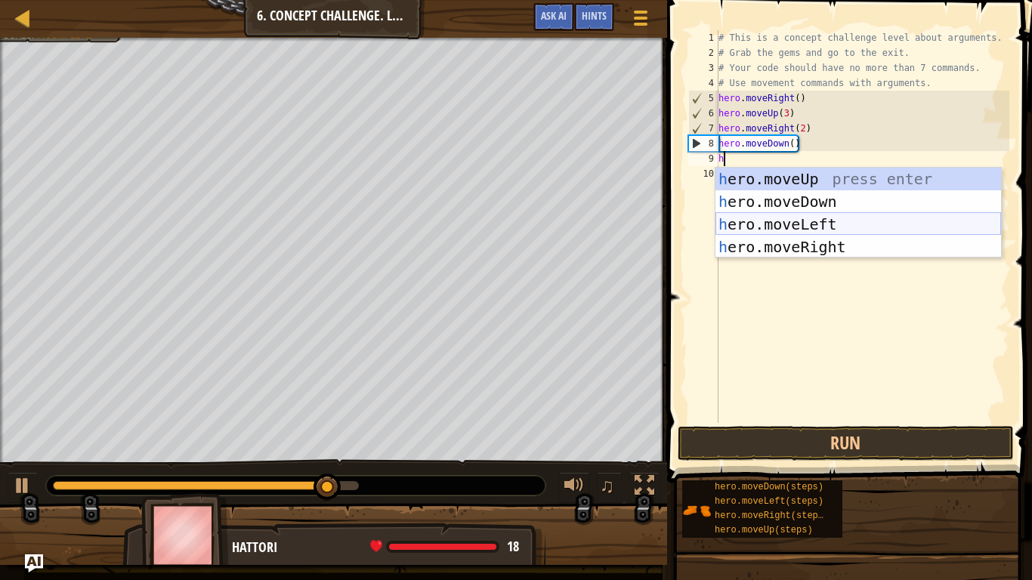
click at [784, 221] on div "h ero.moveUp press enter h ero.moveDown press enter h ero.moveLeft press enter …" at bounding box center [859, 236] width 286 height 136
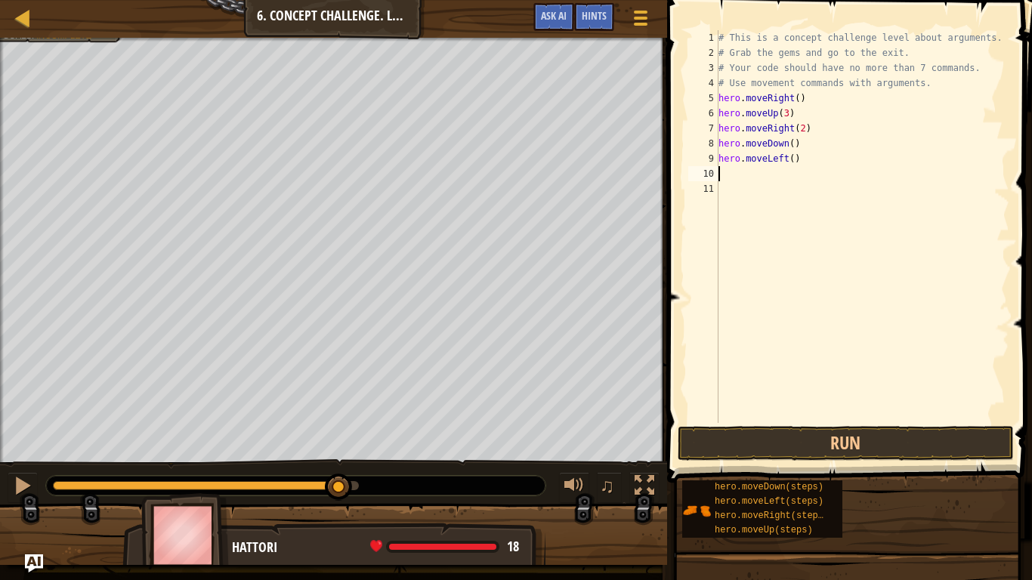
type textarea "h"
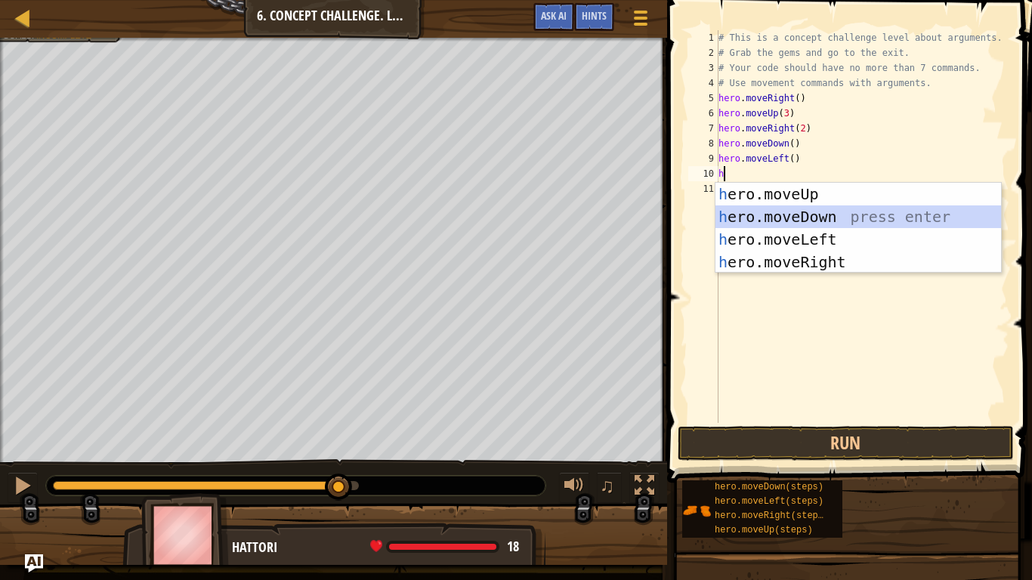
click at [807, 219] on div "h ero.moveUp press enter h ero.moveDown press enter h ero.moveLeft press enter …" at bounding box center [859, 251] width 286 height 136
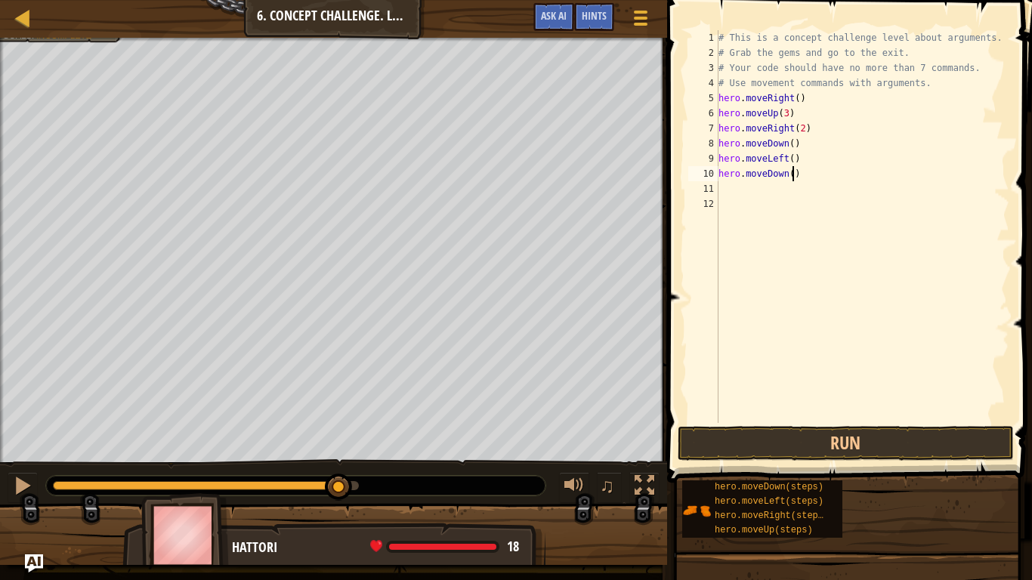
click at [791, 175] on div "# This is a concept challenge level about arguments. # Grab the gems and go to …" at bounding box center [863, 241] width 294 height 423
type textarea "hero.moveDown(2)"
click at [767, 442] on button "Run" at bounding box center [846, 443] width 336 height 35
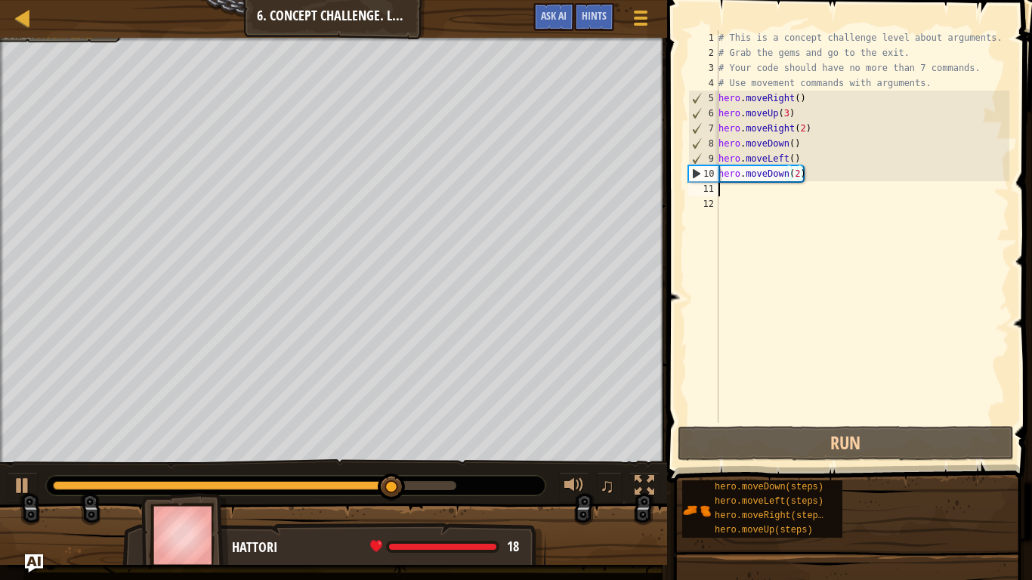
click at [747, 191] on div "# This is a concept challenge level about arguments. # Grab the gems and go to …" at bounding box center [863, 241] width 294 height 423
type textarea "h"
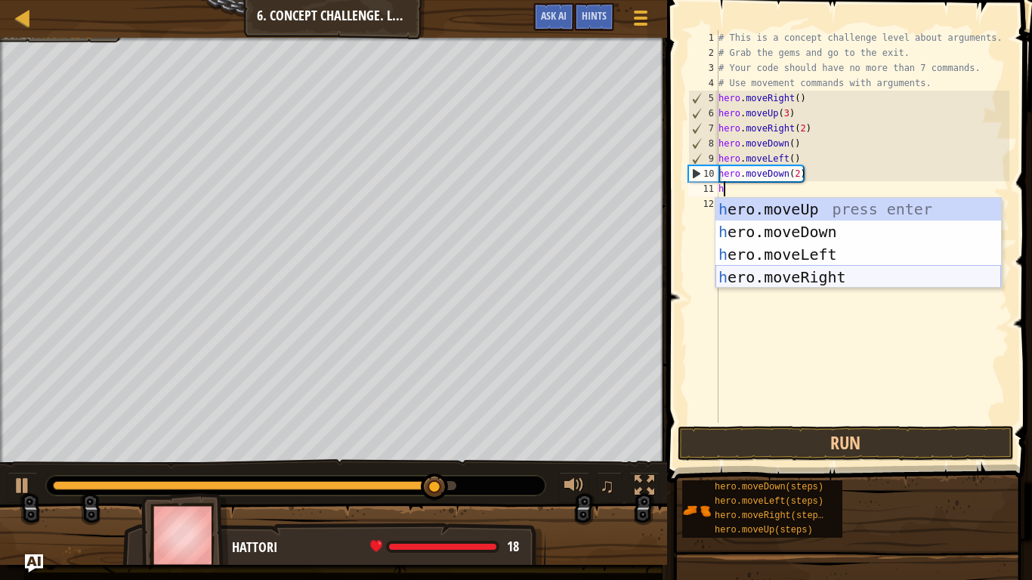
click at [809, 271] on div "h ero.moveUp press enter h ero.moveDown press enter h ero.moveLeft press enter …" at bounding box center [859, 266] width 286 height 136
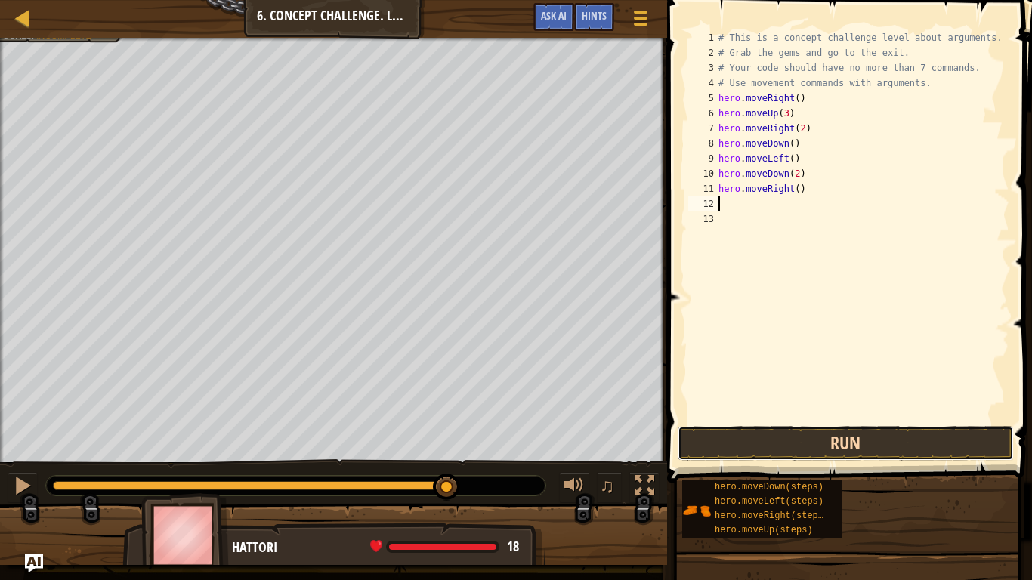
click at [803, 431] on button "Run" at bounding box center [846, 443] width 336 height 35
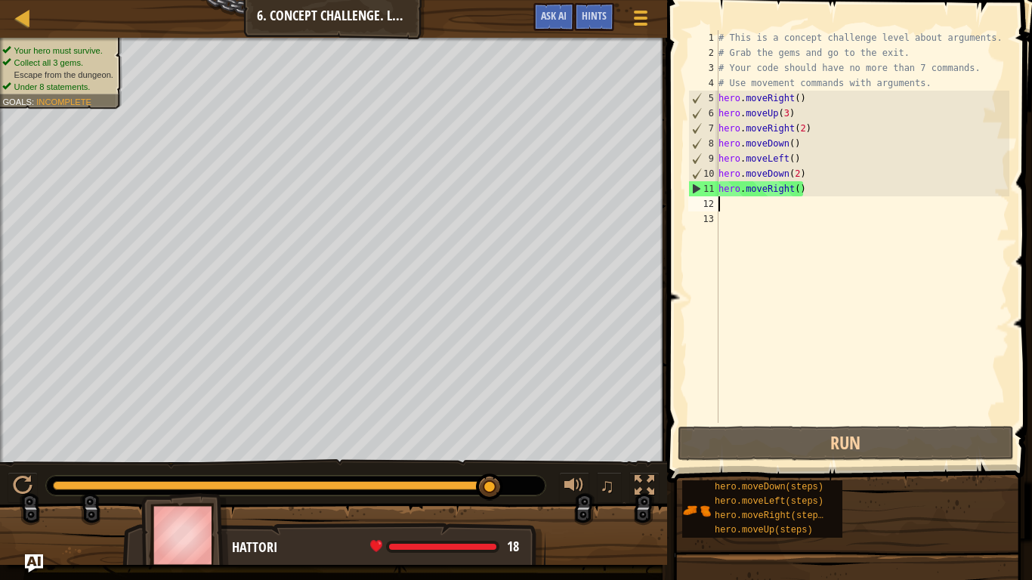
type textarea "m"
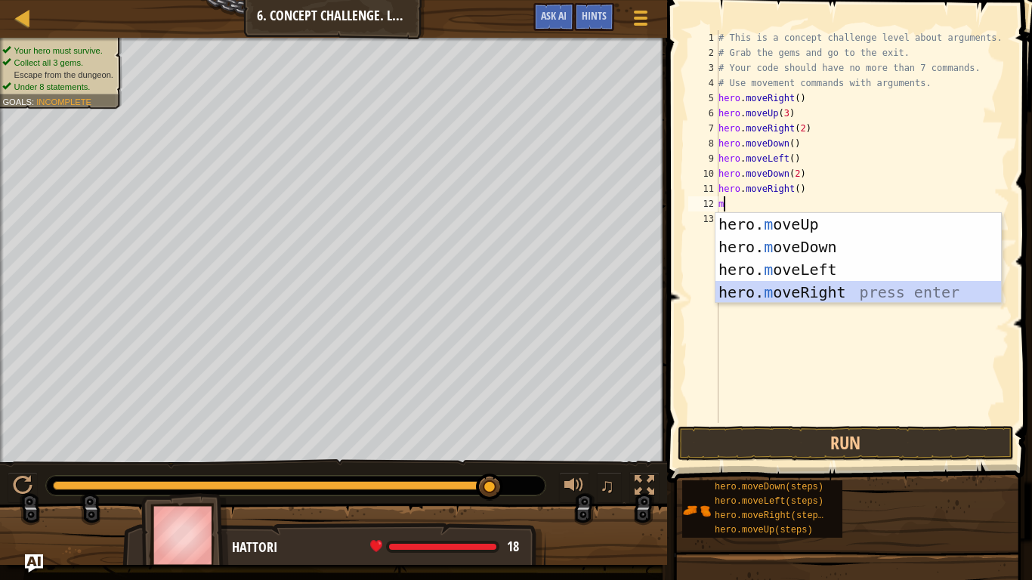
click at [818, 295] on div "hero. m oveUp press enter hero. m oveDown press enter hero. m oveLeft press ent…" at bounding box center [859, 281] width 286 height 136
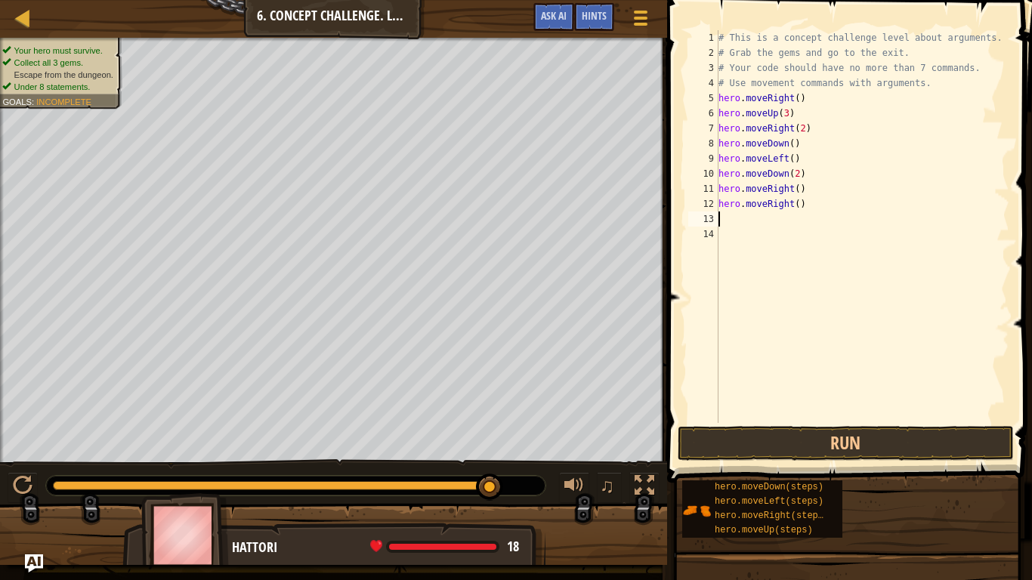
click at [807, 208] on div "# This is a concept challenge level about arguments. # Grab the gems and go to …" at bounding box center [863, 241] width 294 height 423
type textarea "h"
click at [796, 190] on div "# This is a concept challenge level about arguments. # Grab the gems and go to …" at bounding box center [863, 241] width 294 height 423
type textarea "hero.moveRight(2)"
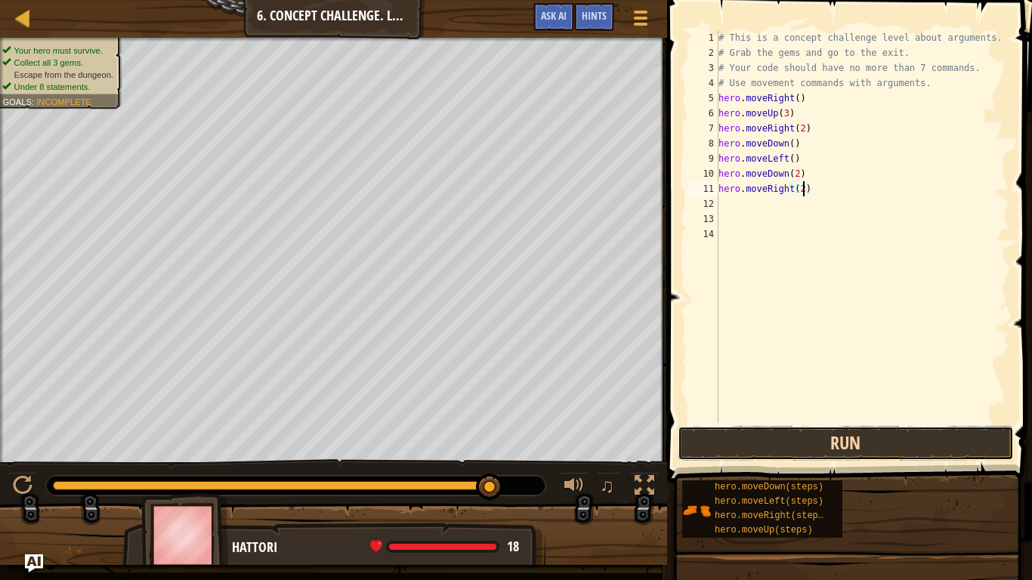
click at [854, 447] on button "Run" at bounding box center [846, 443] width 336 height 35
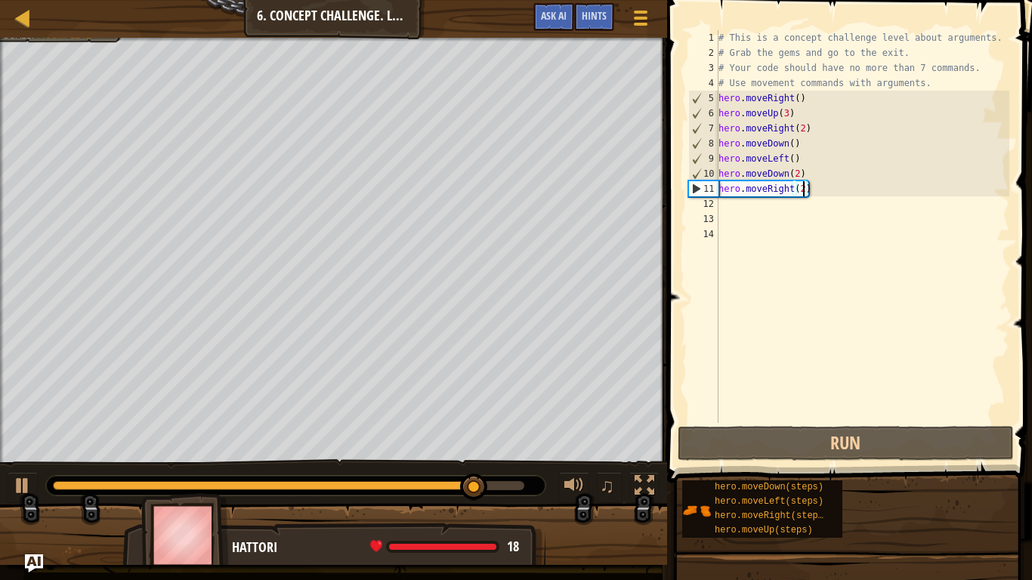
click at [741, 213] on div "# This is a concept challenge level about arguments. # Grab the gems and go to …" at bounding box center [863, 241] width 294 height 423
click at [734, 205] on div "# This is a concept challenge level about arguments. # Grab the gems and go to …" at bounding box center [863, 241] width 294 height 423
type textarea "h"
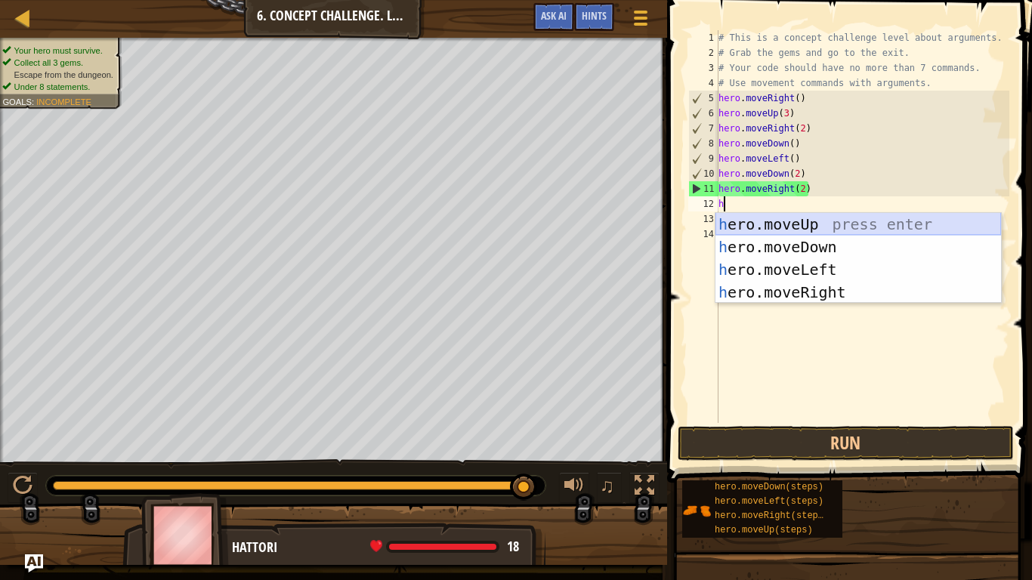
click at [886, 224] on div "h ero.moveUp press enter h ero.moveDown press enter h ero.moveLeft press enter …" at bounding box center [859, 281] width 286 height 136
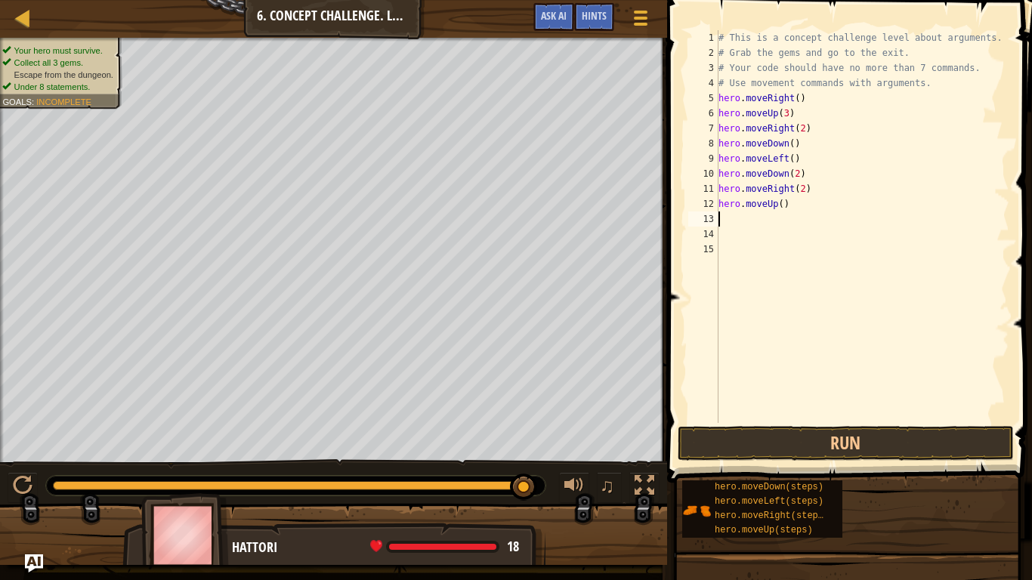
click at [782, 203] on div "# This is a concept challenge level about arguments. # Grab the gems and go to …" at bounding box center [863, 241] width 294 height 423
type textarea "hero.moveUp(3)"
click at [723, 215] on div "# This is a concept challenge level about arguments. # Grab the gems and go to …" at bounding box center [863, 241] width 294 height 423
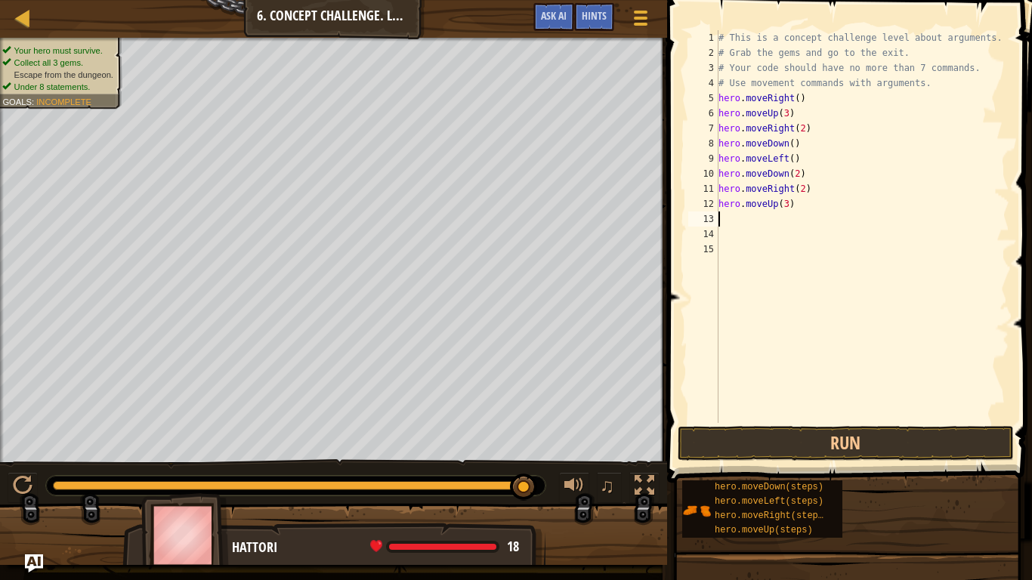
type textarea "h"
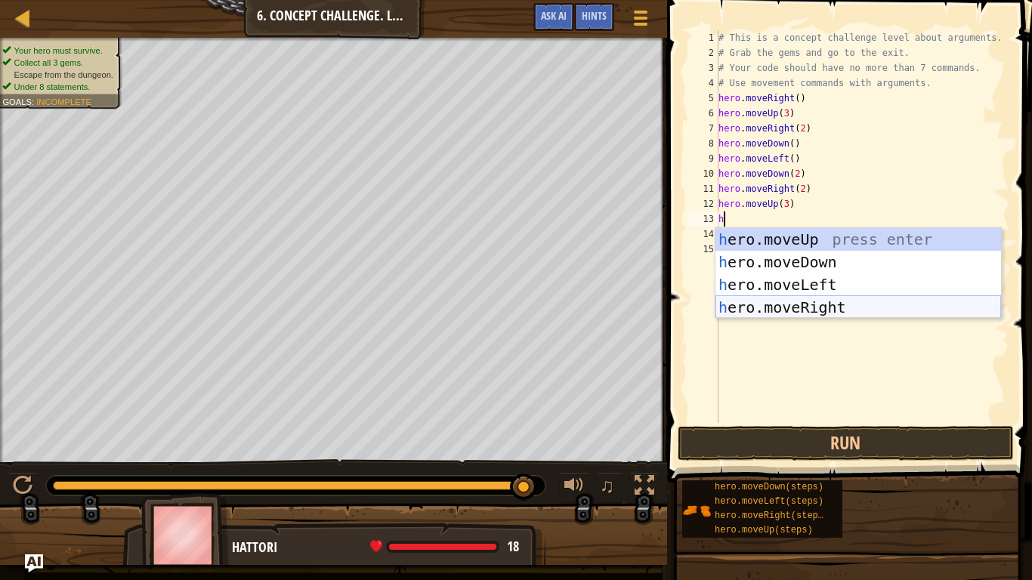
click at [815, 311] on div "h ero.moveUp press enter h ero.moveDown press enter h ero.moveLeft press enter …" at bounding box center [859, 296] width 286 height 136
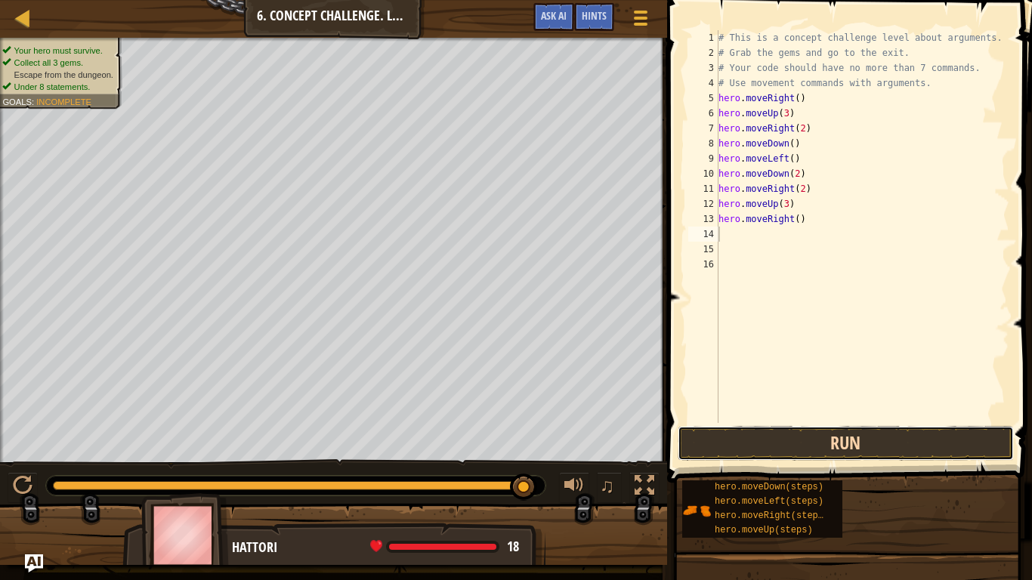
click at [816, 441] on button "Run" at bounding box center [846, 443] width 336 height 35
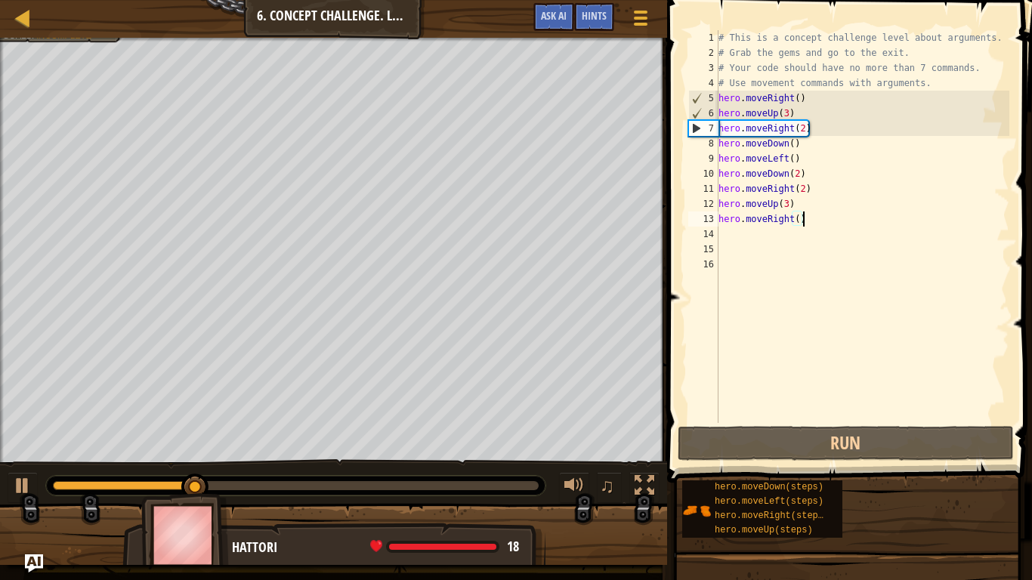
click at [810, 223] on div "# This is a concept challenge level about arguments. # Grab the gems and go to …" at bounding box center [863, 241] width 294 height 423
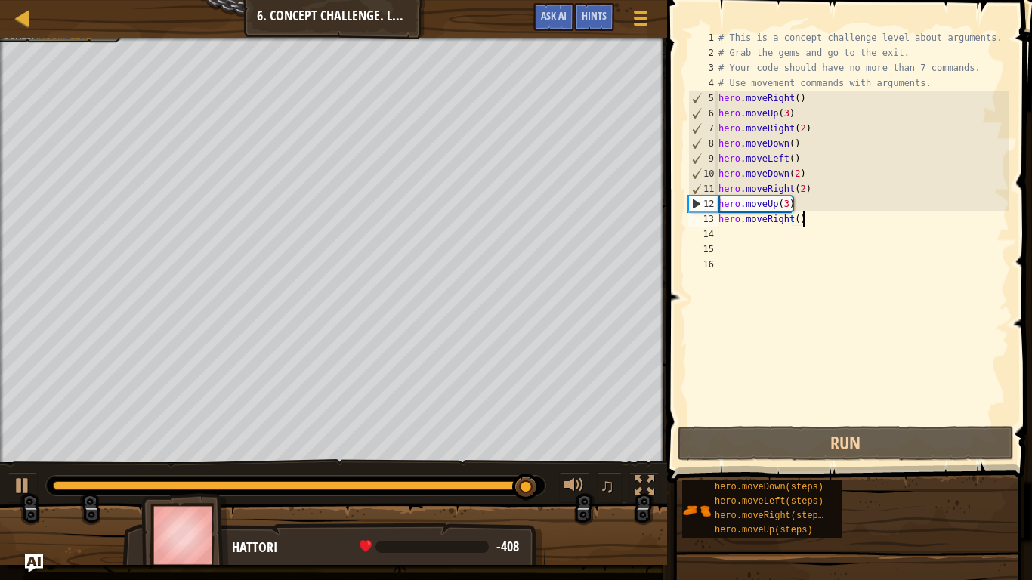
click at [810, 223] on div "# This is a concept challenge level about arguments. # Grab the gems and go to …" at bounding box center [863, 241] width 294 height 423
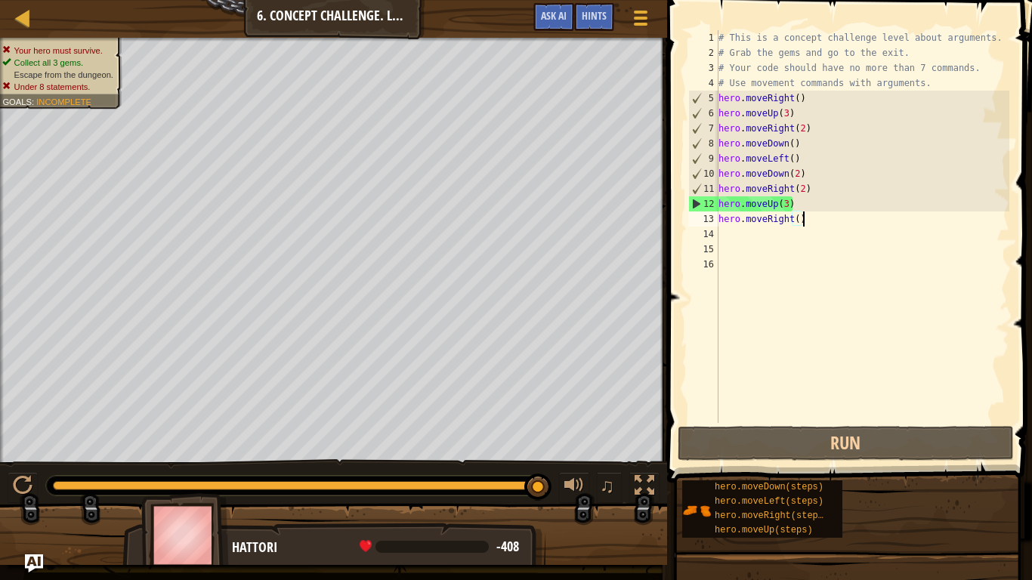
click at [786, 206] on div "# This is a concept challenge level about arguments. # Grab the gems and go to …" at bounding box center [863, 241] width 294 height 423
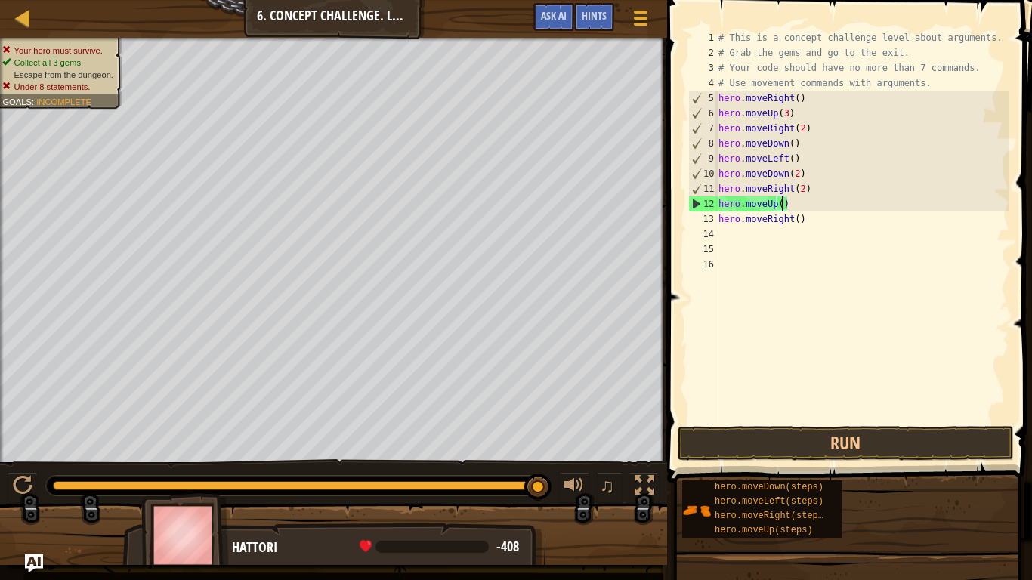
scroll to position [7, 10]
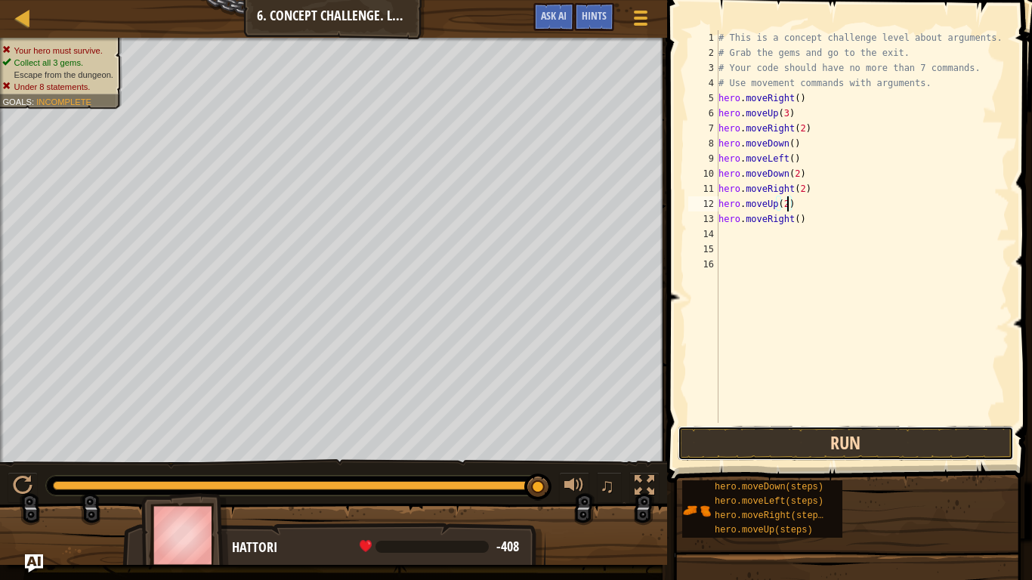
click at [835, 439] on button "Run" at bounding box center [846, 443] width 336 height 35
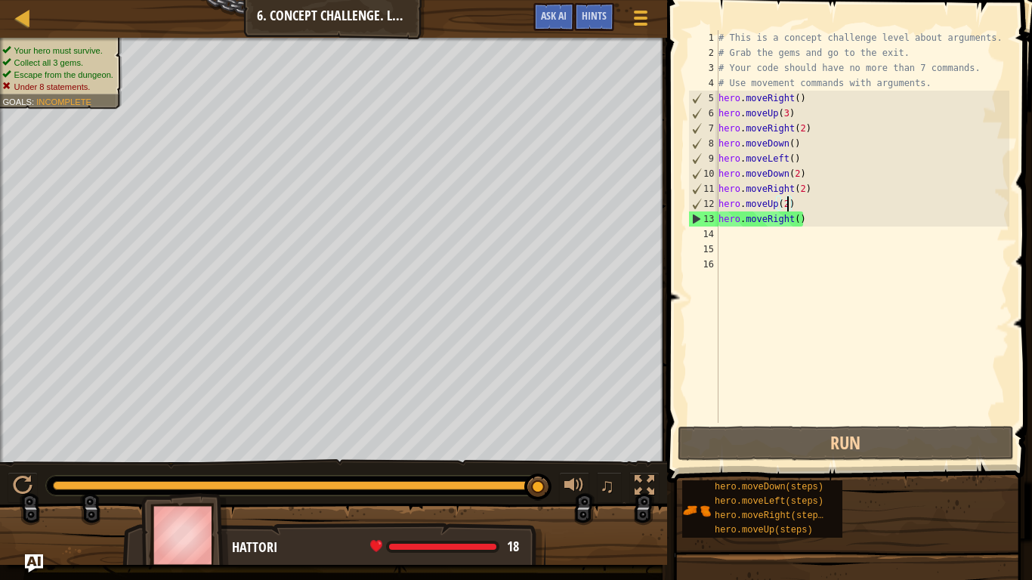
click at [820, 223] on div "# This is a concept challenge level about arguments. # Grab the gems and go to …" at bounding box center [863, 241] width 294 height 423
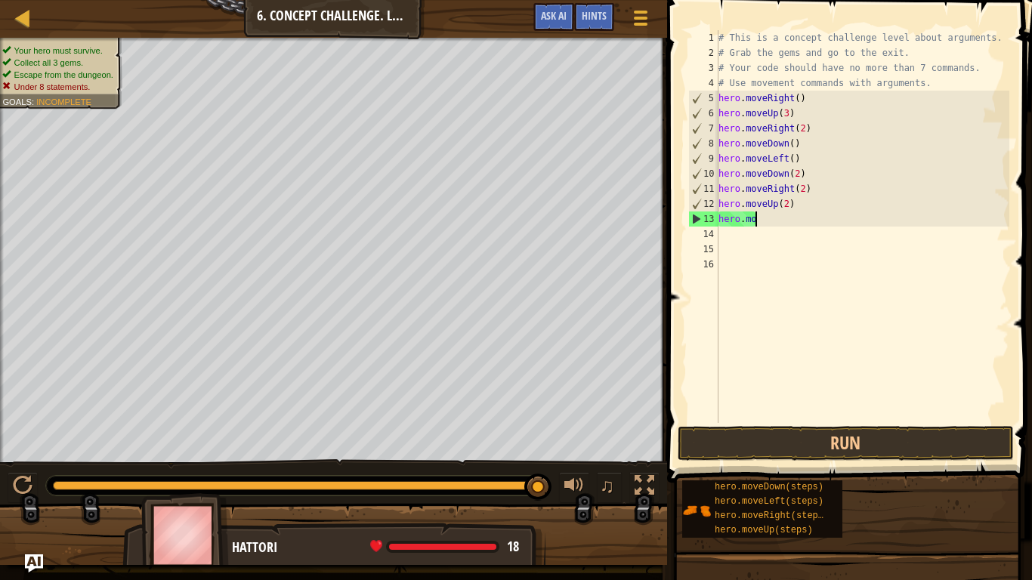
scroll to position [7, 1]
type textarea "h"
type textarea "hero.moveUp(2)"
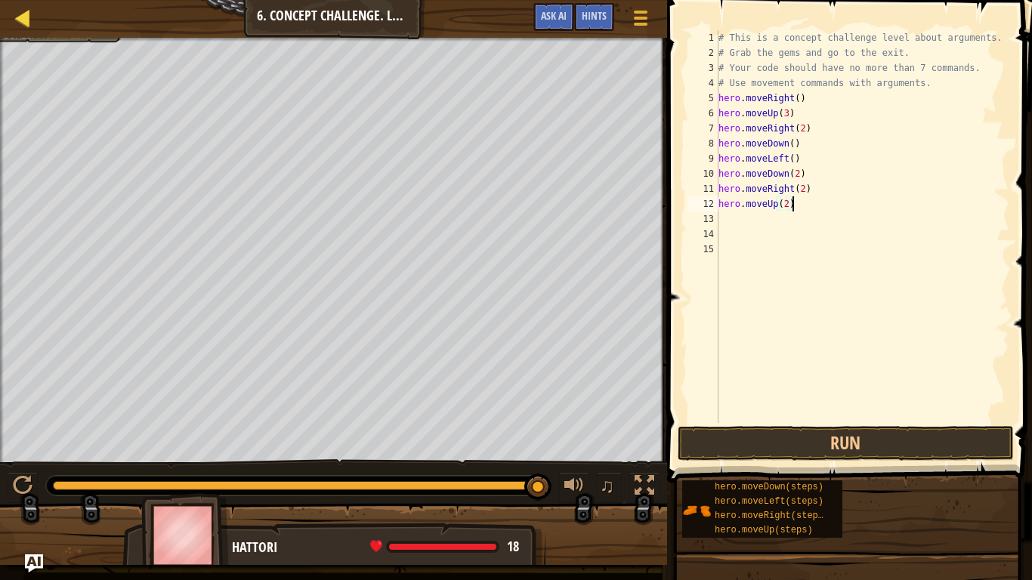
click at [37, 33] on div "Map" at bounding box center [34, 19] width 8 height 38
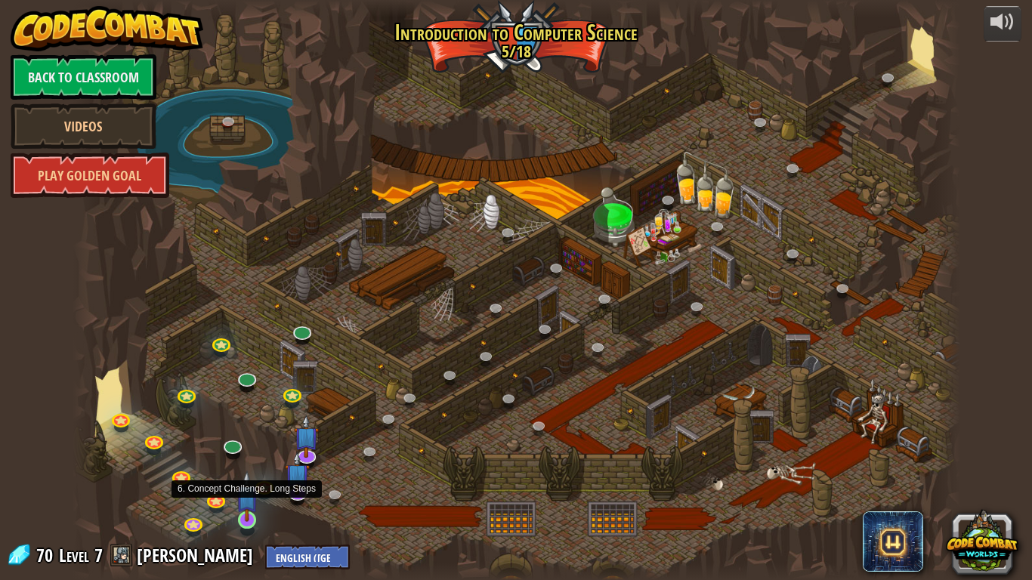
click at [249, 478] on img at bounding box center [247, 496] width 23 height 51
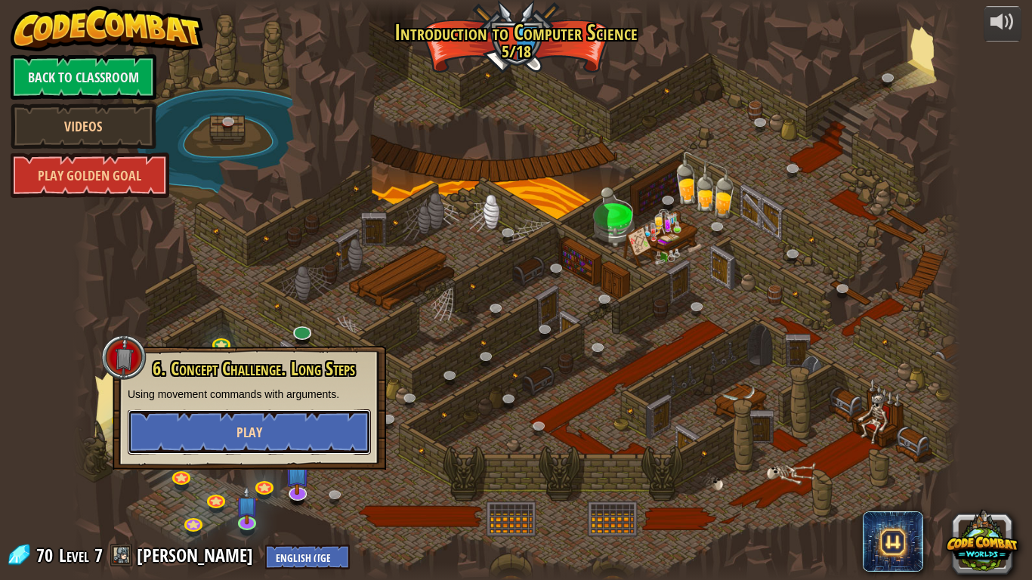
click at [326, 431] on button "Play" at bounding box center [249, 432] width 243 height 45
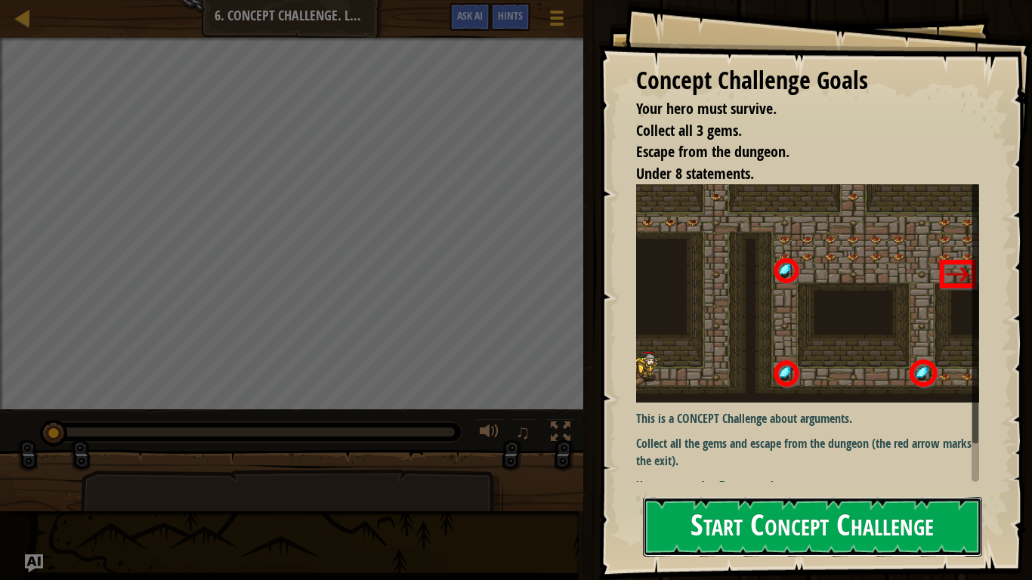
click at [726, 478] on button "Start Concept Challenge" at bounding box center [812, 527] width 339 height 60
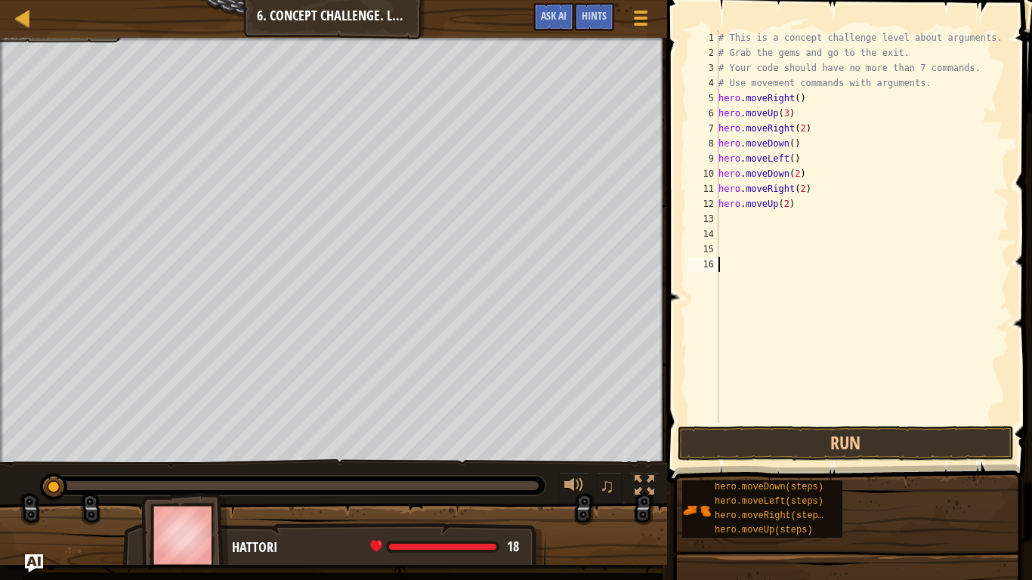
click at [734, 216] on div "# This is a concept challenge level about arguments. # Grab the gems and go to …" at bounding box center [863, 241] width 294 height 423
type textarea "h"
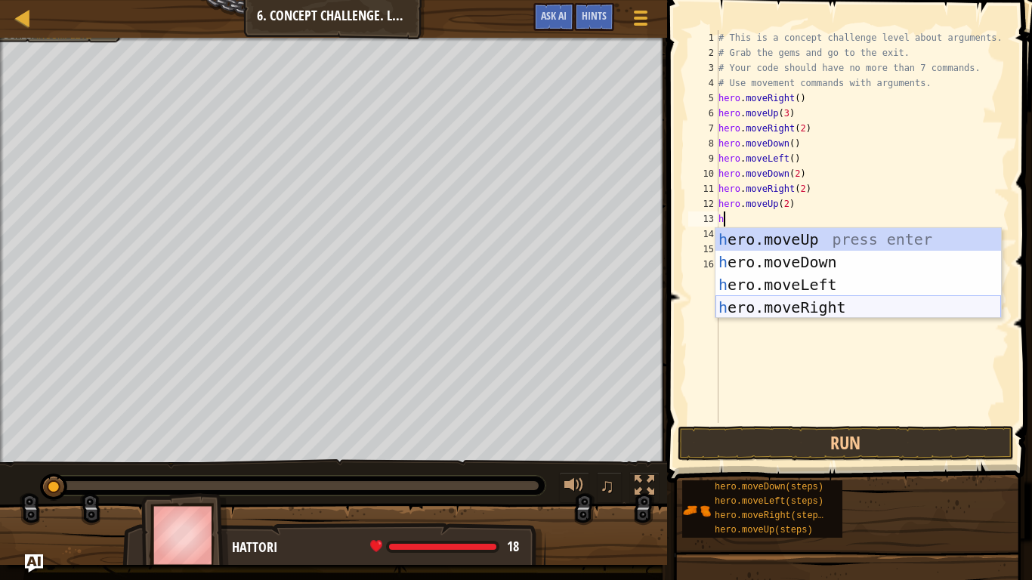
click at [833, 306] on div "h ero.moveUp press enter h ero.moveDown press enter h ero.moveLeft press enter …" at bounding box center [859, 296] width 286 height 136
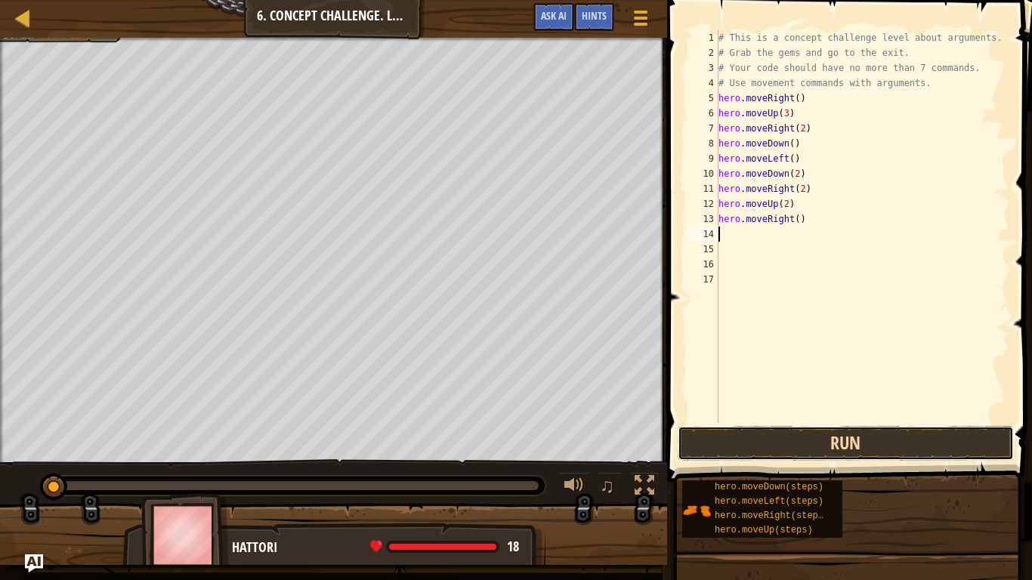
click at [805, 441] on button "Run" at bounding box center [846, 443] width 336 height 35
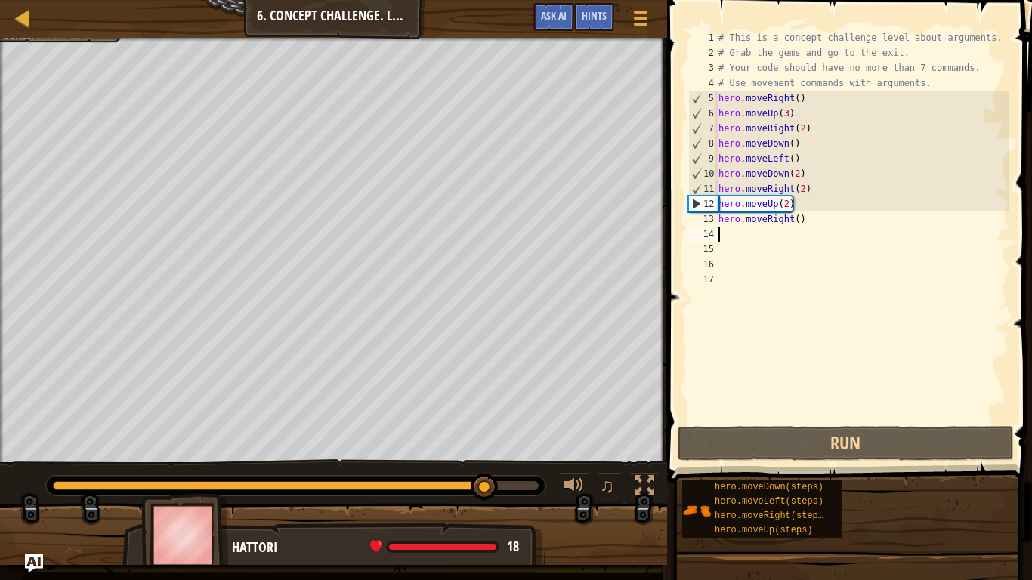
drag, startPoint x: 153, startPoint y: 484, endPoint x: 485, endPoint y: 502, distance: 333.0
click at [485, 478] on div "♫" at bounding box center [333, 481] width 667 height 45
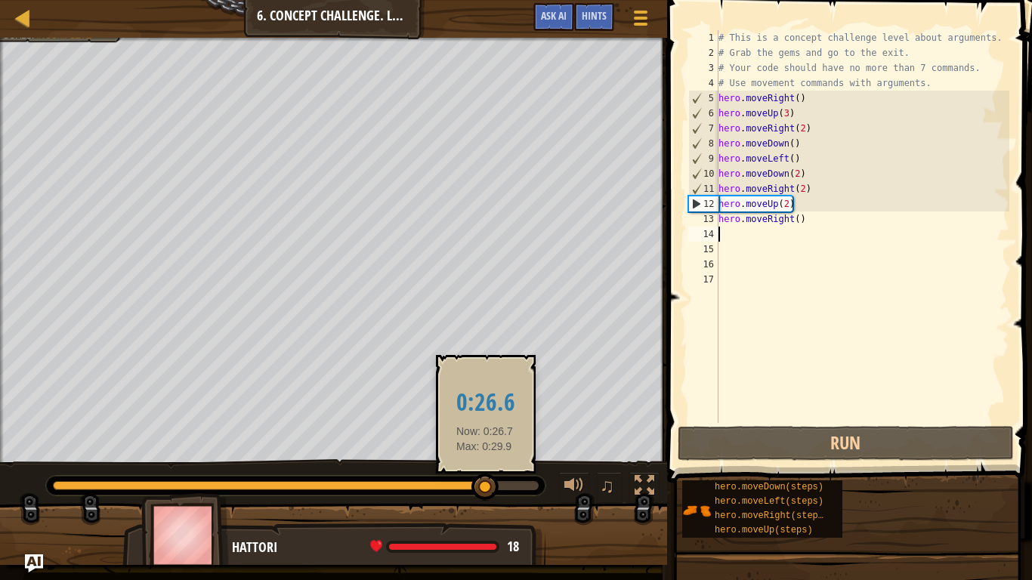
drag, startPoint x: 484, startPoint y: 491, endPoint x: 504, endPoint y: 487, distance: 20.7
click at [499, 478] on div at bounding box center [485, 487] width 27 height 27
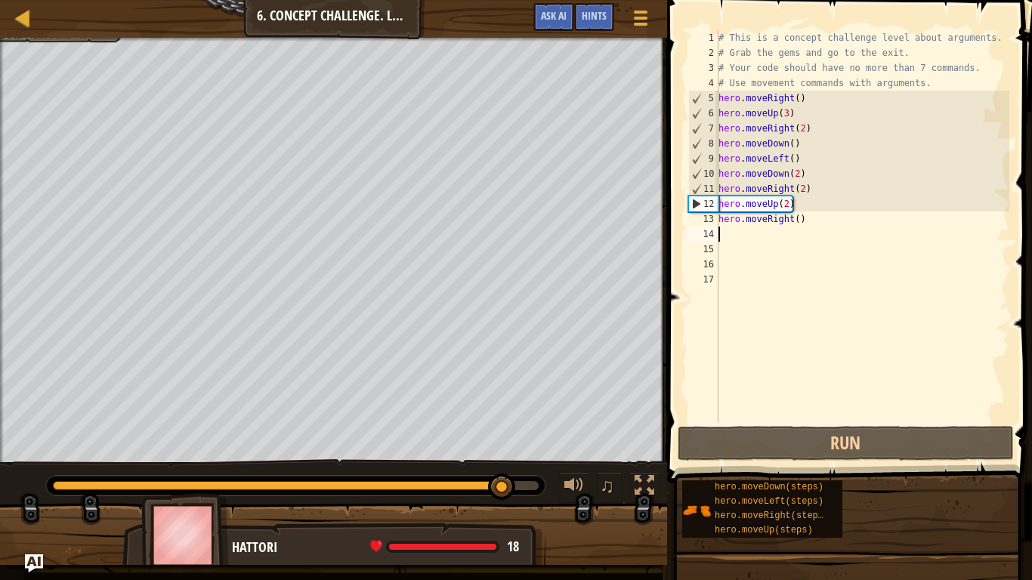
click at [543, 478] on div "♫" at bounding box center [333, 481] width 667 height 45
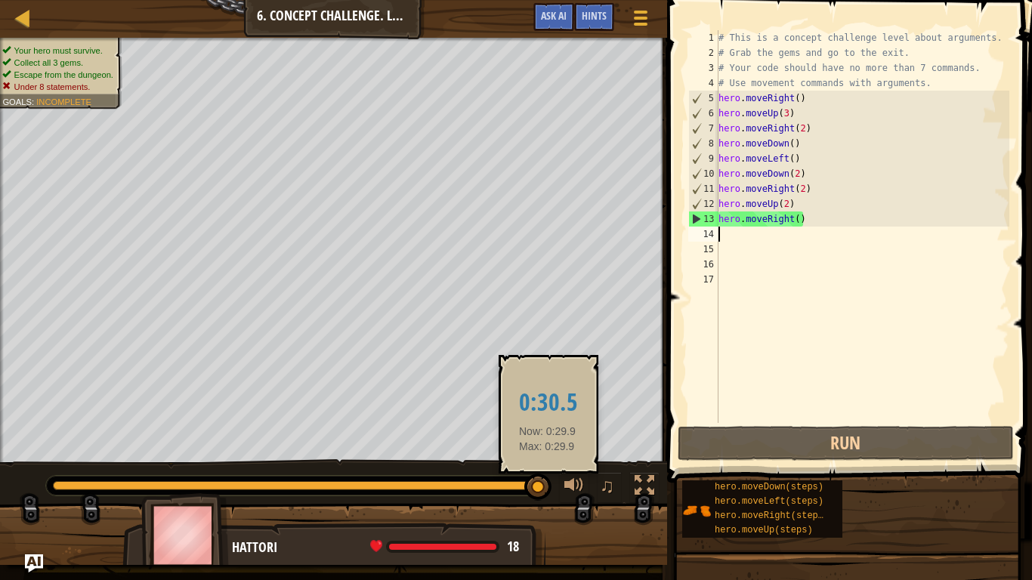
drag, startPoint x: 503, startPoint y: 489, endPoint x: 550, endPoint y: 485, distance: 47.8
click at [550, 478] on div "♫" at bounding box center [333, 481] width 667 height 45
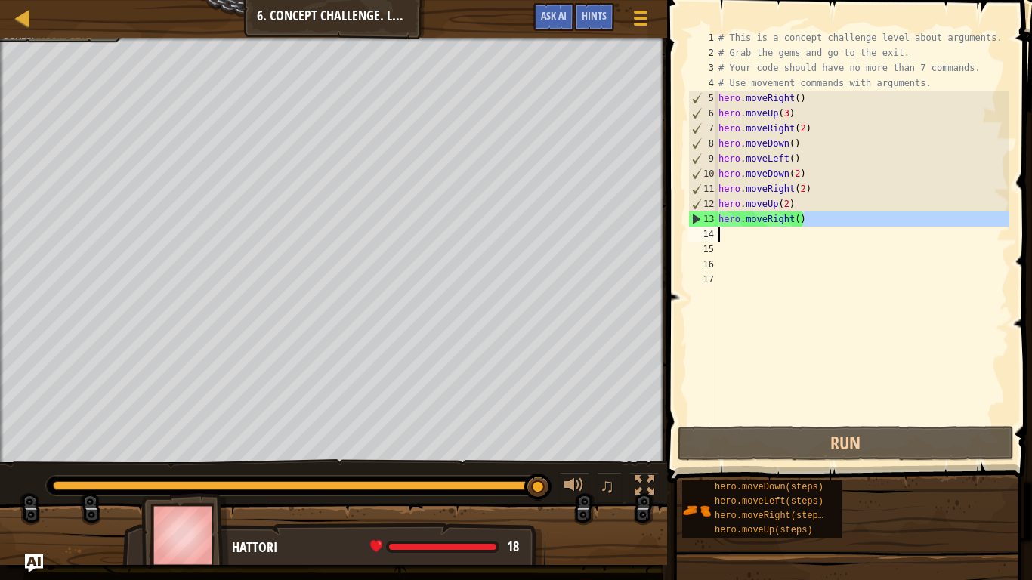
click at [485, 266] on div "Map Introduction to Computer Science 6. Concept Challenge. Long Steps Game Menu…" at bounding box center [516, 290] width 1032 height 580
click at [798, 221] on div "# This is a concept challenge level about arguments. # Grab the gems and go to …" at bounding box center [863, 241] width 294 height 423
click at [807, 218] on div "# This is a concept challenge level about arguments. # Grab the gems and go to …" at bounding box center [863, 241] width 294 height 423
click at [724, 36] on div "# This is a concept challenge level about arguments. # Grab the gems and go to …" at bounding box center [863, 241] width 294 height 423
click at [719, 36] on div "# This is a concept challenge level about arguments. # Grab the gems and go to …" at bounding box center [863, 241] width 294 height 423
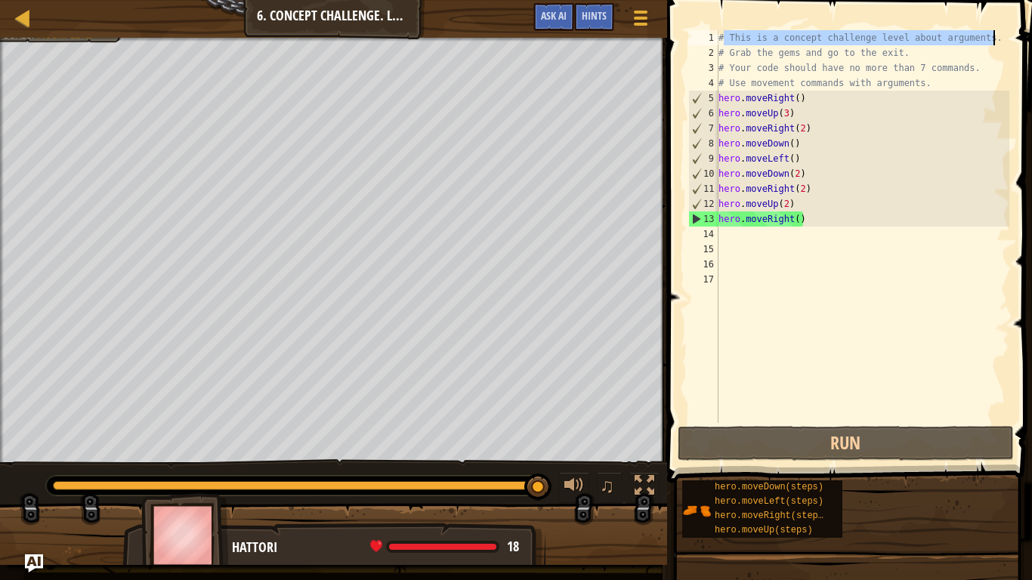
drag, startPoint x: 725, startPoint y: 34, endPoint x: 1000, endPoint y: 41, distance: 275.1
click at [1000, 41] on div "# This is a concept challenge level about arguments. # Grab the gems and go to …" at bounding box center [863, 241] width 294 height 423
type textarea "#"
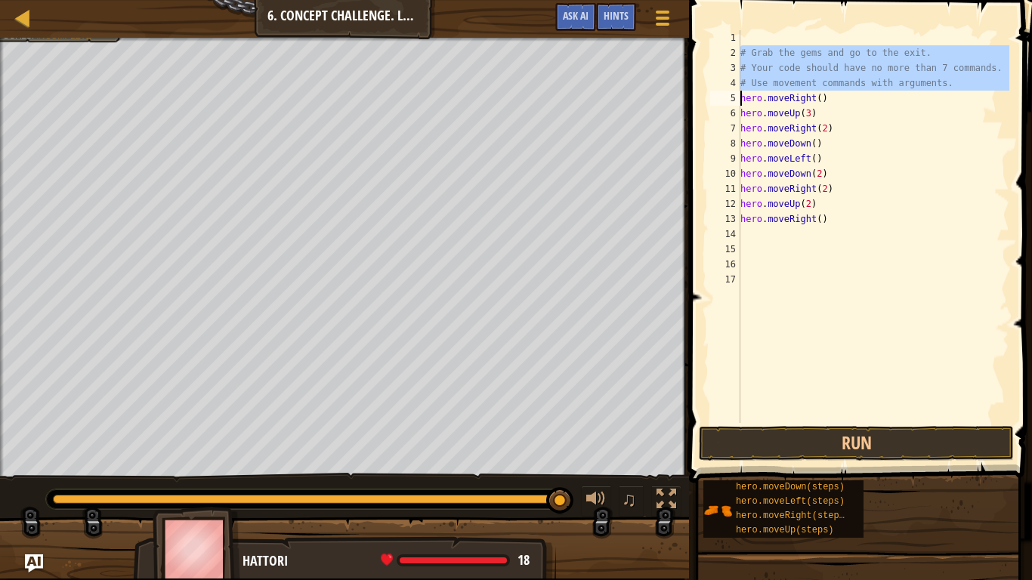
drag, startPoint x: 740, startPoint y: 54, endPoint x: 1005, endPoint y: 85, distance: 267.1
click at [1005, 85] on div "1 2 3 4 5 6 7 8 9 10 11 12 13 14 15 16 17 # Grab the gems and go to the exit. #…" at bounding box center [858, 226] width 302 height 393
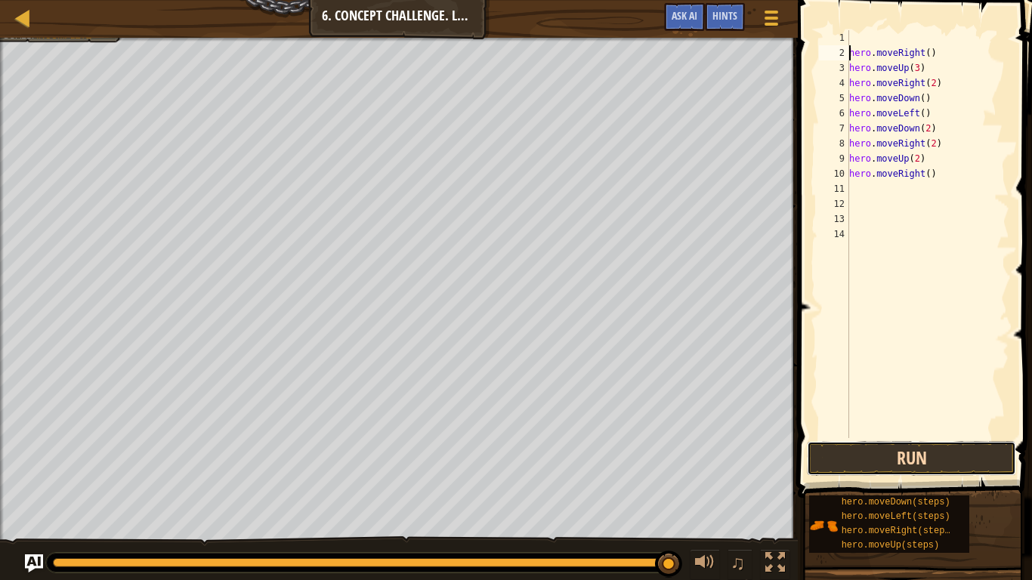
click at [880, 453] on button "Run" at bounding box center [911, 458] width 209 height 35
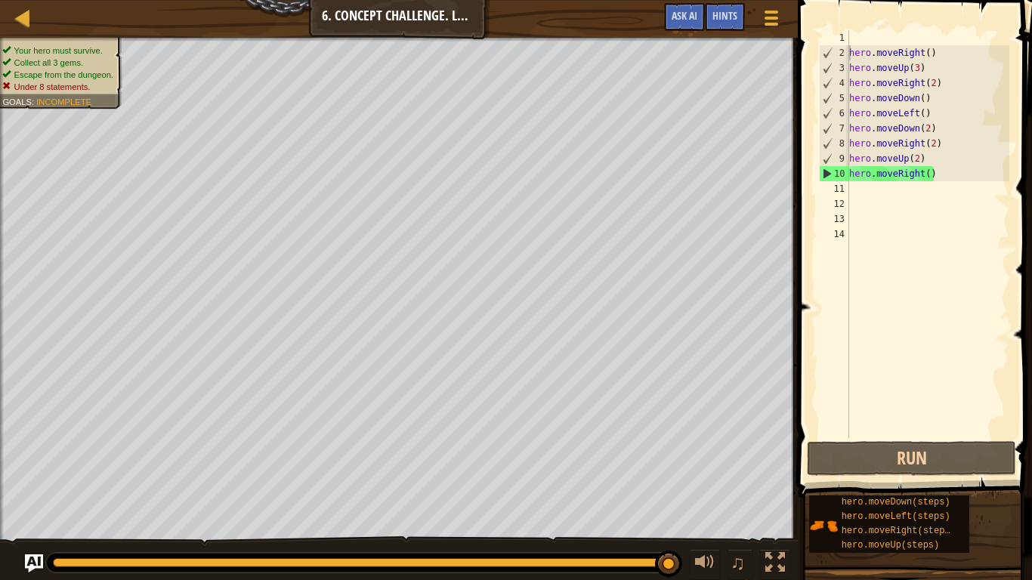
drag, startPoint x: 818, startPoint y: 37, endPoint x: 925, endPoint y: 116, distance: 133.5
click at [925, 116] on div "hero.moveRight() 1 2 3 4 5 6 7 8 9 10 11 12 13 14 hero . moveRight ( ) hero . m…" at bounding box center [912, 234] width 193 height 408
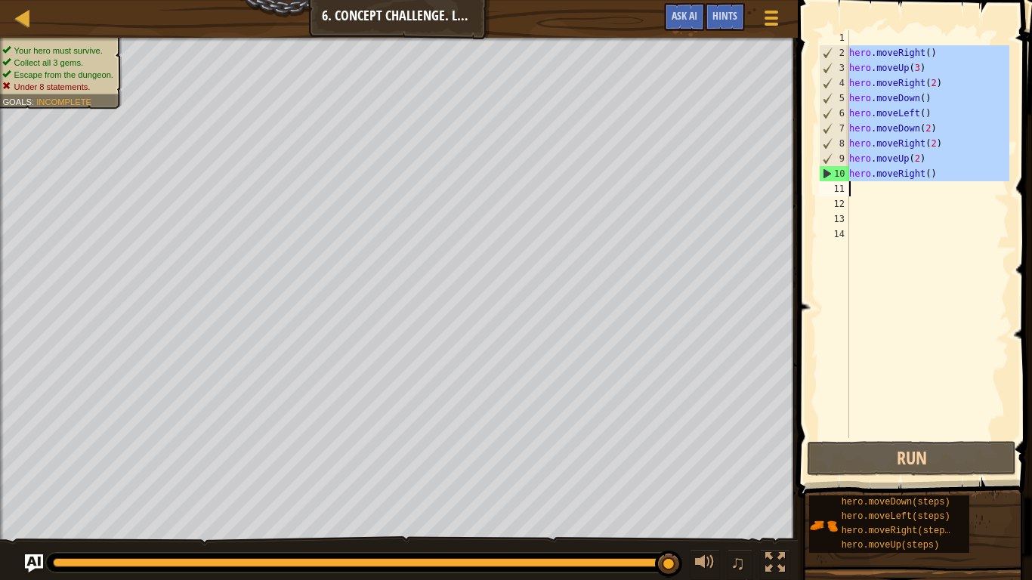
drag, startPoint x: 821, startPoint y: 48, endPoint x: 966, endPoint y: 184, distance: 198.9
click at [966, 184] on div "hero.moveRight() 1 2 3 4 5 6 7 8 9 10 11 12 13 14 hero . moveRight ( ) hero . m…" at bounding box center [912, 234] width 193 height 408
type textarea "hero.moveRight()"
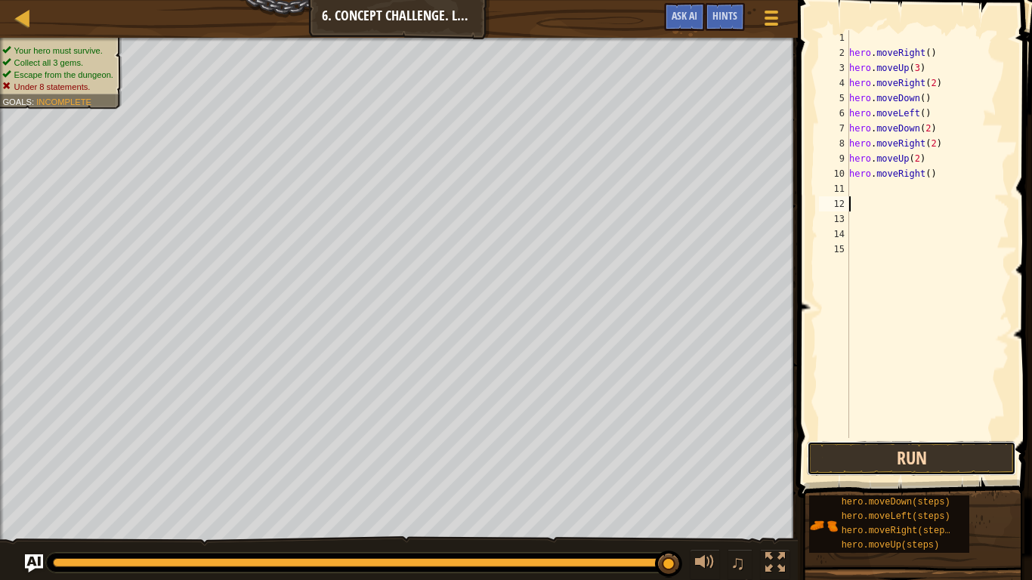
click at [911, 466] on button "Run" at bounding box center [911, 458] width 209 height 35
click at [929, 458] on button "Run" at bounding box center [911, 458] width 209 height 35
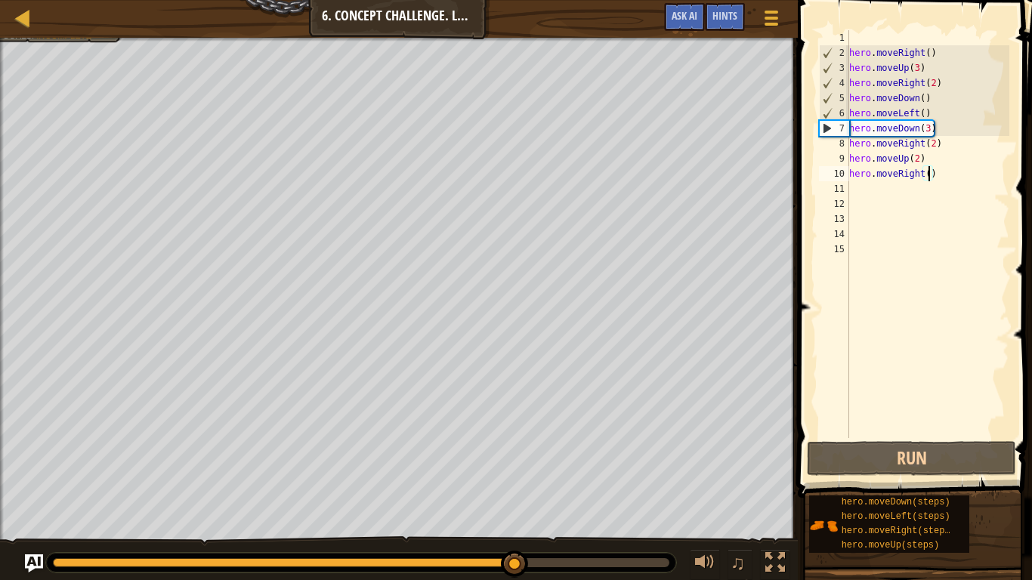
click at [922, 98] on div "hero . moveRight ( ) hero . moveUp ( 3 ) hero . moveRight ( 2 ) hero . moveDown…" at bounding box center [927, 249] width 163 height 438
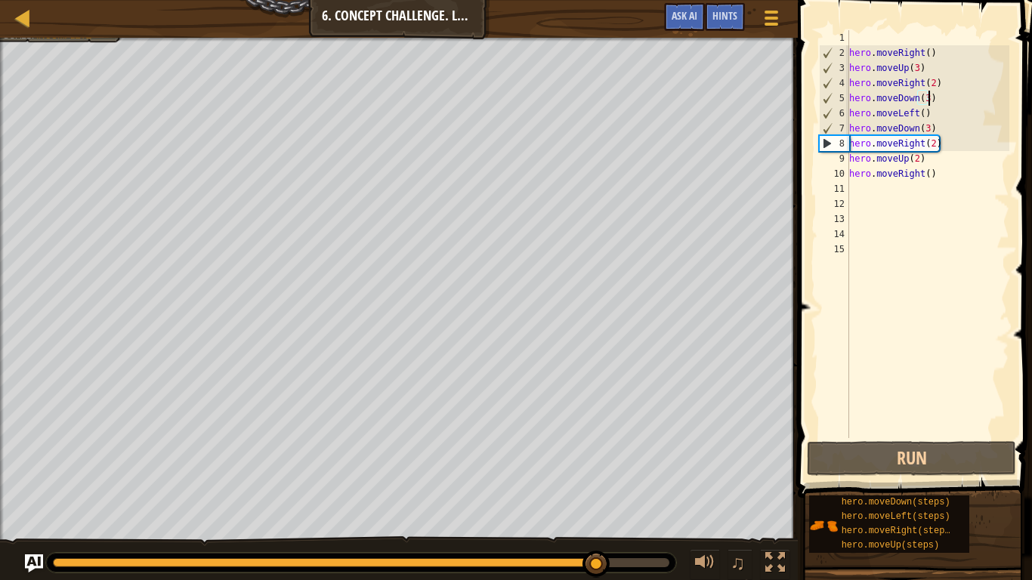
scroll to position [7, 11]
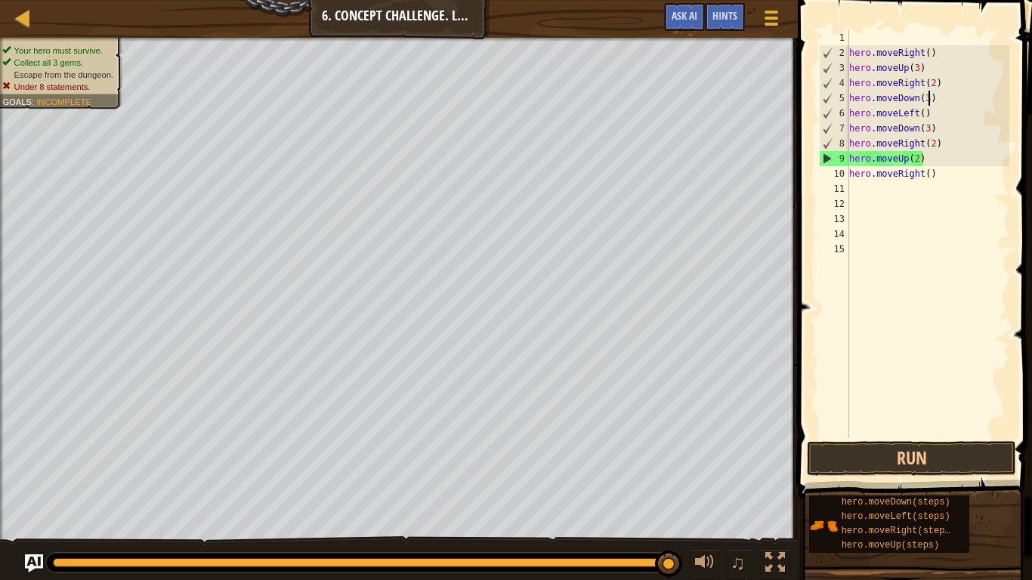
click at [936, 131] on div "hero . moveRight ( ) hero . moveUp ( 3 ) hero . moveRight ( 2 ) hero . moveDown…" at bounding box center [927, 249] width 163 height 438
type textarea "h"
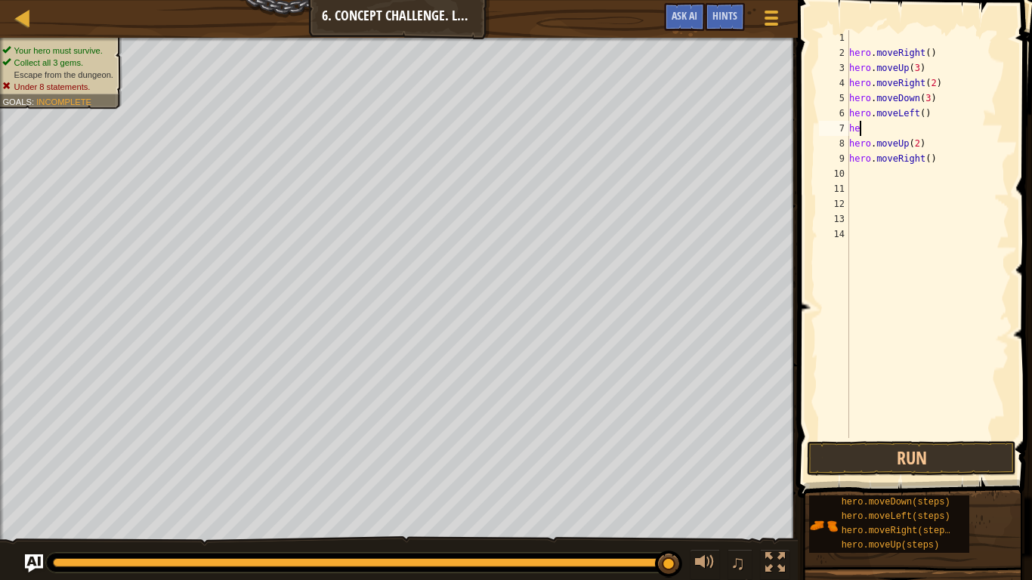
type textarea "h"
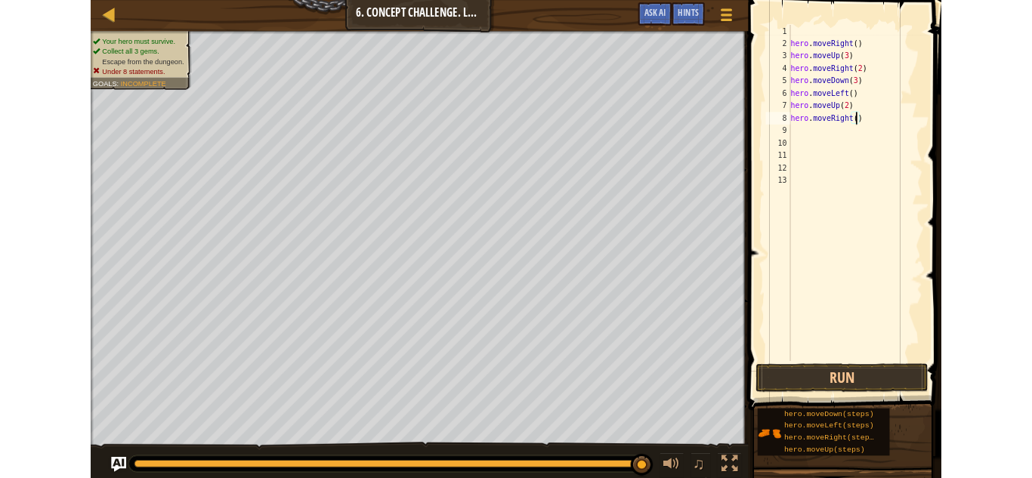
scroll to position [7, 12]
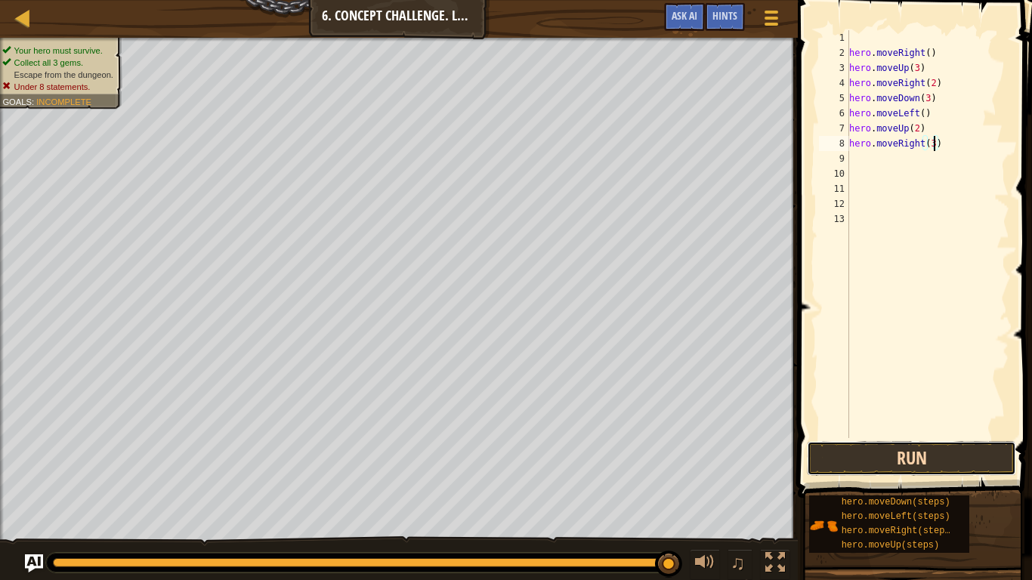
click at [883, 455] on button "Run" at bounding box center [911, 458] width 209 height 35
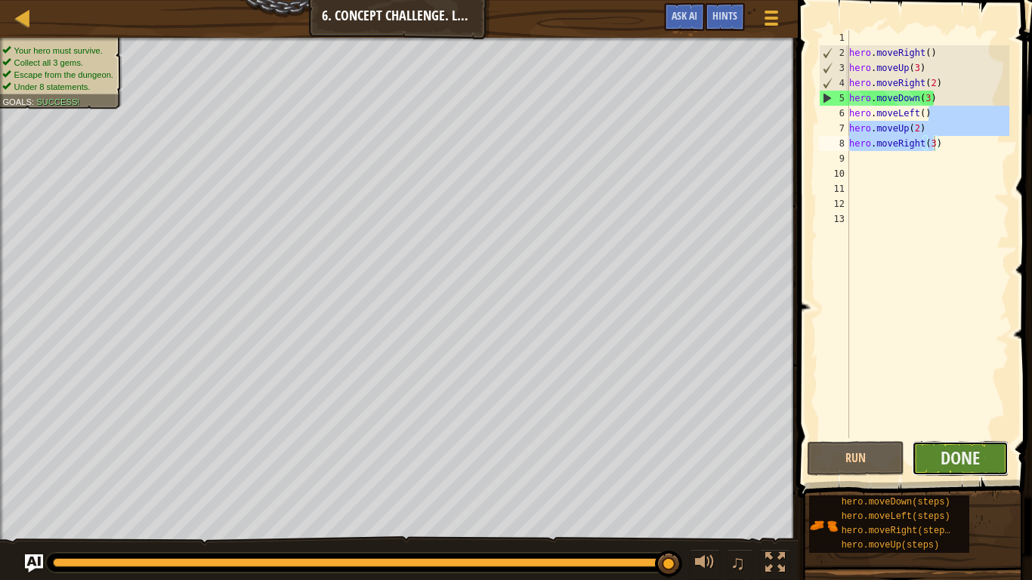
click at [985, 462] on button "Done" at bounding box center [960, 458] width 97 height 35
type textarea "hero.moveRight(3)"
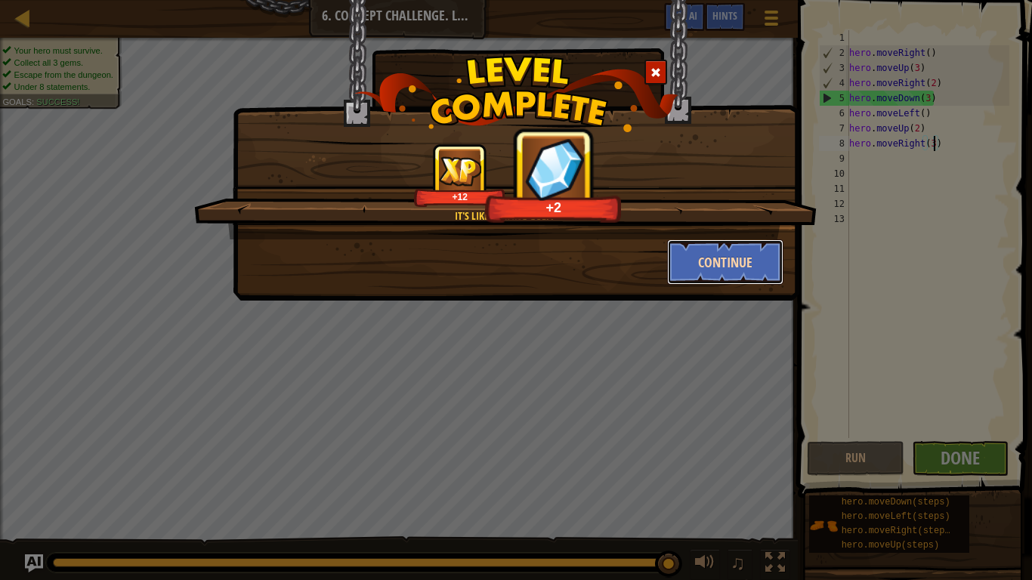
click at [677, 258] on button "Continue" at bounding box center [725, 262] width 117 height 45
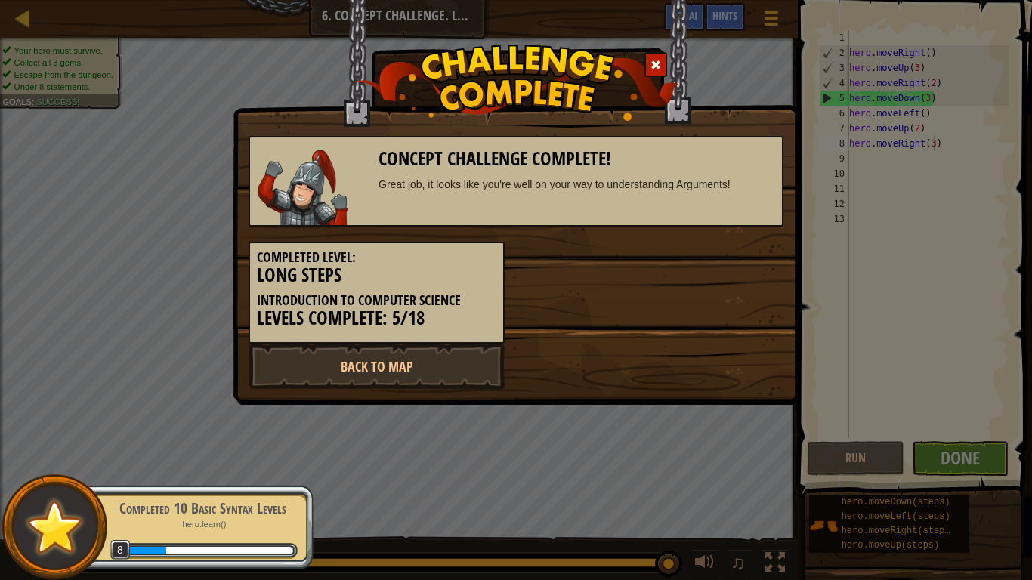
click at [468, 401] on div "Concept Challenge Complete! Great job, it looks like you're well on your way to…" at bounding box center [516, 202] width 567 height 405
click at [472, 378] on link "Back to Map" at bounding box center [377, 366] width 256 height 45
